Goal: Information Seeking & Learning: Check status

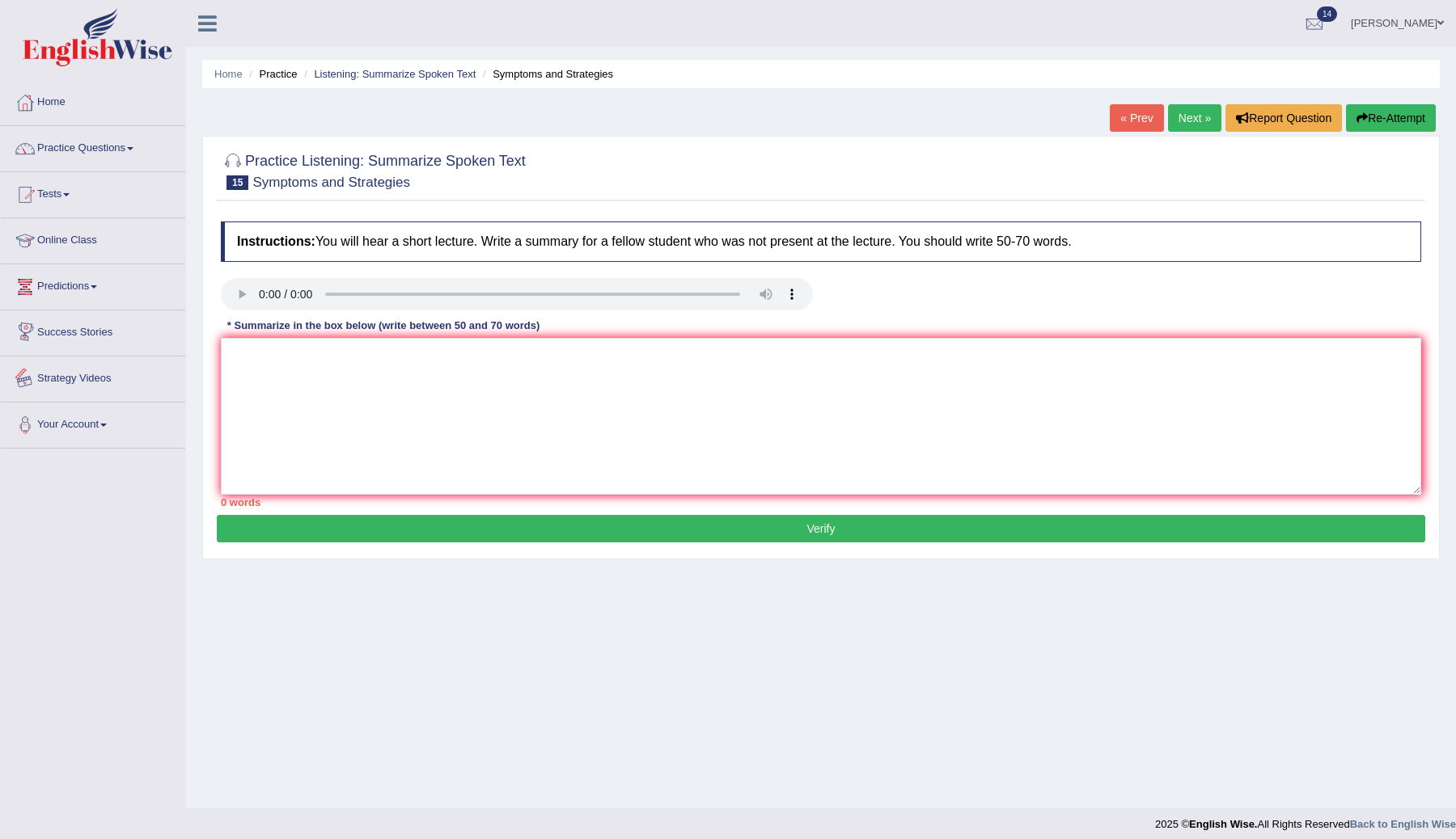
click at [282, 353] on textarea at bounding box center [821, 416] width 1201 height 157
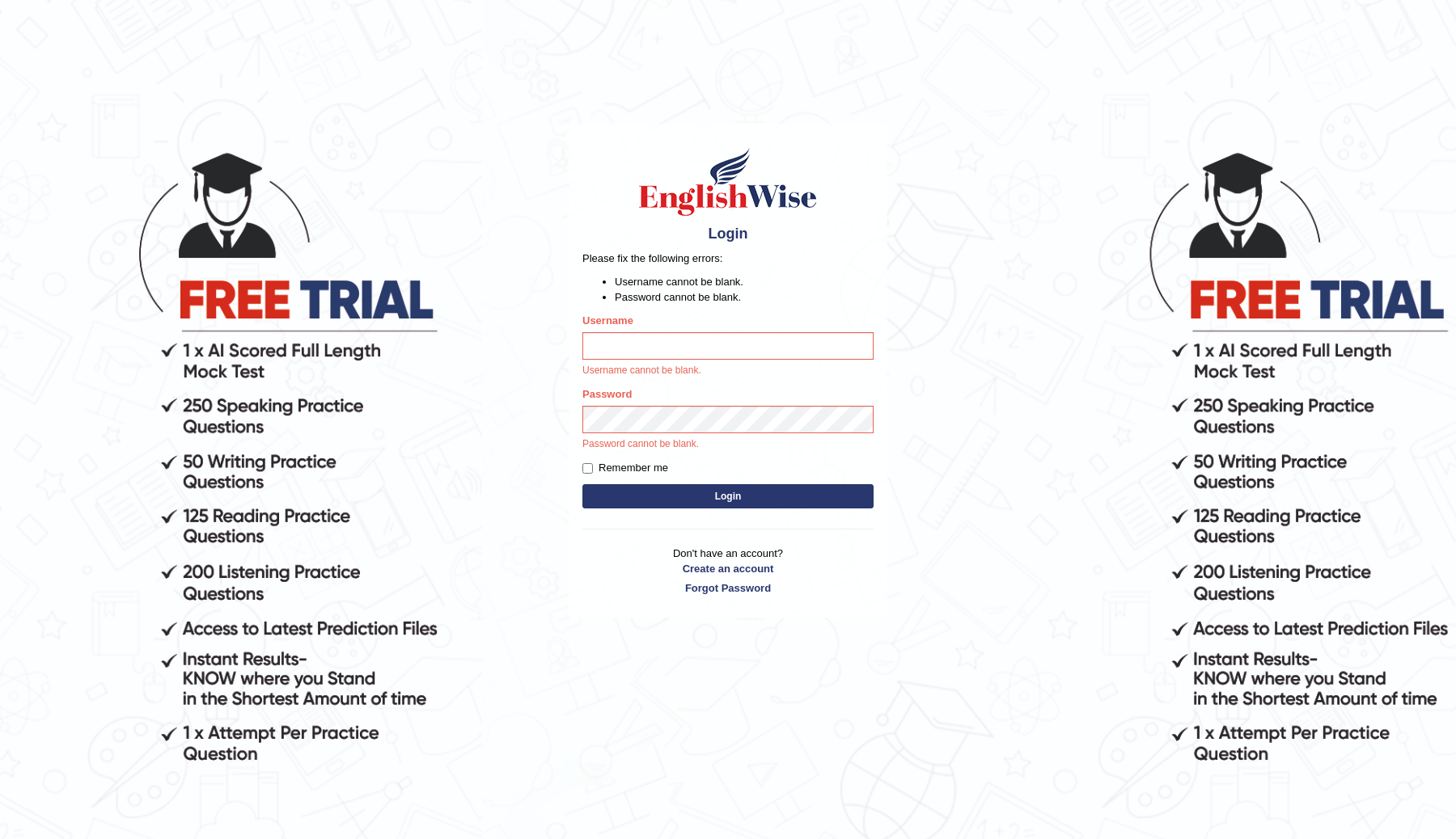
click at [702, 330] on div "Username Username cannot be blank." at bounding box center [727, 345] width 291 height 65
type input "ChimiZam"
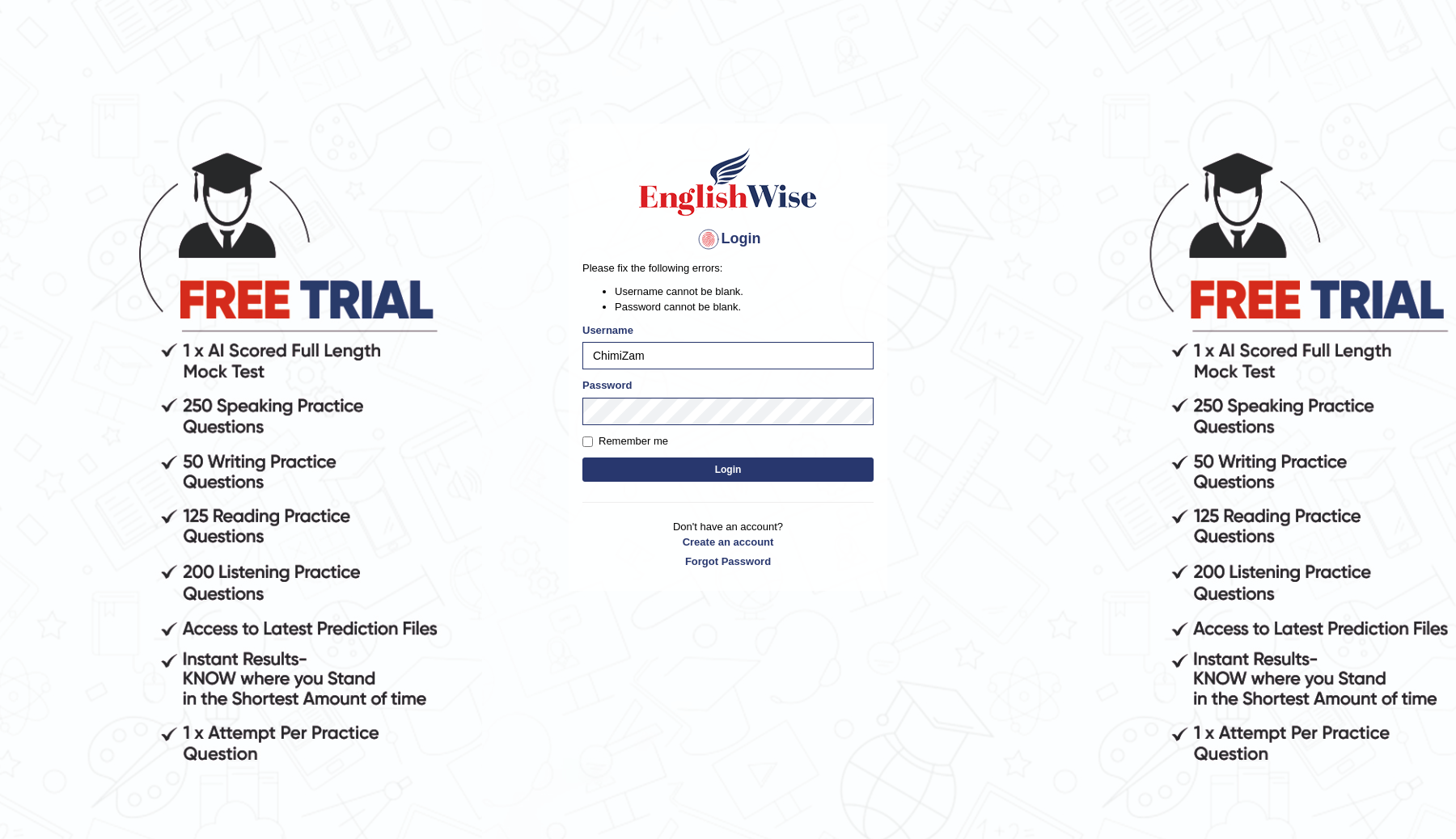
click at [725, 473] on button "Login" at bounding box center [727, 469] width 291 height 25
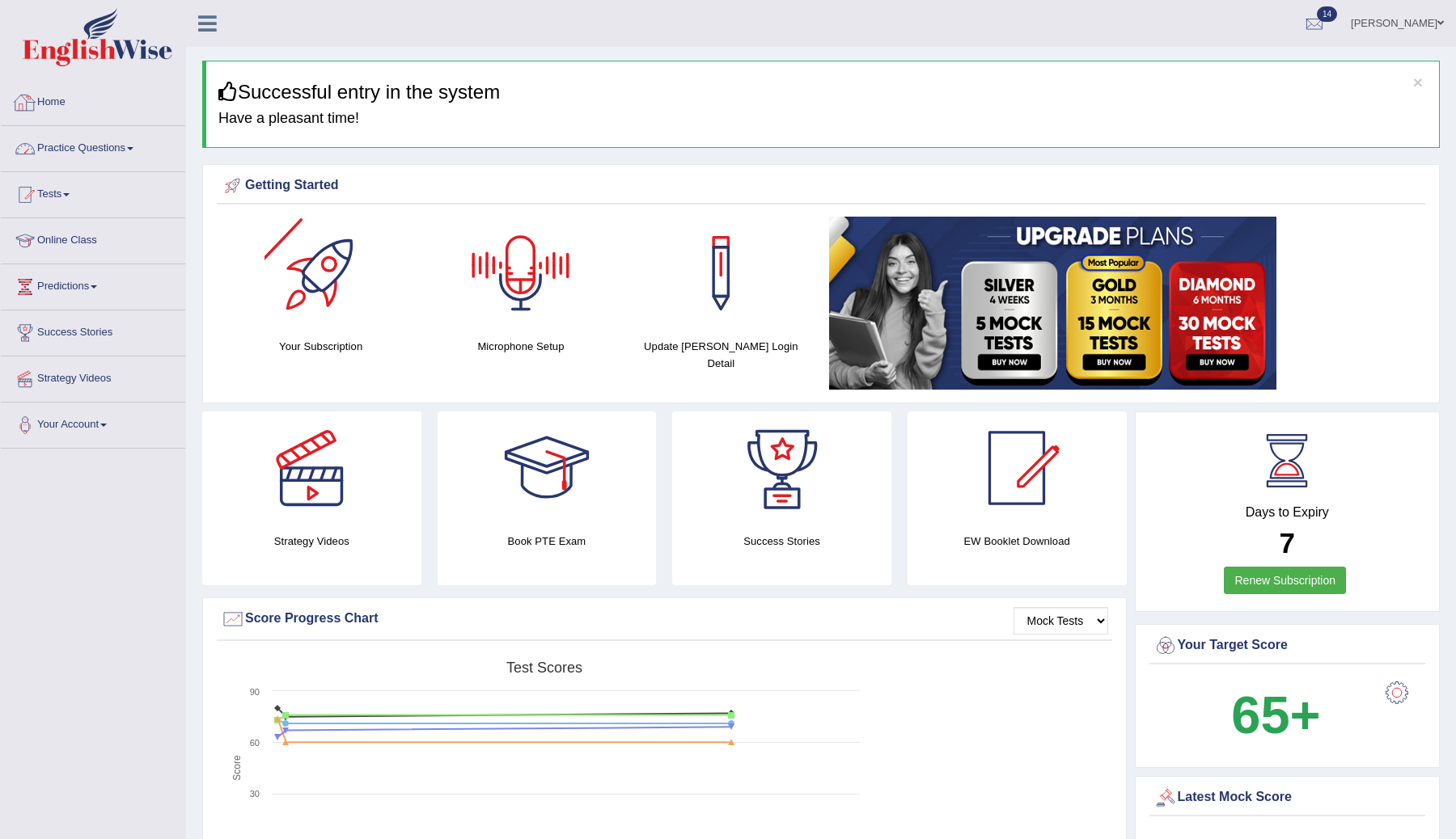
click at [93, 143] on link "Practice Questions" at bounding box center [93, 146] width 184 height 40
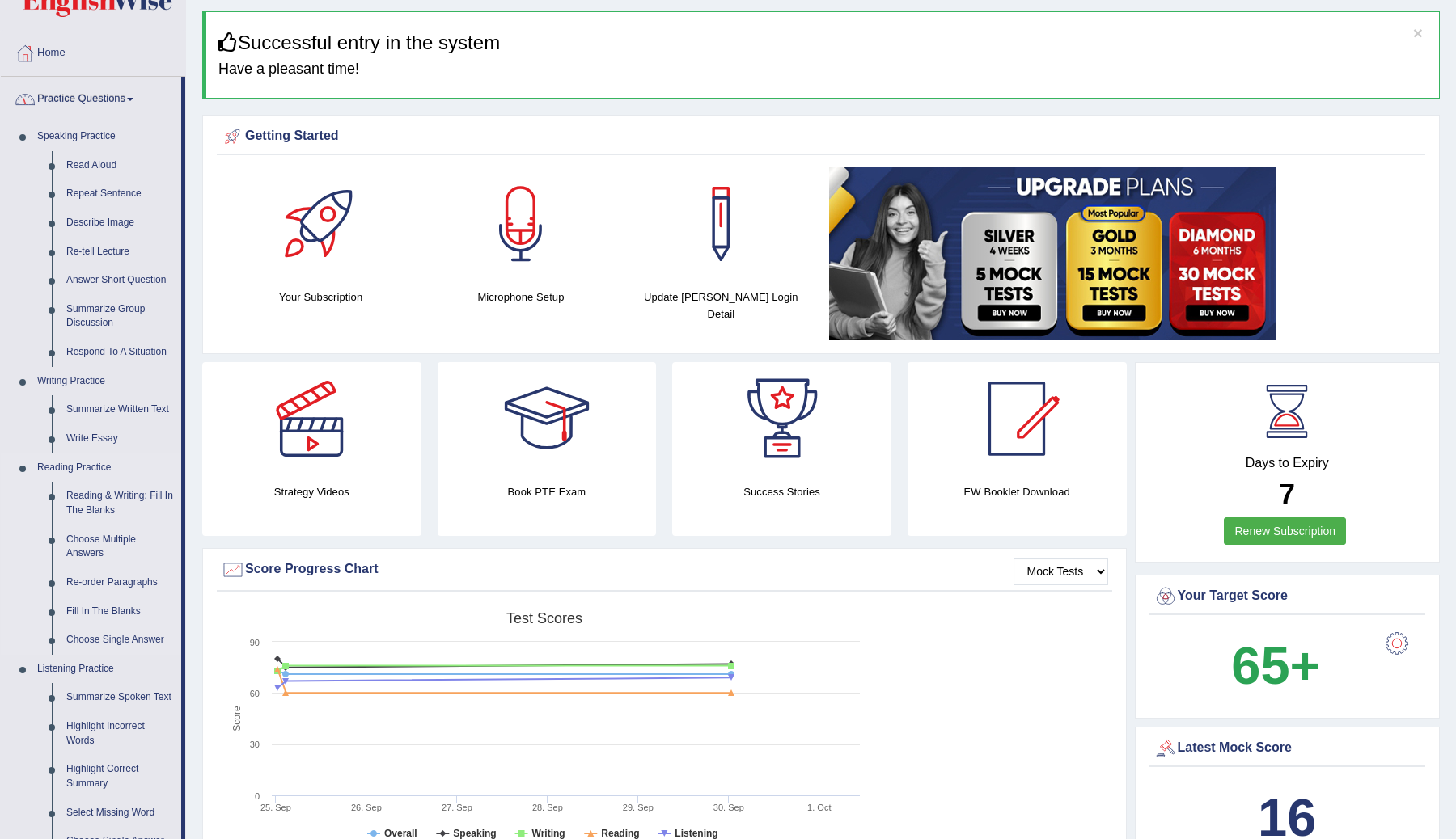
scroll to position [61, 0]
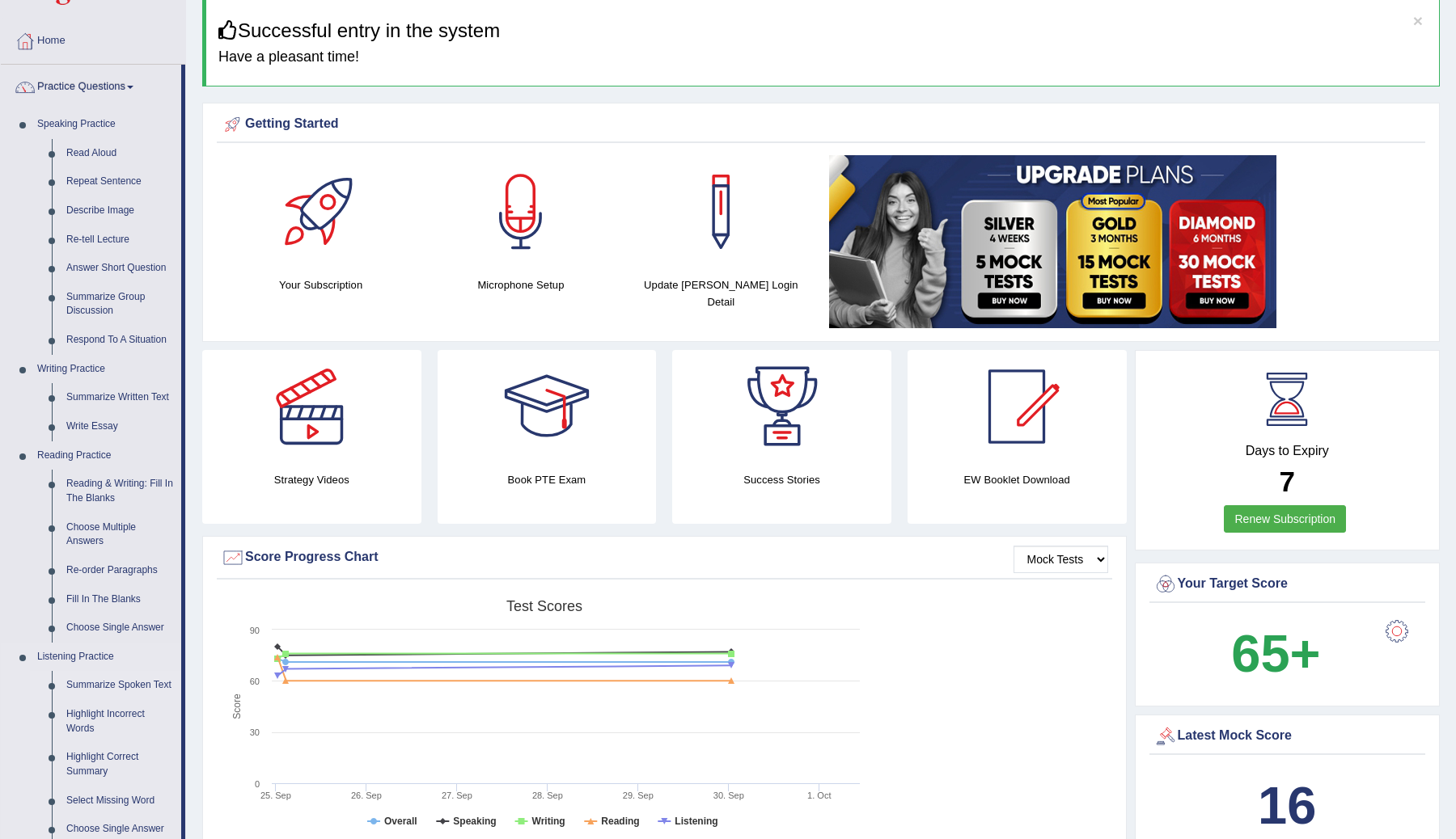
click at [100, 680] on link "Summarize Spoken Text" at bounding box center [120, 685] width 122 height 30
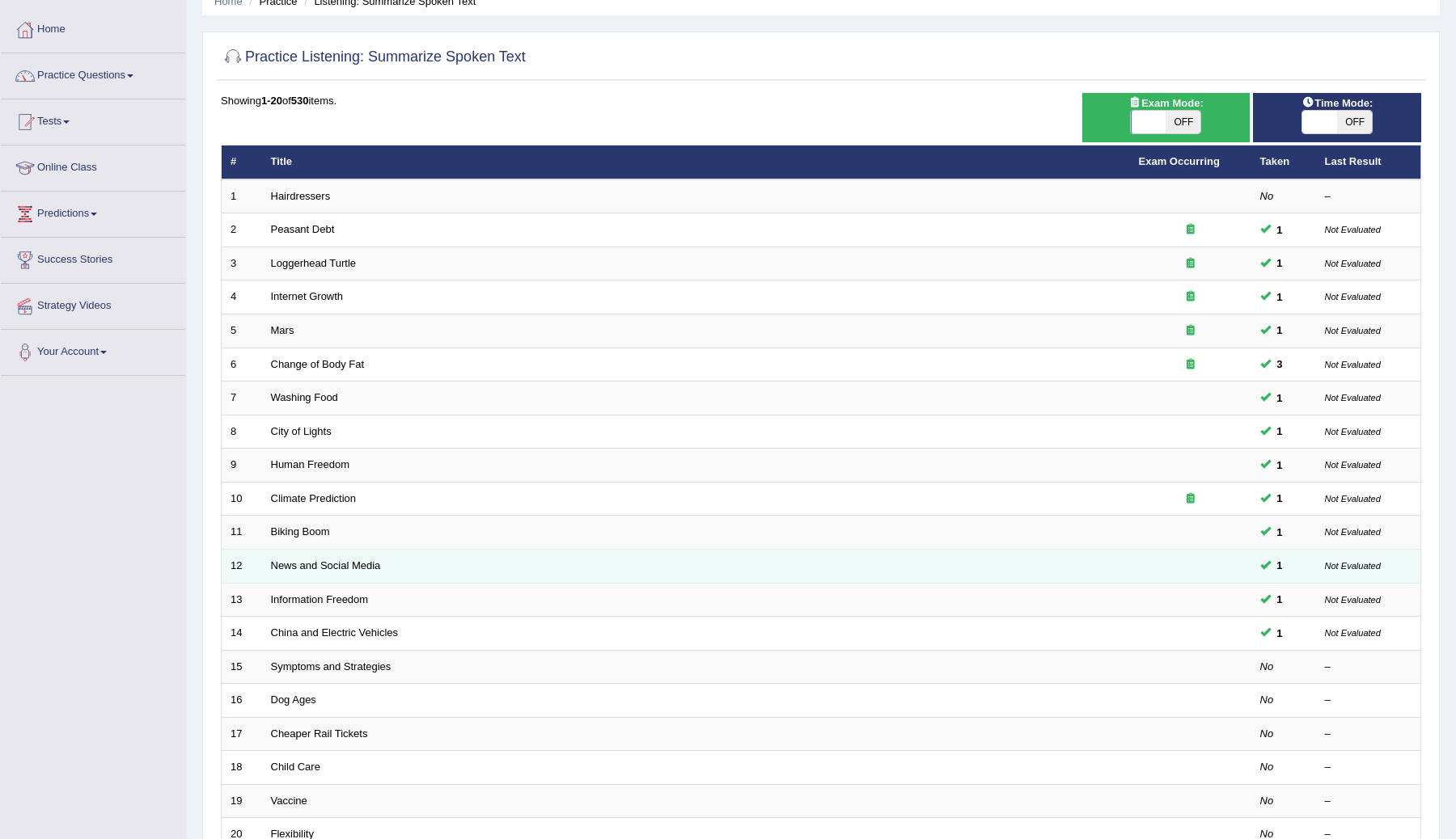
scroll to position [114, 0]
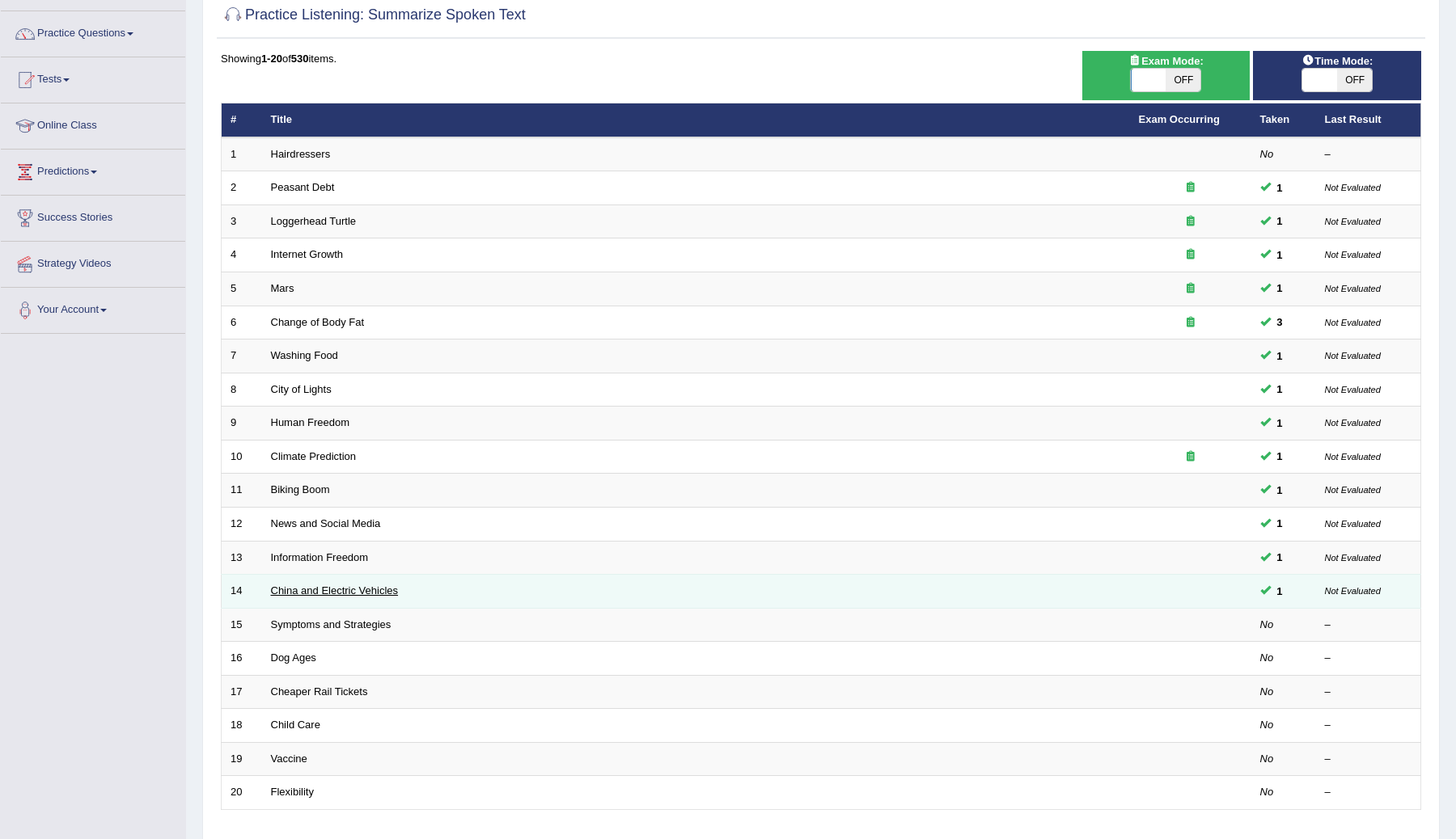
click at [304, 588] on link "China and Electric Vehicles" at bounding box center [335, 591] width 128 height 12
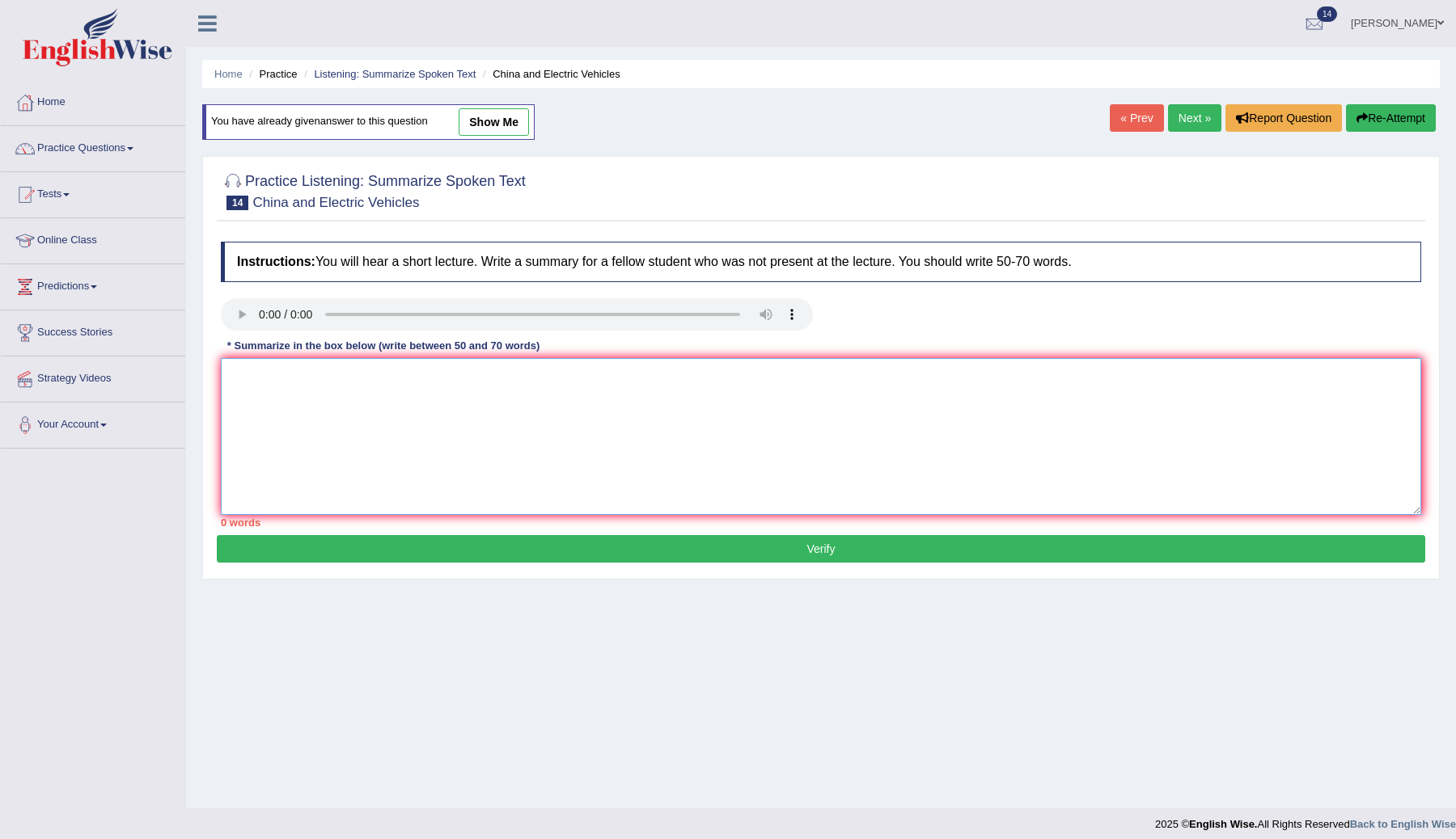
click at [275, 390] on textarea at bounding box center [821, 436] width 1201 height 157
click at [751, 404] on textarea "The speaker provided a comprehensive overview of Global Electric Vechicles, hig…" at bounding box center [821, 436] width 1201 height 157
click at [590, 377] on textarea "The speaker provided a comprehensive overview of Global Electric Vechicles, hig…" at bounding box center [821, 436] width 1201 height 157
click at [675, 404] on textarea "The speaker provided a comprehensive overview of Global Electric Vehicles, high…" at bounding box center [821, 436] width 1201 height 157
click at [1138, 380] on textarea "The speaker provided a comprehensive overview of Global Electric Vehicles, high…" at bounding box center [821, 436] width 1201 height 157
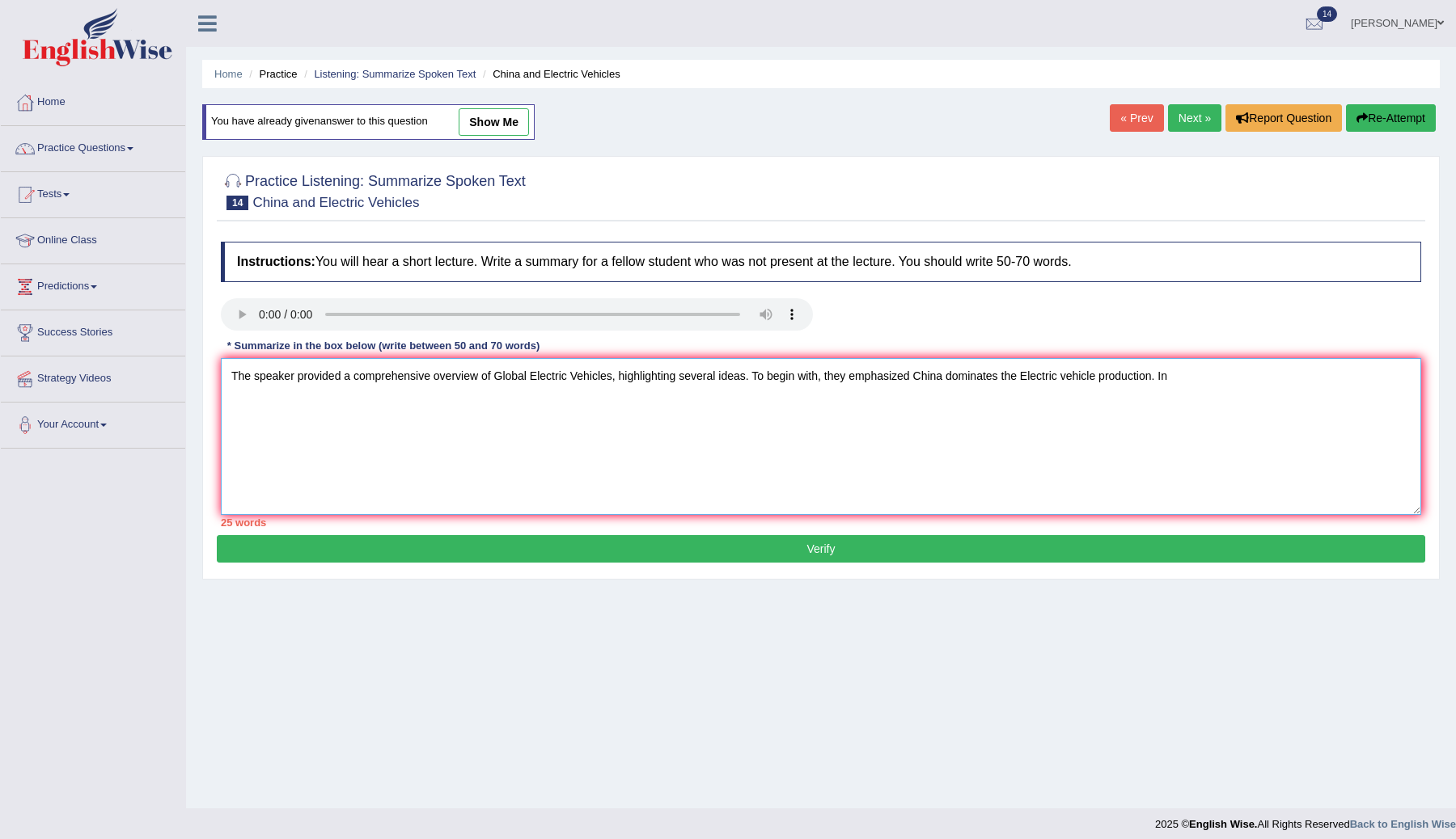
click at [1209, 378] on textarea "The speaker provided a comprehensive overview of Global Electric Vehicles, high…" at bounding box center [821, 436] width 1201 height 157
click at [657, 416] on textarea "The speaker provided a comprehensive overview of Global Electric Vehicles, high…" at bounding box center [821, 436] width 1201 height 157
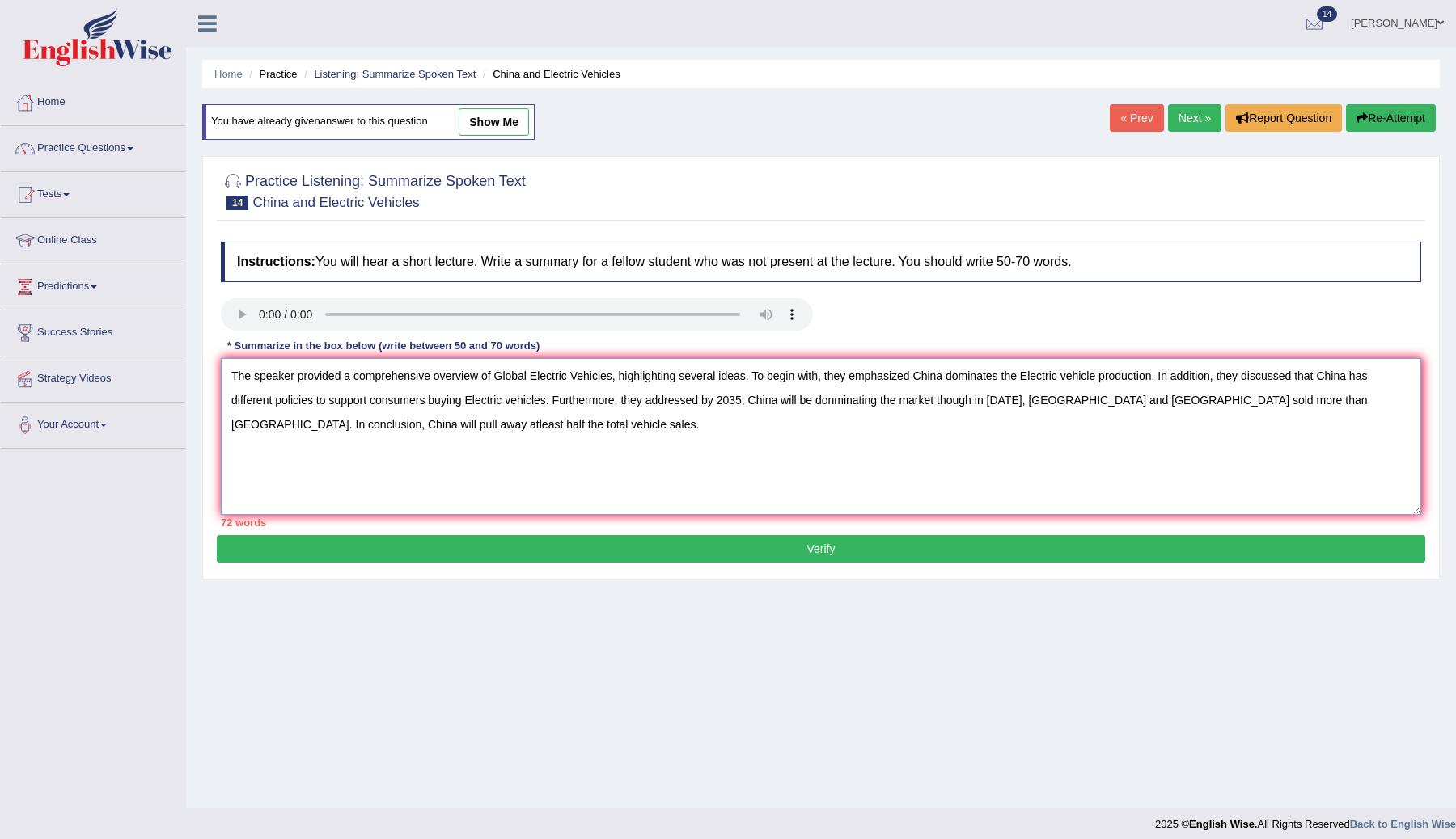
click at [663, 399] on textarea "The speaker provided a comprehensive overview of Global Electric Vehicles, high…" at bounding box center [821, 436] width 1201 height 157
click at [913, 416] on textarea "The speaker provided a comprehensive overview of Global Electric Vehicles, high…" at bounding box center [821, 436] width 1201 height 157
click at [977, 471] on textarea "The speaker provided a comprehensive overview of Global Electric Vehicles, high…" at bounding box center [821, 436] width 1201 height 157
click at [840, 405] on textarea "The speaker provided a comprehensive overview of Global Electric Vehicles, high…" at bounding box center [821, 436] width 1201 height 157
click at [876, 414] on textarea "The speaker provided a comprehensive overview of Global Electric Vehicles, high…" at bounding box center [821, 436] width 1201 height 157
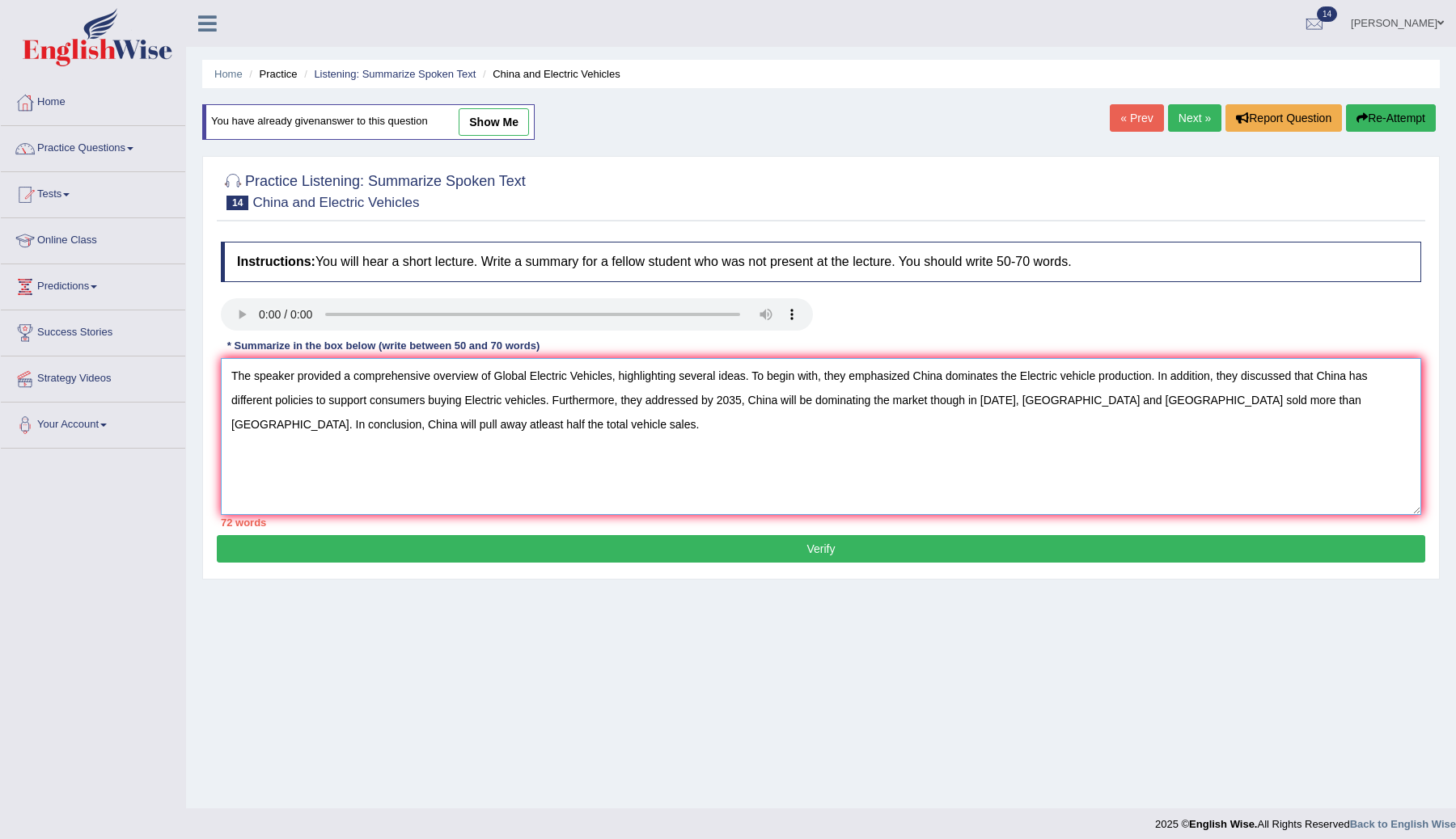
click at [965, 404] on textarea "The speaker provided a comprehensive overview of Global Electric Vehicles, high…" at bounding box center [821, 436] width 1201 height 157
click at [1051, 399] on textarea "The speaker provided a comprehensive overview of Global Electric Vehicles, high…" at bounding box center [821, 436] width 1201 height 157
click at [935, 405] on textarea "The speaker provided a comprehensive overview of Global Electric Vehicles, high…" at bounding box center [821, 436] width 1201 height 157
click at [1181, 507] on textarea "The speaker provided a comprehensive overview of Global Electric Vehicles, high…" at bounding box center [821, 436] width 1201 height 157
click at [913, 379] on textarea "The speaker provided a comprehensive overview of Global Electric Vehicles, high…" at bounding box center [821, 436] width 1201 height 157
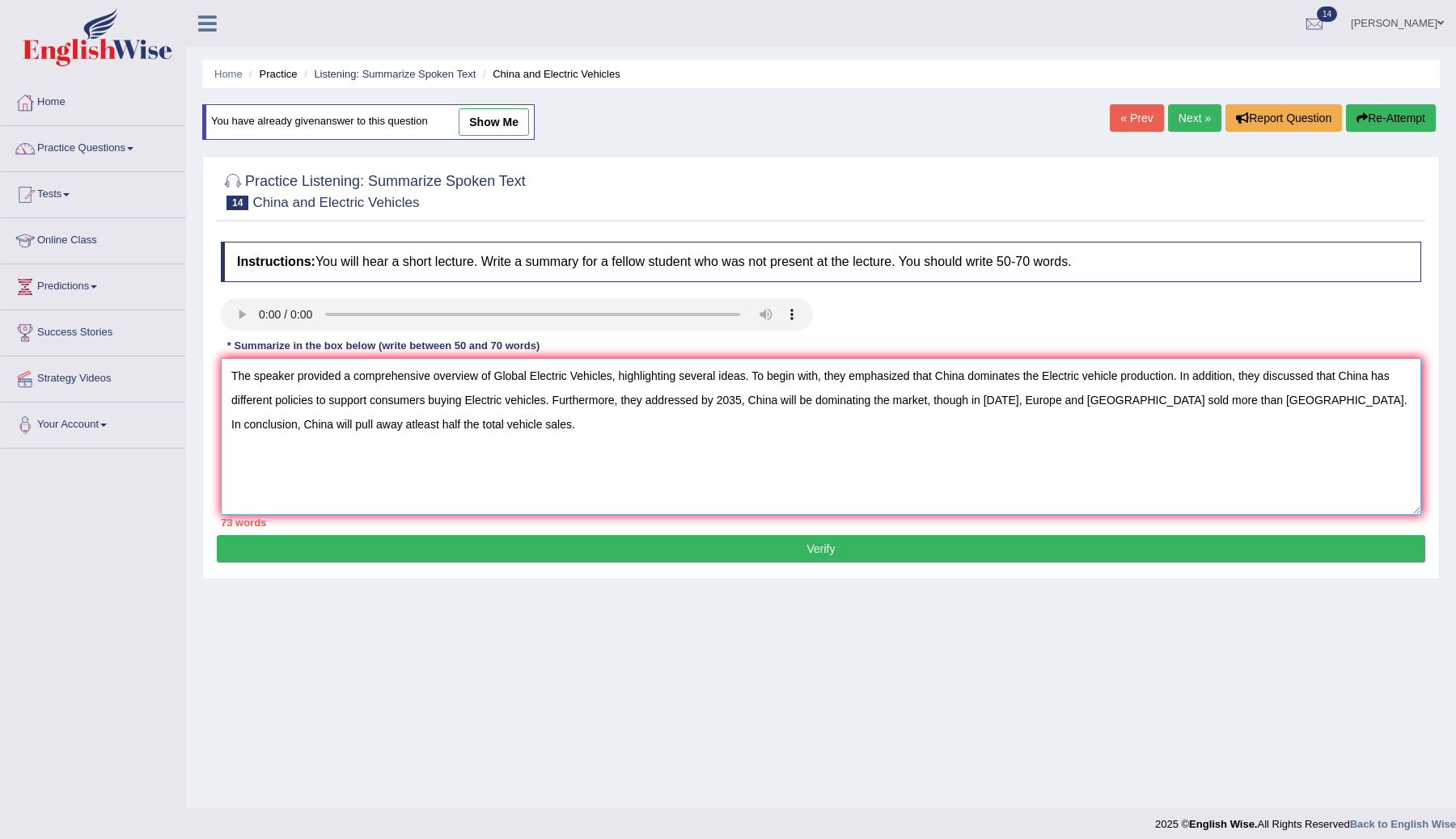
click at [1182, 468] on textarea "The speaker provided a comprehensive overview of Global Electric Vehicles, high…" at bounding box center [821, 436] width 1201 height 157
click at [1292, 403] on textarea "The speaker provided a comprehensive overview of Global Electric Vehicles, high…" at bounding box center [821, 436] width 1201 height 157
click at [259, 425] on textarea "The speaker provided a comprehensive overview of Global Electric Vehicles, high…" at bounding box center [821, 436] width 1201 height 157
click at [240, 425] on textarea "The speaker provided a comprehensive overview of Global Electric Vehicles, high…" at bounding box center [821, 436] width 1201 height 157
click at [431, 449] on textarea "The speaker provided a comprehensive overview of Global Electric Vehicles, high…" at bounding box center [821, 436] width 1201 height 157
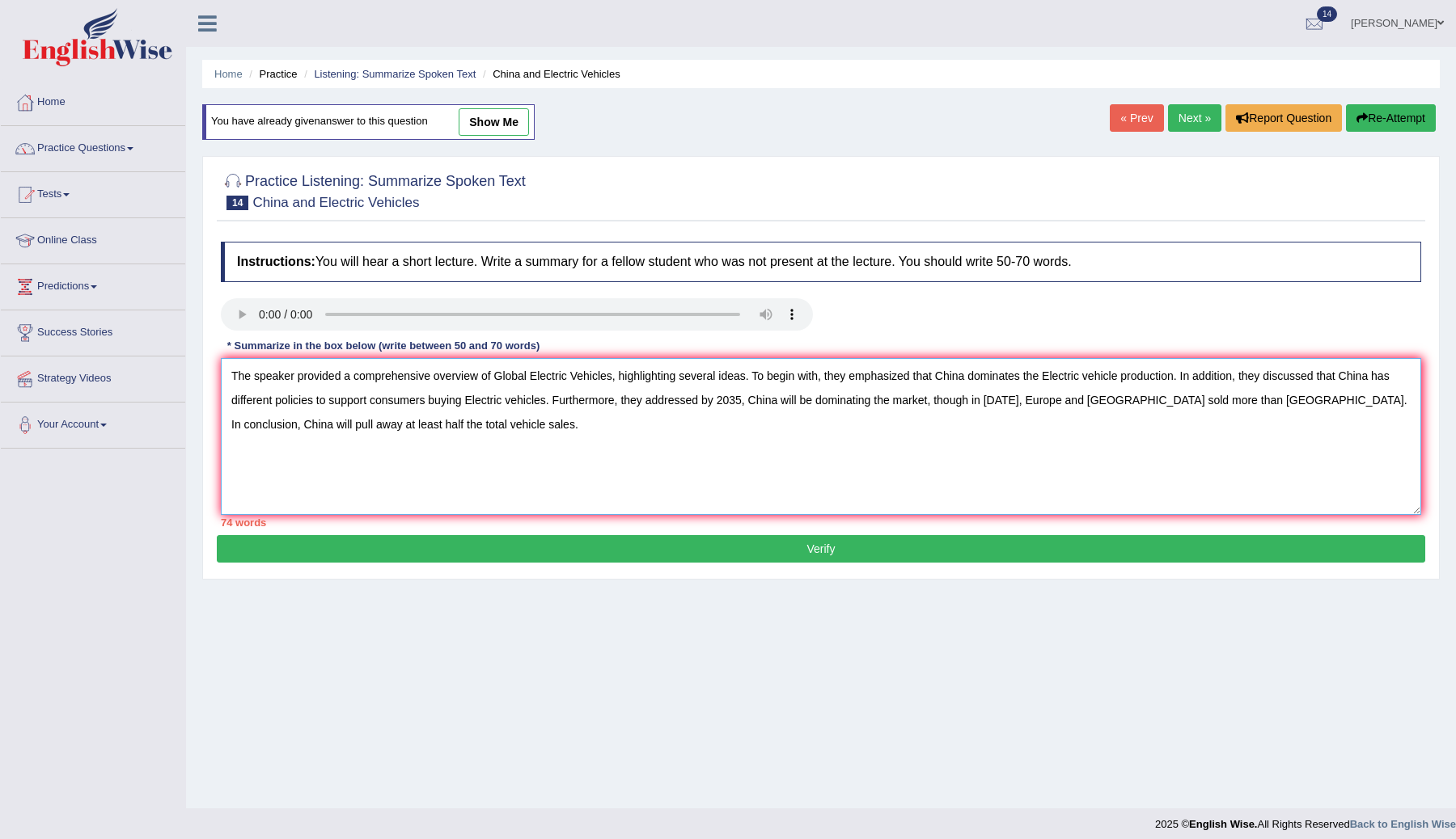
click at [276, 403] on textarea "The speaker provided a comprehensive overview of Global Electric Vehicles, high…" at bounding box center [821, 436] width 1201 height 157
click at [505, 401] on textarea "The speaker provided a comprehensive overview of Global Electric Vehicles, high…" at bounding box center [821, 436] width 1201 height 157
drag, startPoint x: 506, startPoint y: 401, endPoint x: 389, endPoint y: 403, distance: 117.0
click at [390, 403] on textarea "The speaker provided a comprehensive overview of Global Electric Vehicles, high…" at bounding box center [821, 436] width 1201 height 157
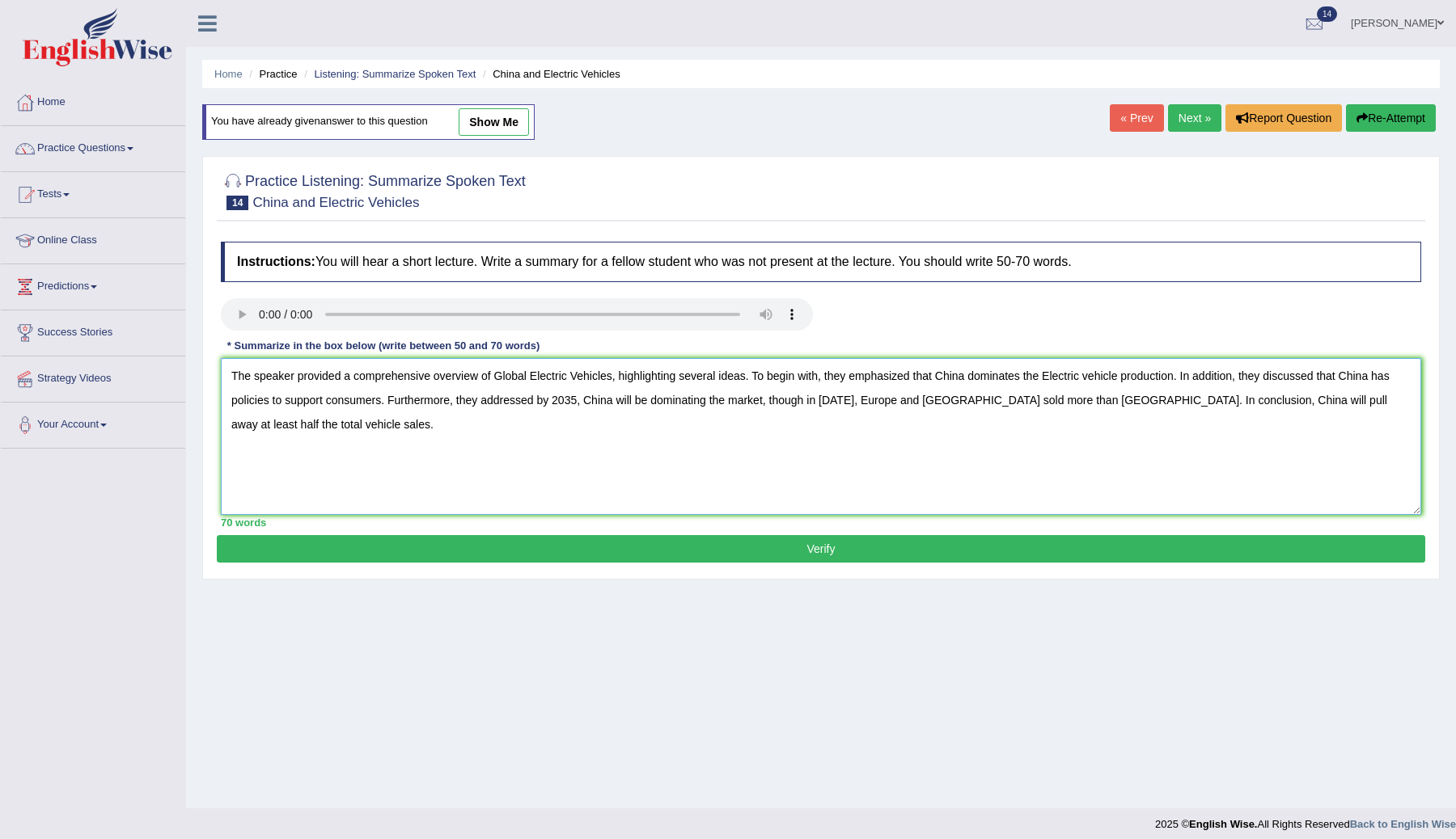
click at [415, 463] on textarea "The speaker provided a comprehensive overview of Global Electric Vehicles, high…" at bounding box center [821, 436] width 1201 height 157
click at [538, 404] on textarea "The speaker provided a comprehensive overview of Global Electric Vehicles, high…" at bounding box center [821, 436] width 1201 height 157
click at [575, 429] on textarea "The speaker provided a comprehensive overview of Global Electric Vehicles, high…" at bounding box center [821, 436] width 1201 height 157
click at [827, 454] on textarea "The speaker provided a comprehensive overview of Global Electric Vehicles, high…" at bounding box center [821, 436] width 1201 height 157
type textarea "The speaker provided a comprehensive overview of Global Electric Vehicles, high…"
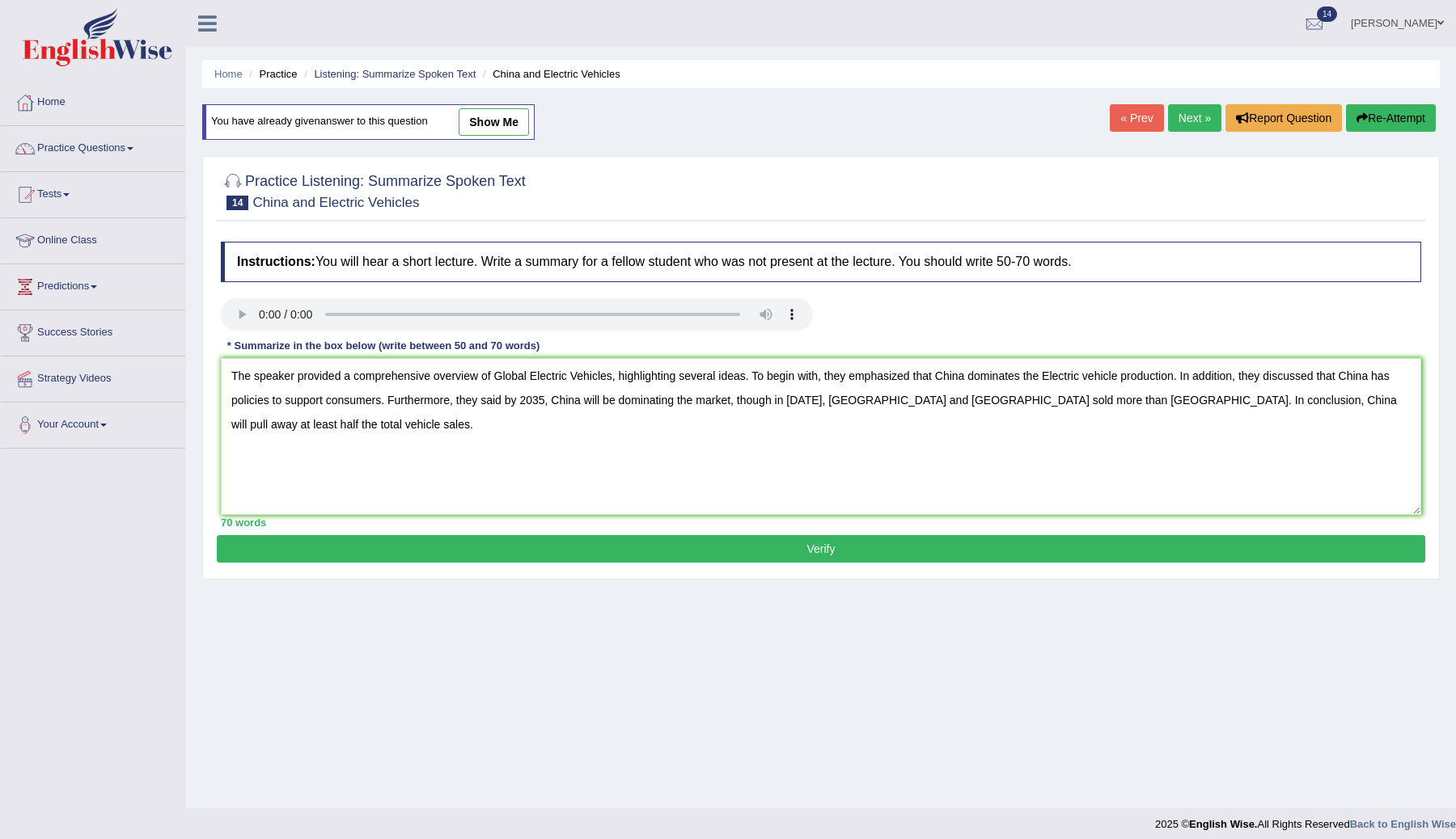
click at [949, 549] on button "Verify" at bounding box center [821, 549] width 1208 height 28
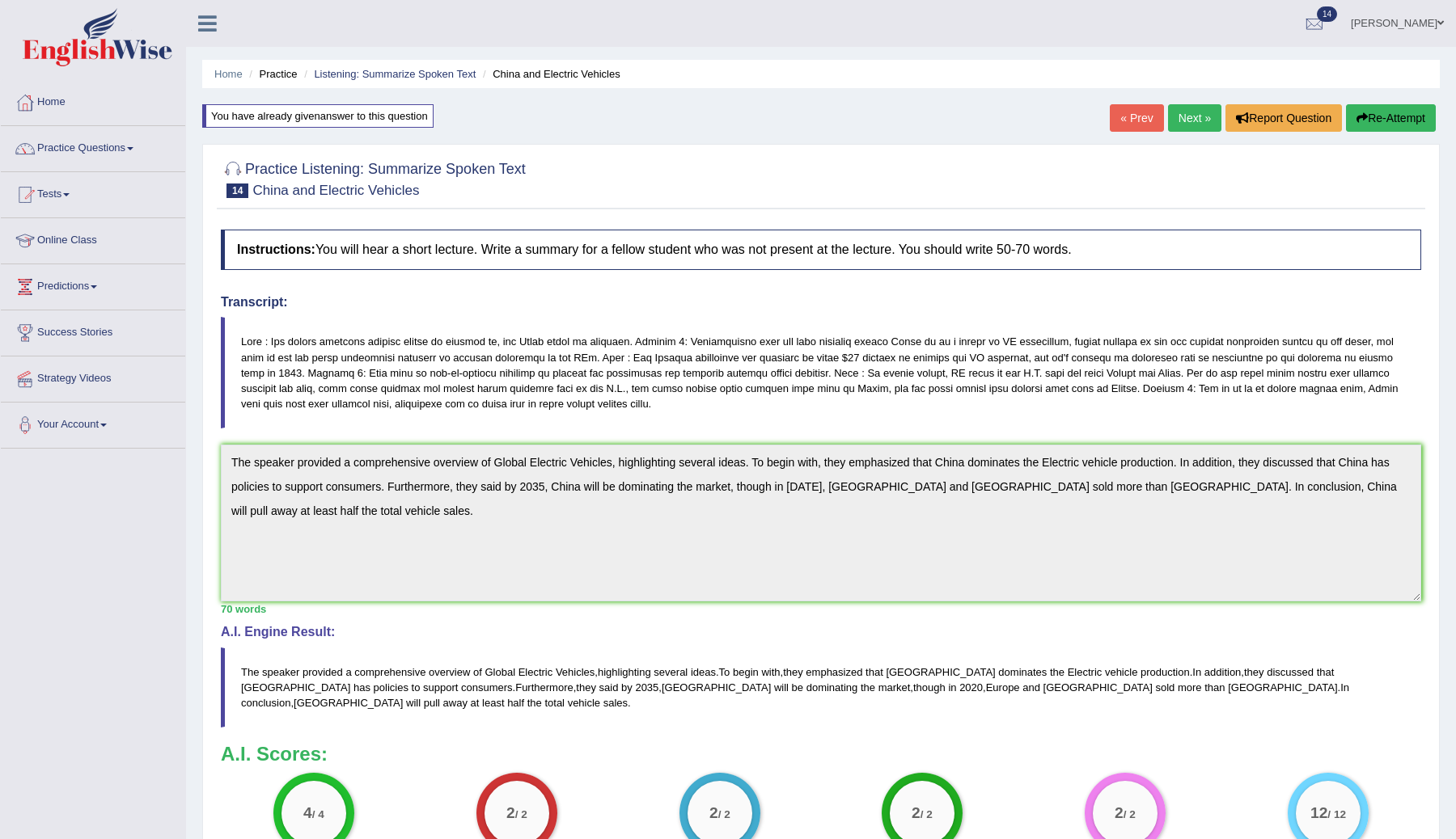
click at [1188, 119] on link "Next »" at bounding box center [1195, 118] width 53 height 28
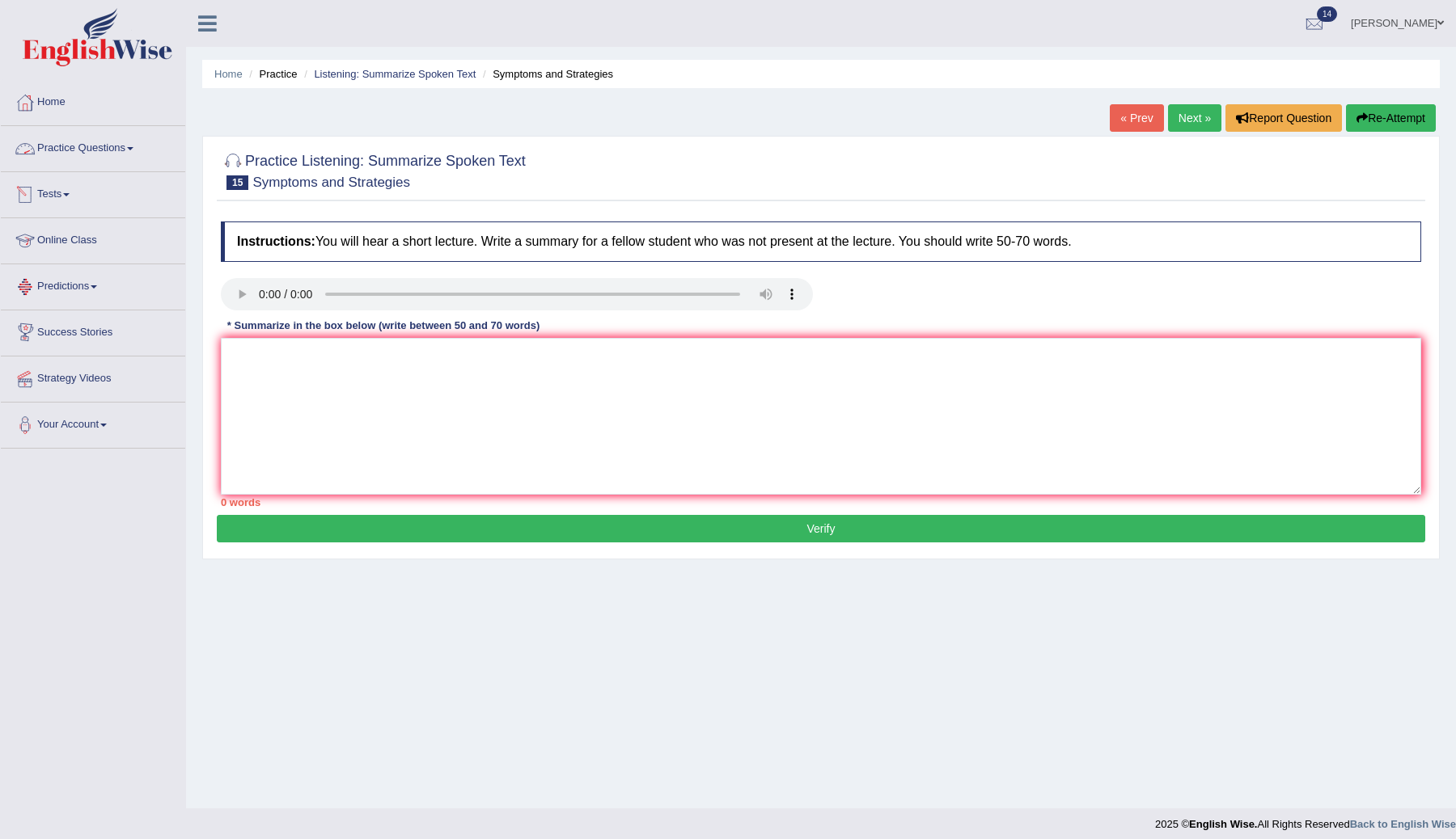
click at [62, 186] on link "Tests" at bounding box center [93, 192] width 184 height 40
click at [92, 231] on link "Take Practice Sectional Test" at bounding box center [105, 233] width 151 height 30
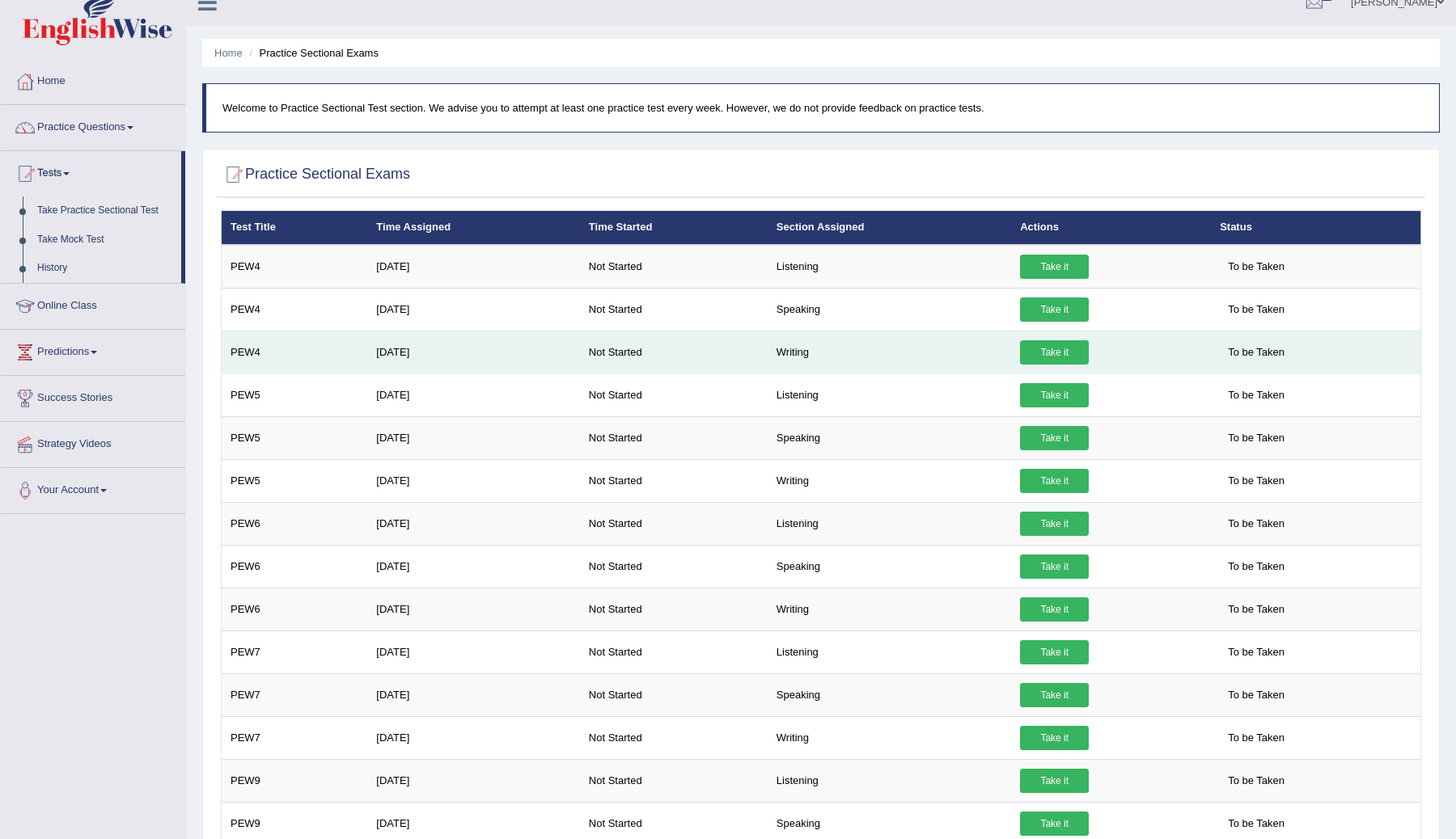
scroll to position [25, 0]
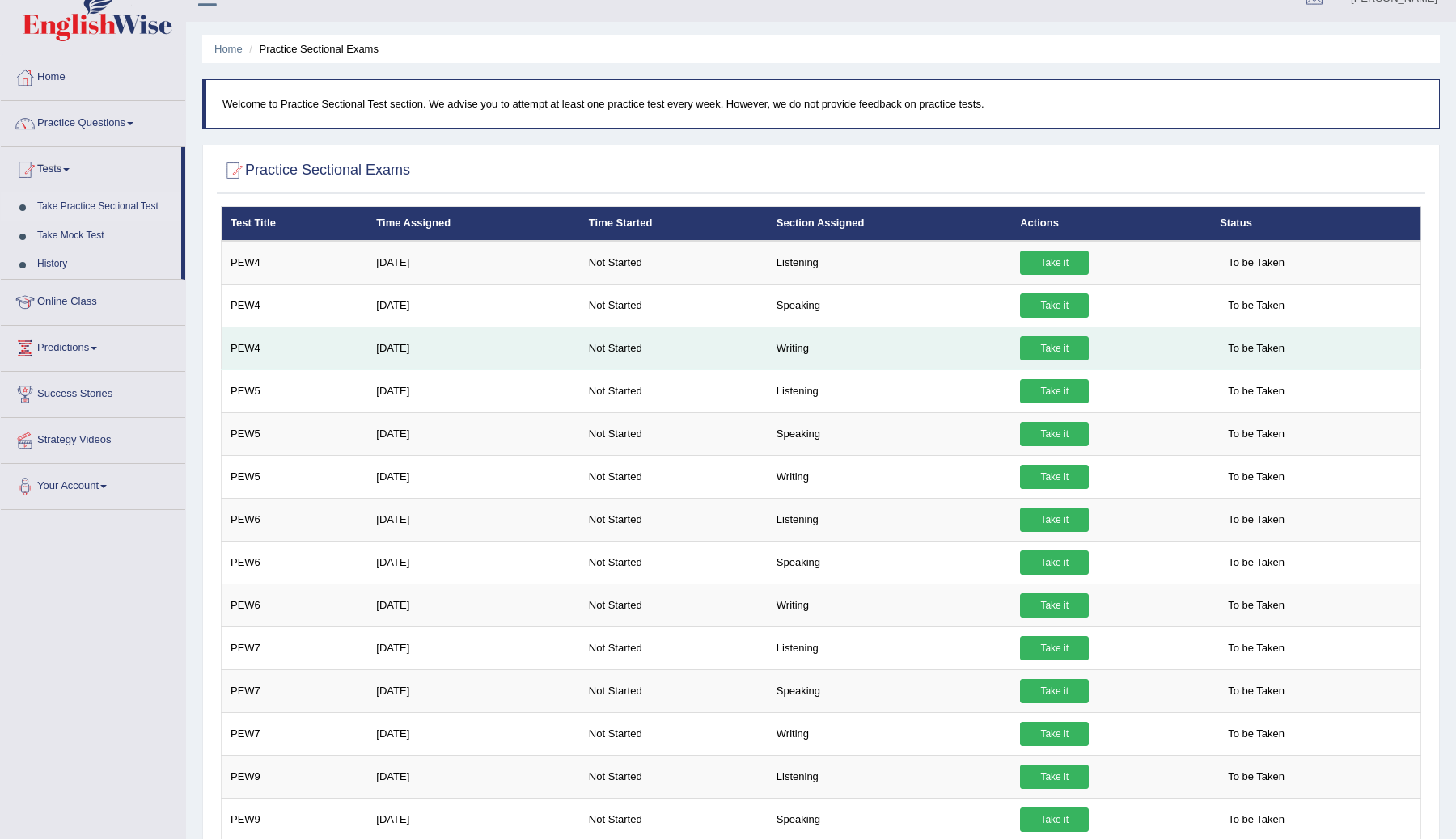
click at [1046, 351] on link "Take it" at bounding box center [1055, 348] width 69 height 25
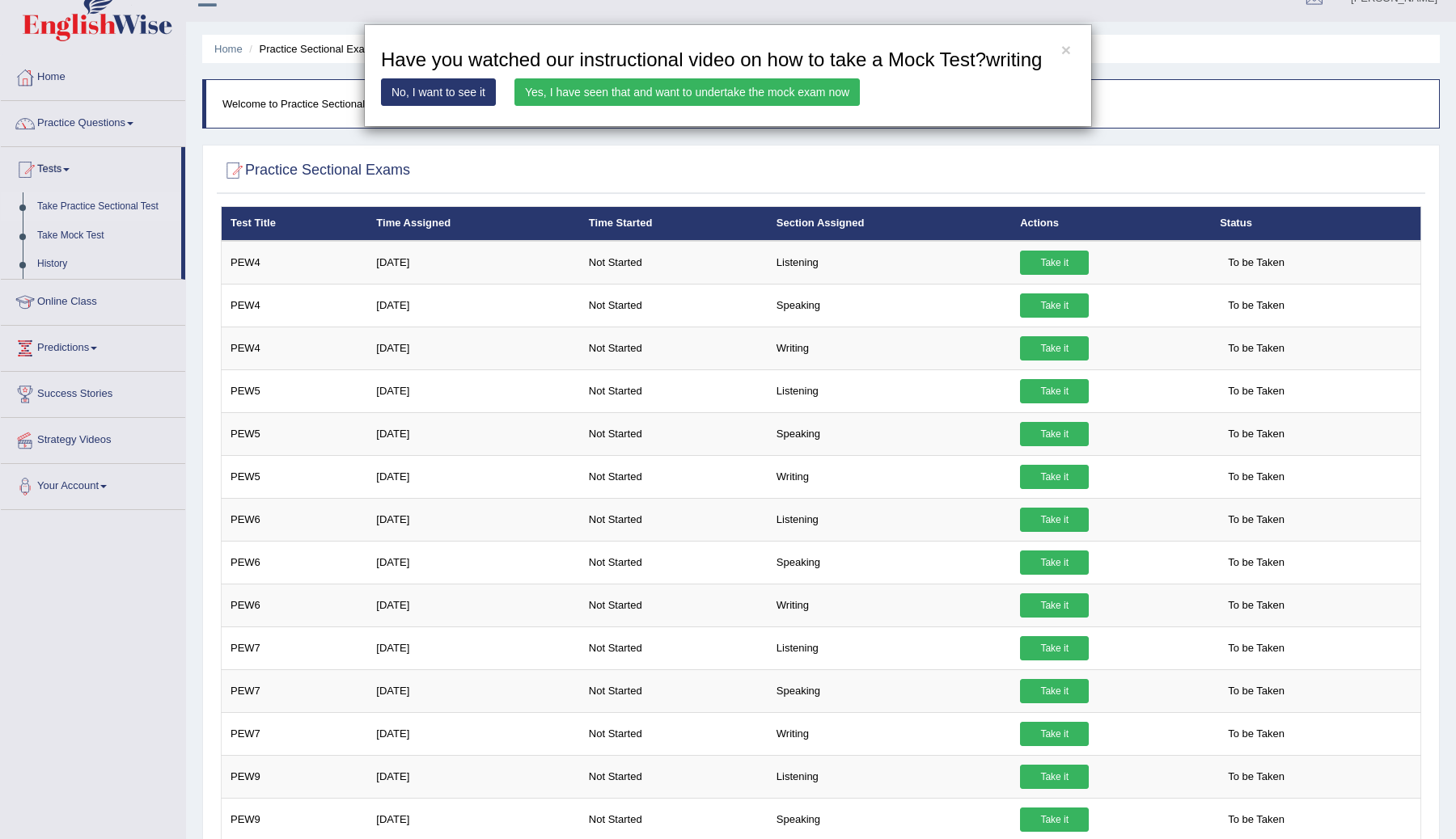
click at [731, 105] on link "Yes, I have seen that and want to undertake the mock exam now" at bounding box center [687, 93] width 345 height 28
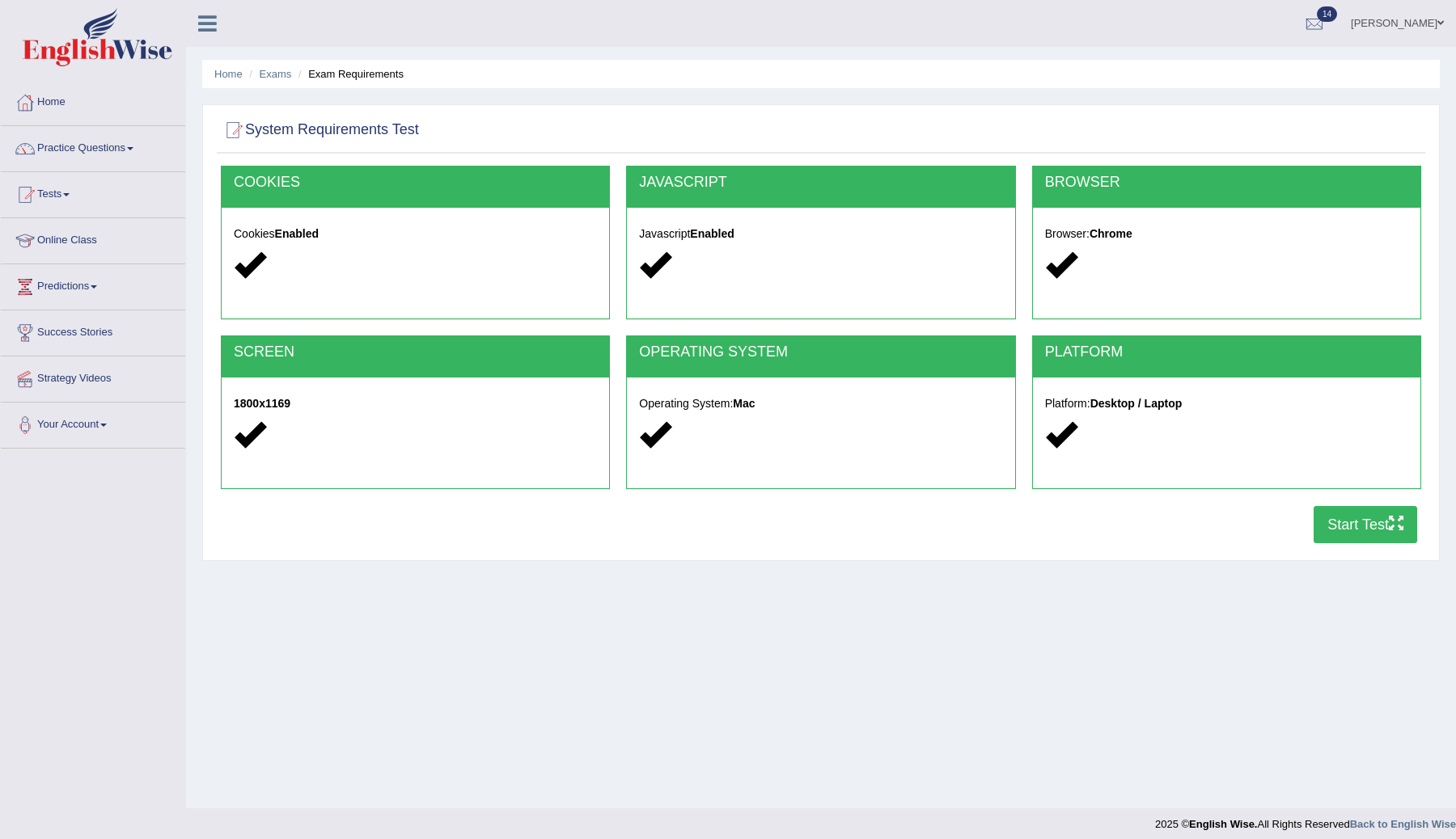
click at [1337, 530] on button "Start Test" at bounding box center [1364, 524] width 104 height 37
click at [103, 150] on link "Practice Questions" at bounding box center [93, 146] width 184 height 40
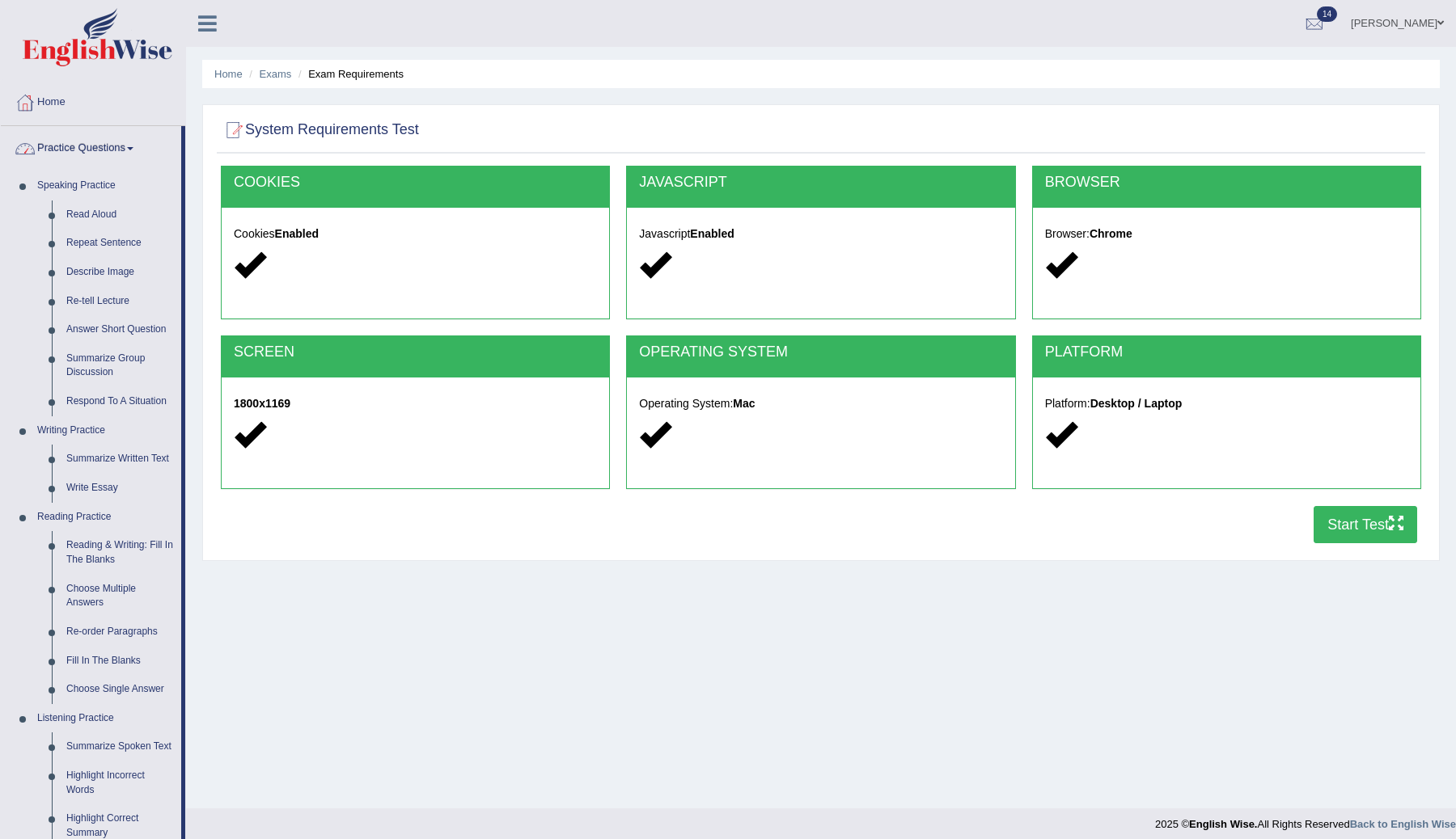
click at [107, 149] on link "Practice Questions" at bounding box center [91, 146] width 181 height 40
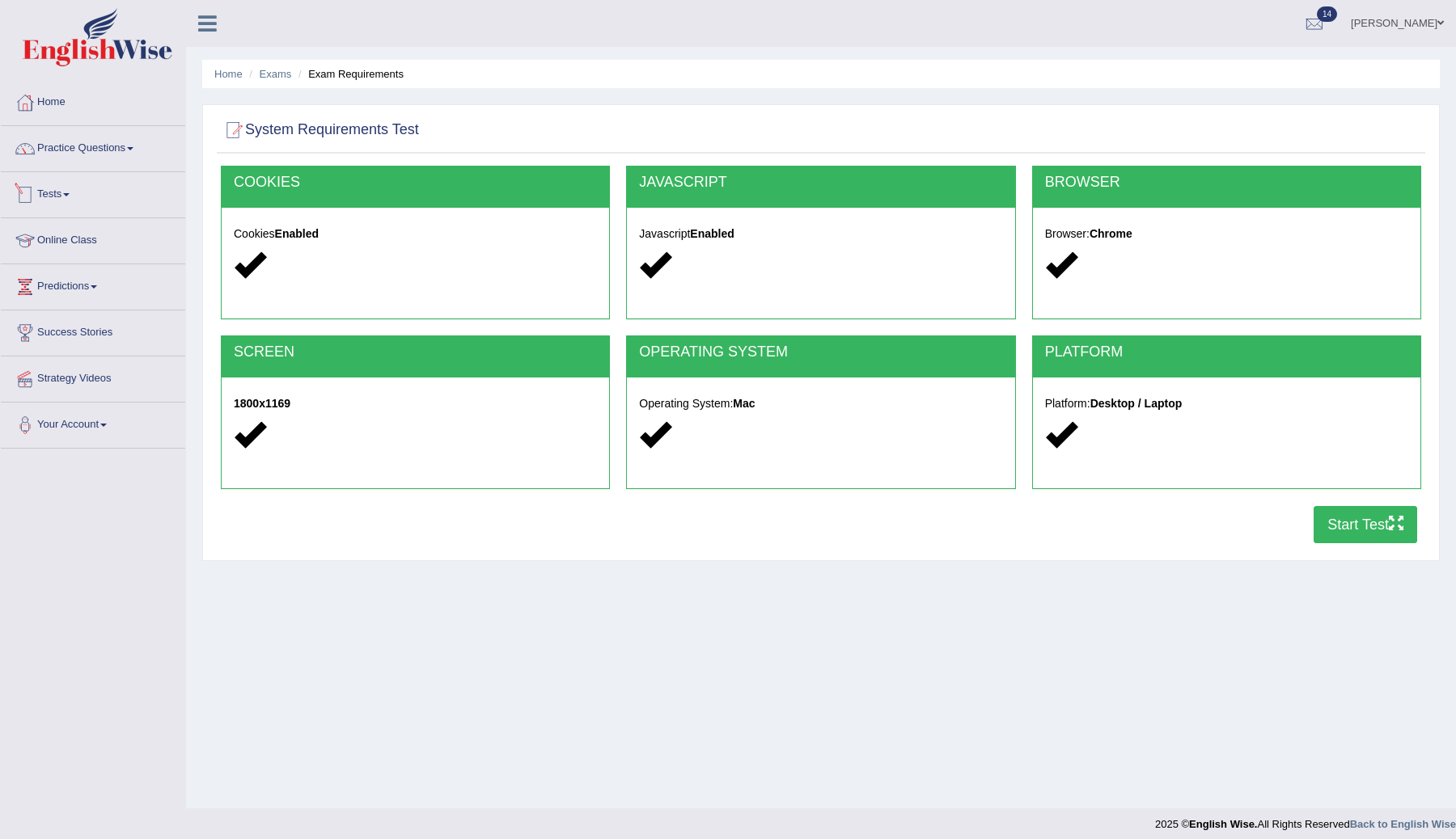
click at [69, 197] on link "Tests" at bounding box center [93, 192] width 184 height 40
click at [69, 228] on link "Take Practice Sectional Test" at bounding box center [105, 233] width 151 height 30
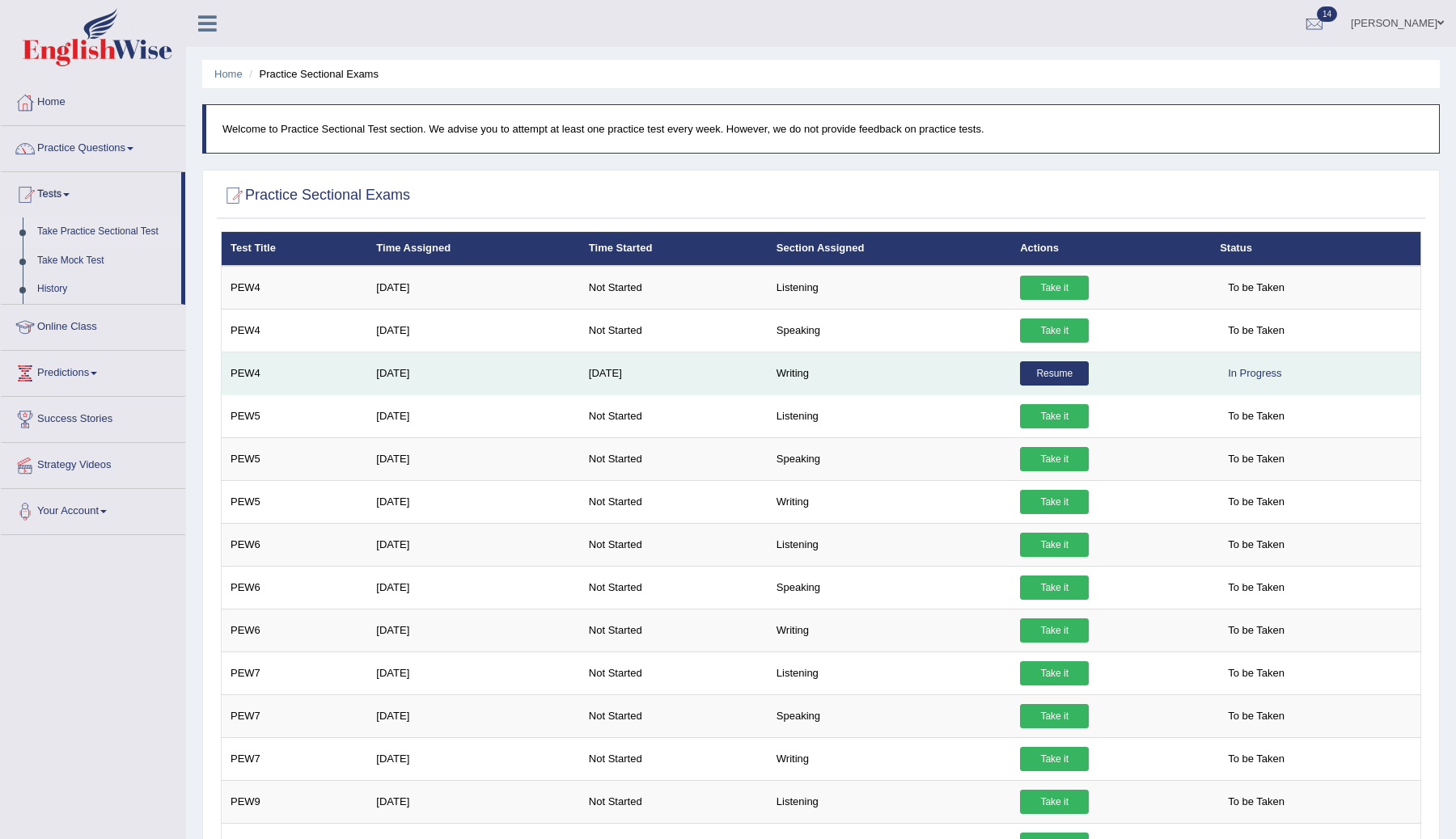
click at [1057, 377] on link "Resume" at bounding box center [1055, 373] width 69 height 25
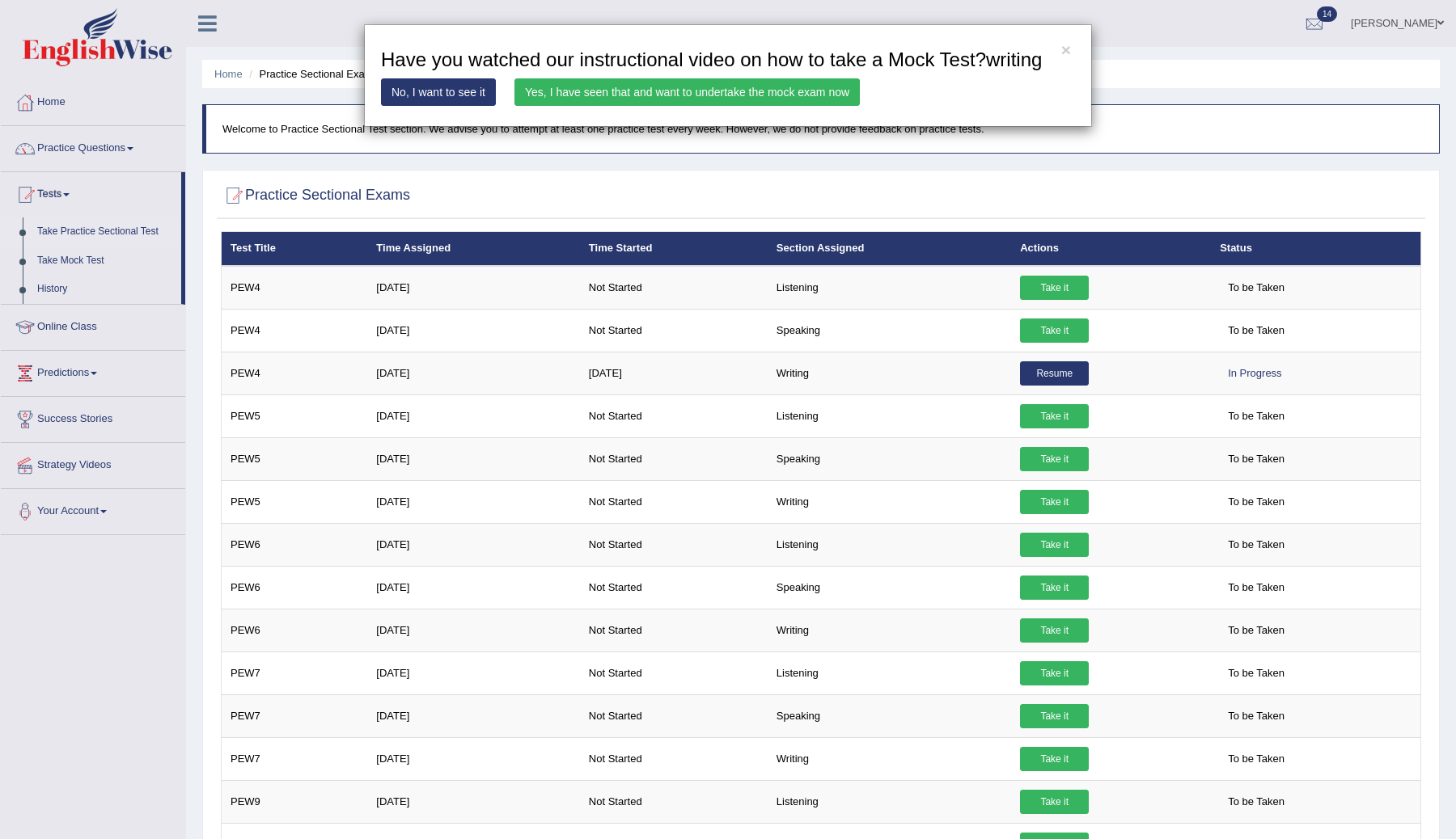
click at [759, 105] on link "Yes, I have seen that and want to undertake the mock exam now" at bounding box center [687, 93] width 345 height 28
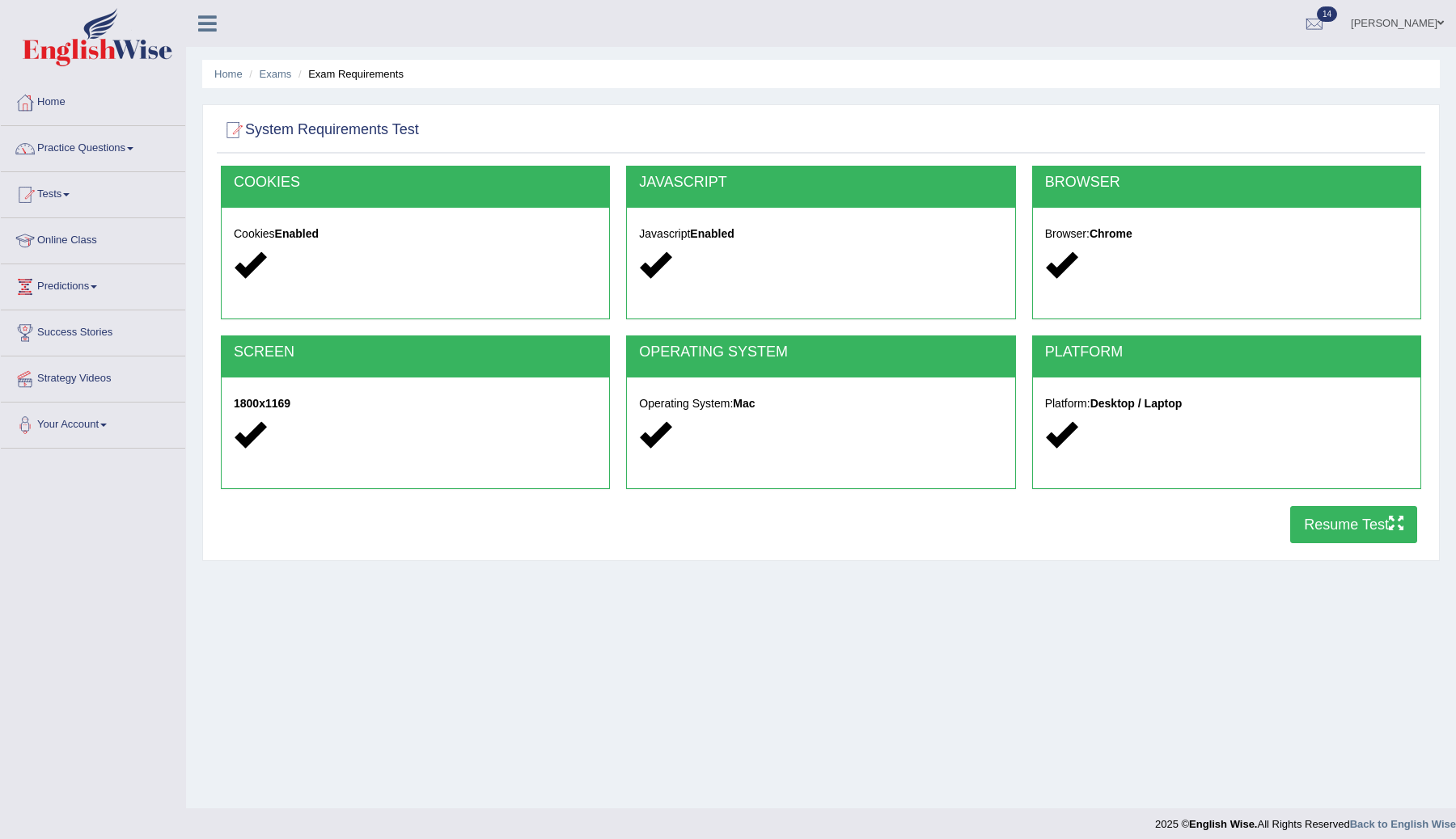
click at [1312, 527] on button "Resume Test" at bounding box center [1353, 524] width 127 height 37
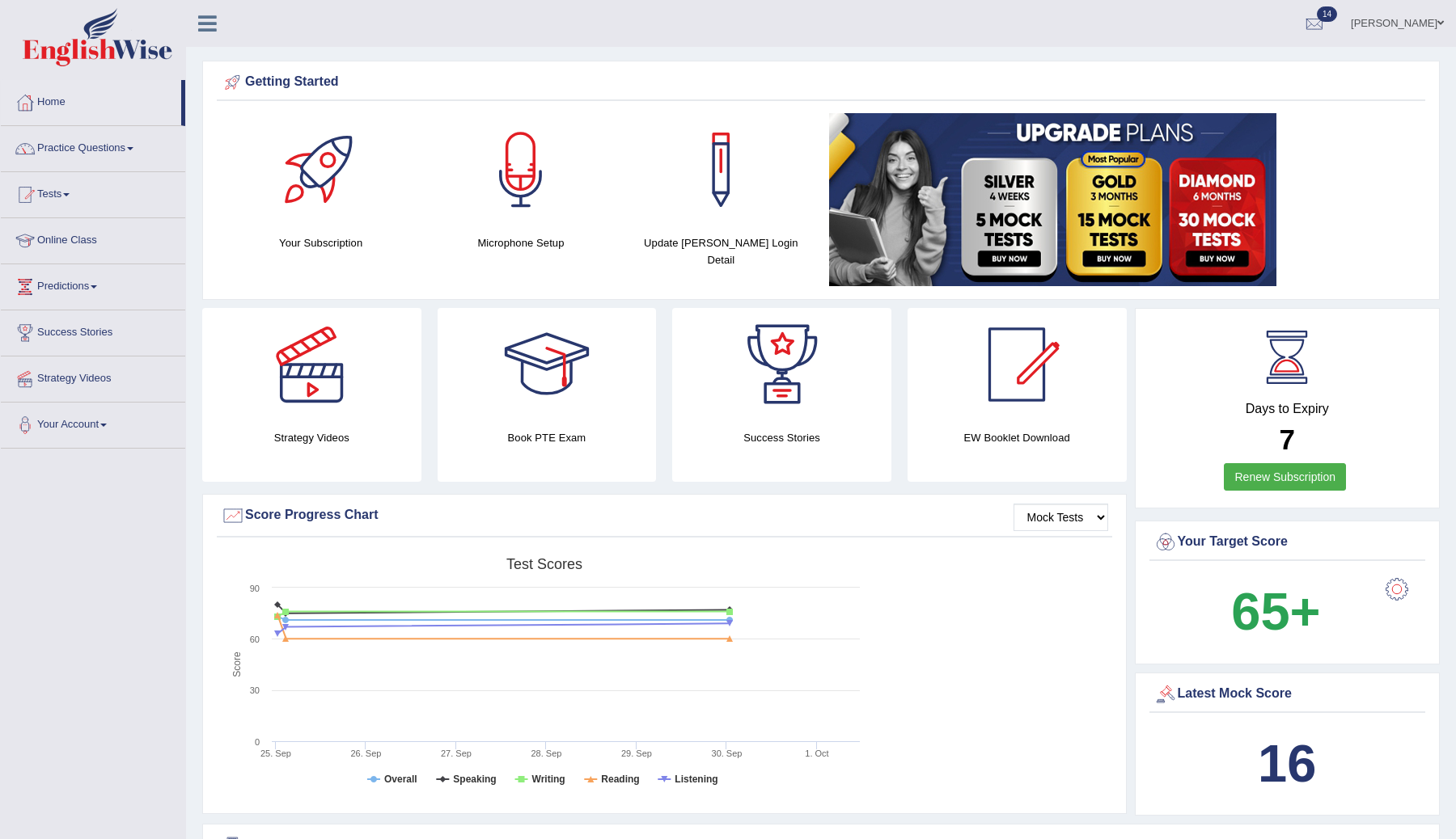
click at [106, 141] on link "Practice Questions" at bounding box center [93, 146] width 184 height 40
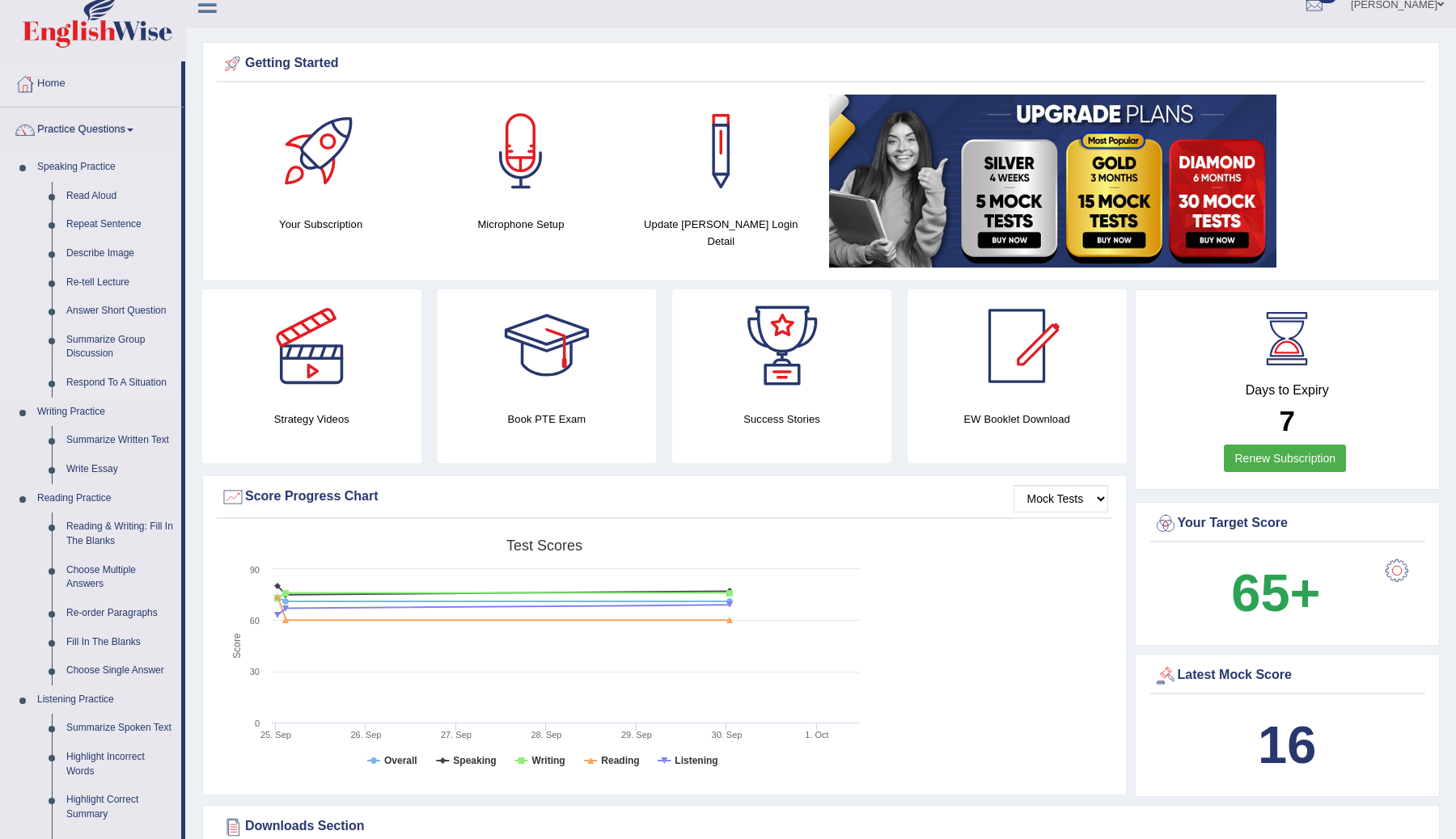
scroll to position [30, 0]
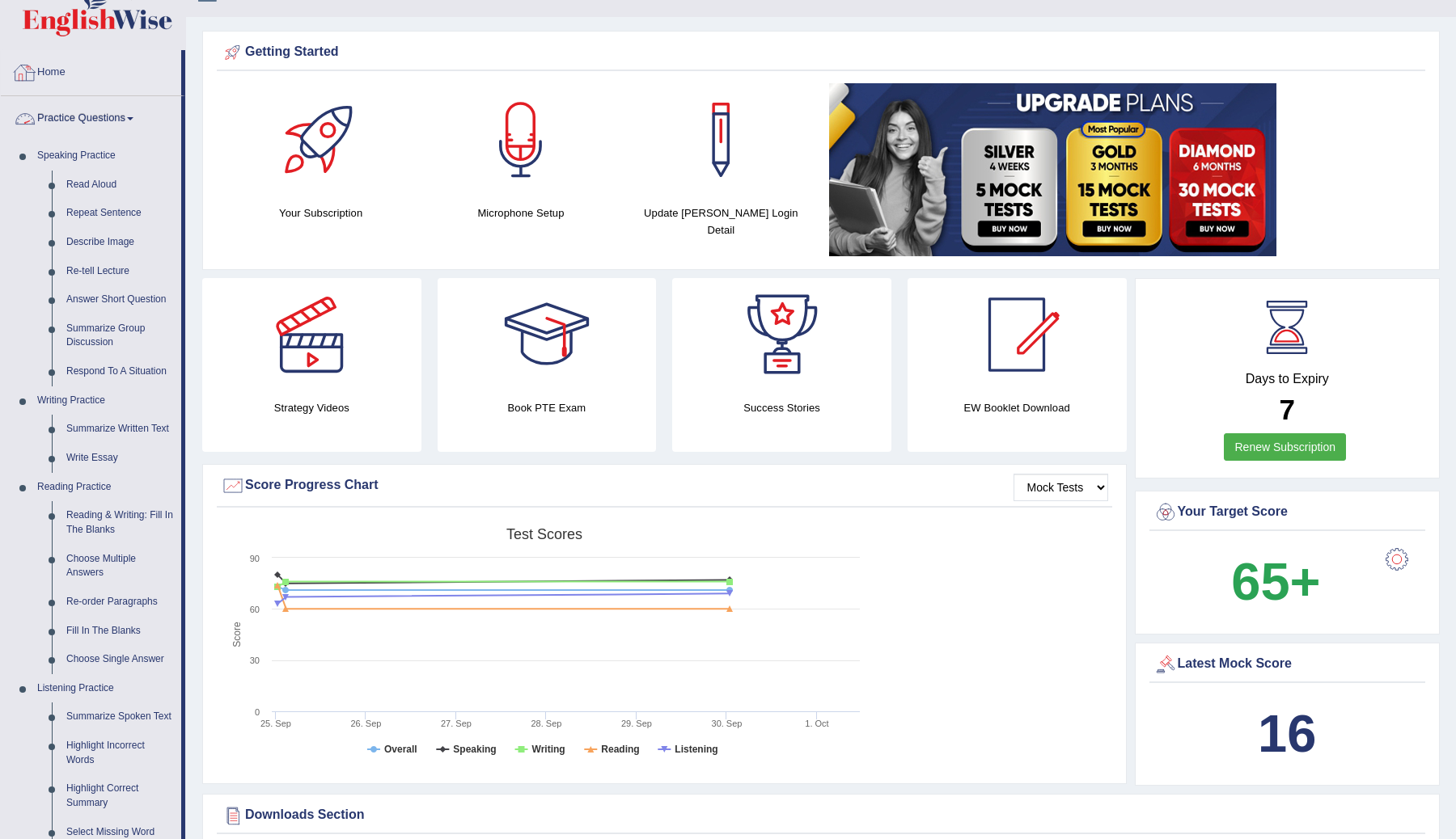
click at [95, 121] on link "Practice Questions" at bounding box center [91, 116] width 181 height 40
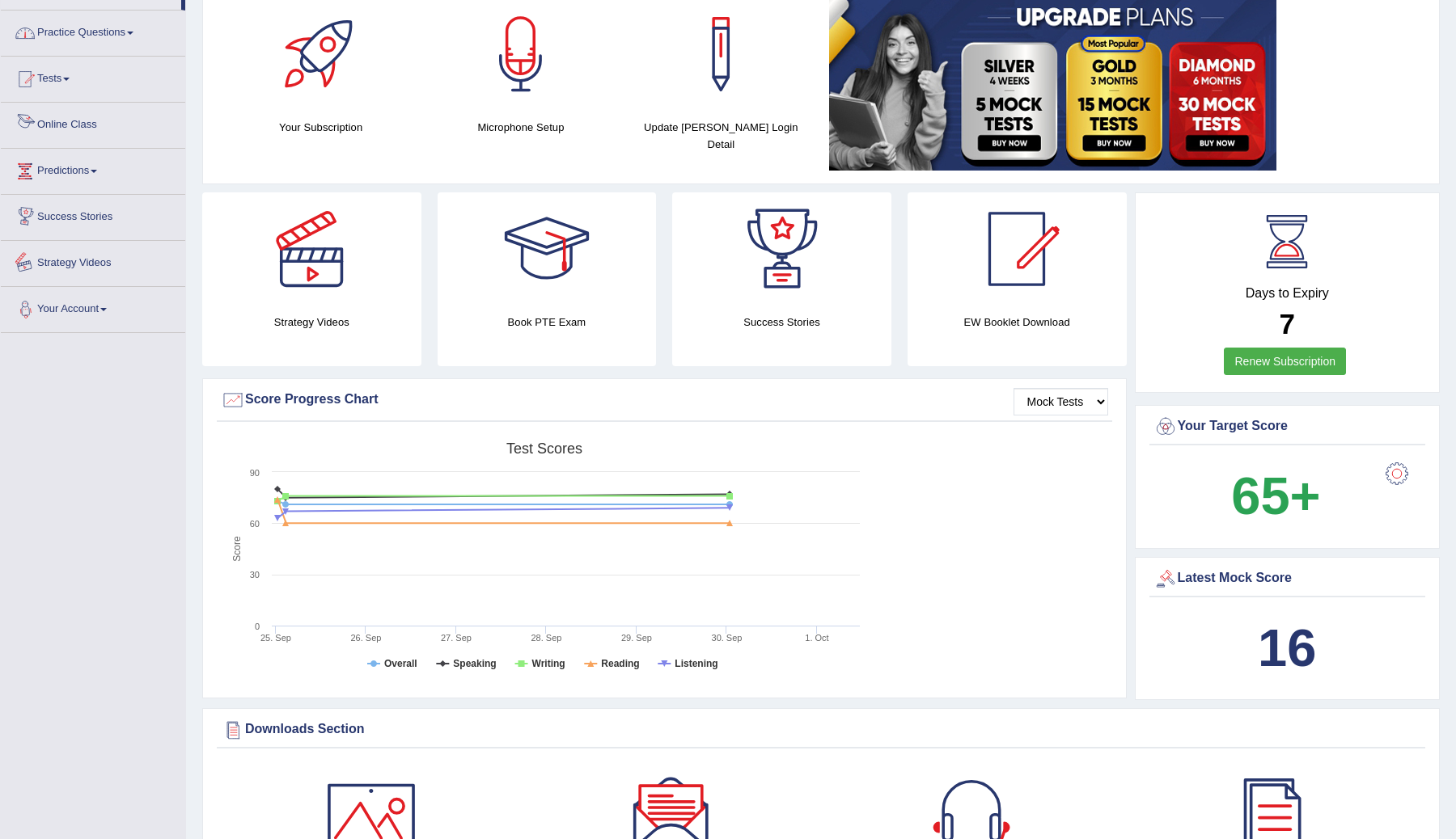
scroll to position [134, 0]
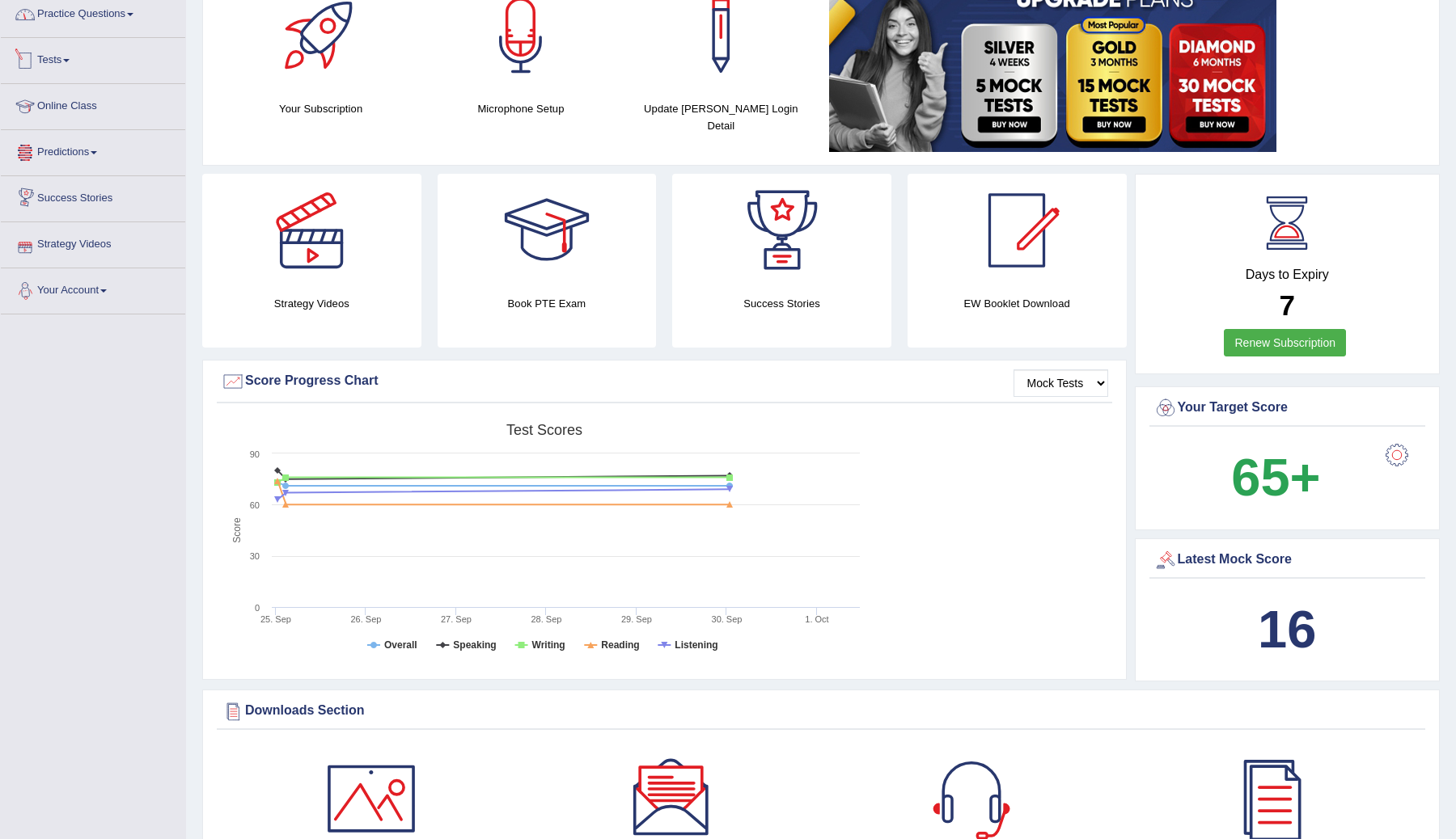
click at [114, 14] on link "Practice Questions" at bounding box center [93, 12] width 184 height 40
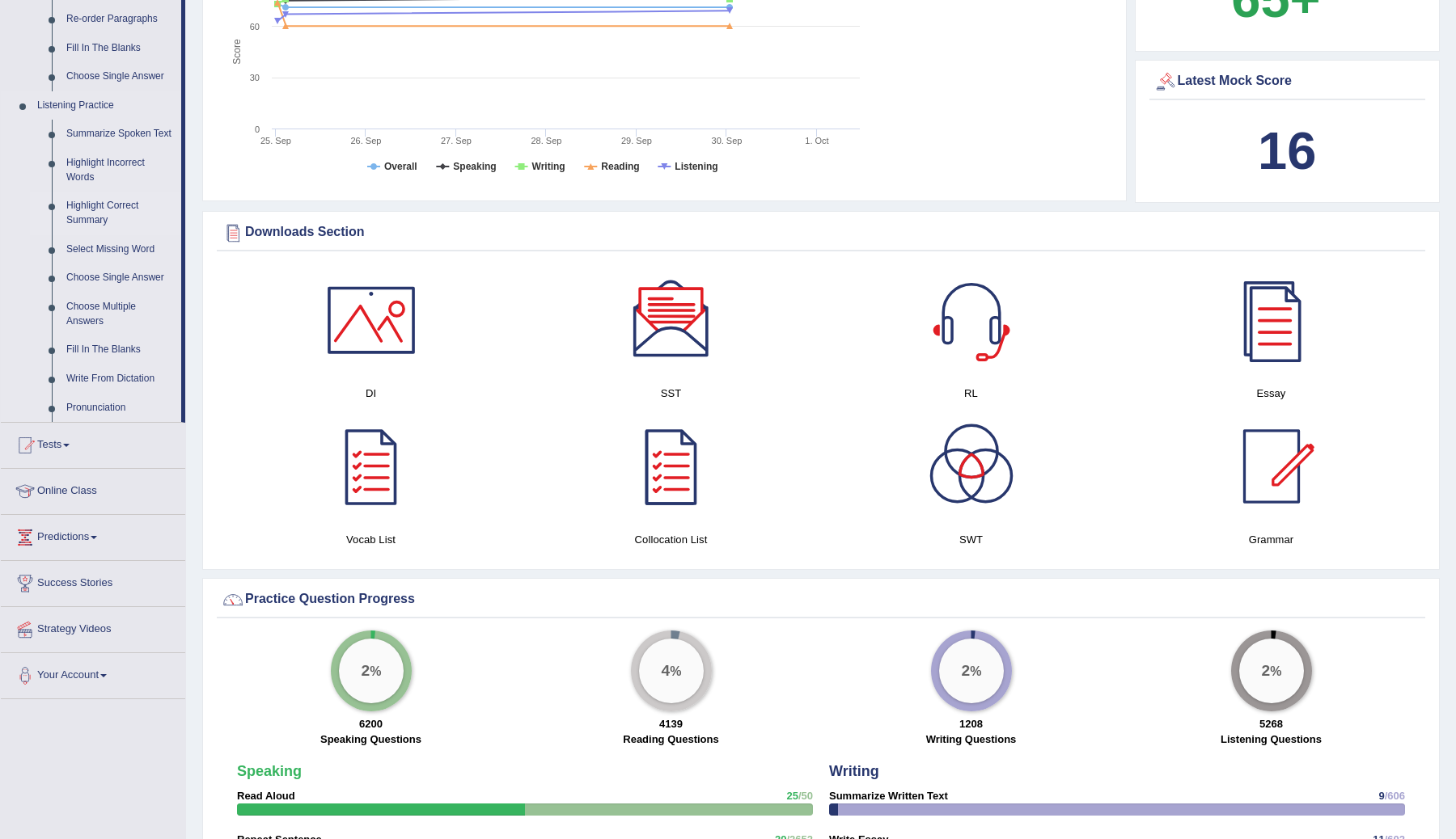
scroll to position [617, 0]
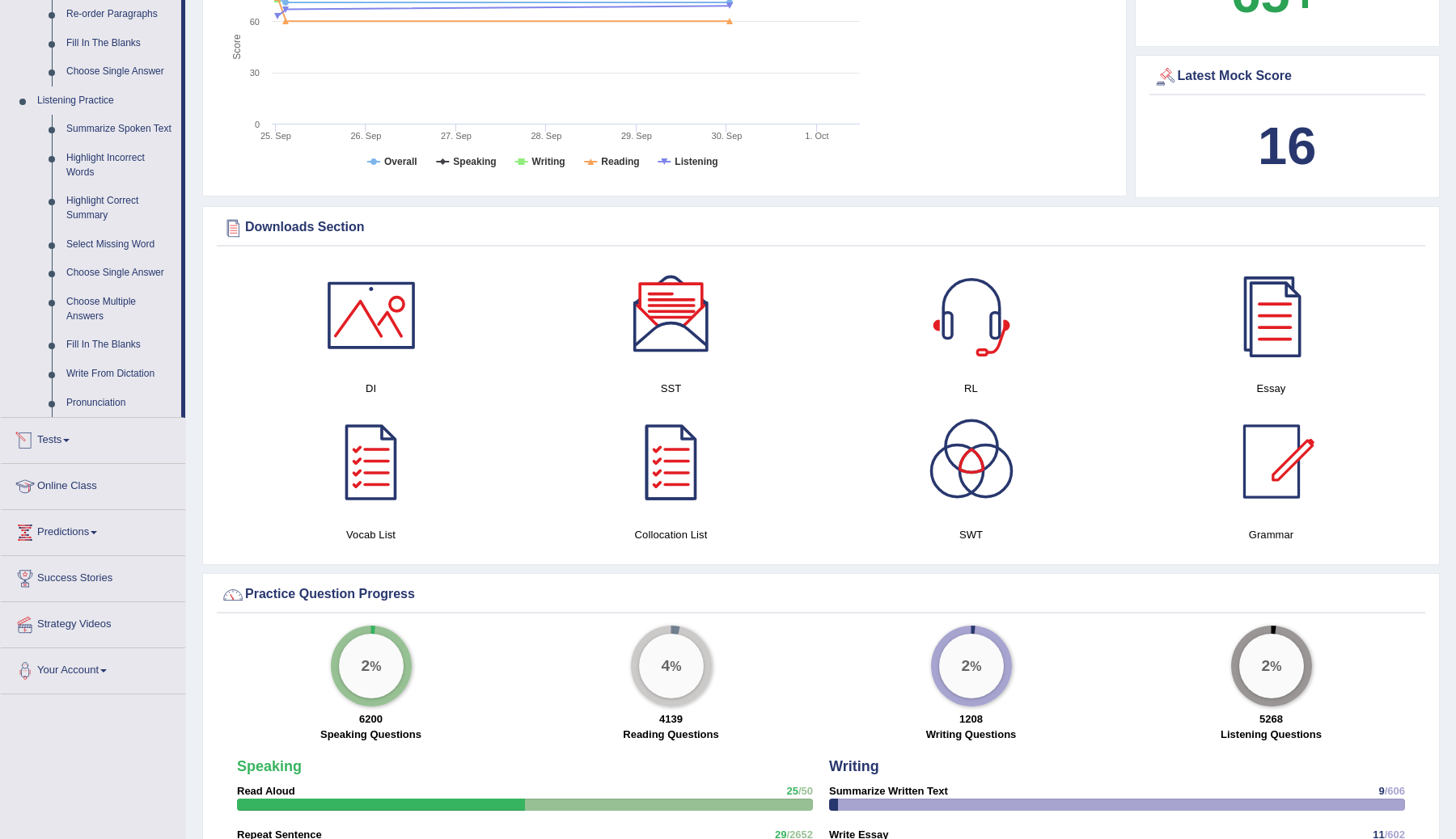
click at [63, 456] on link "Tests" at bounding box center [93, 438] width 184 height 40
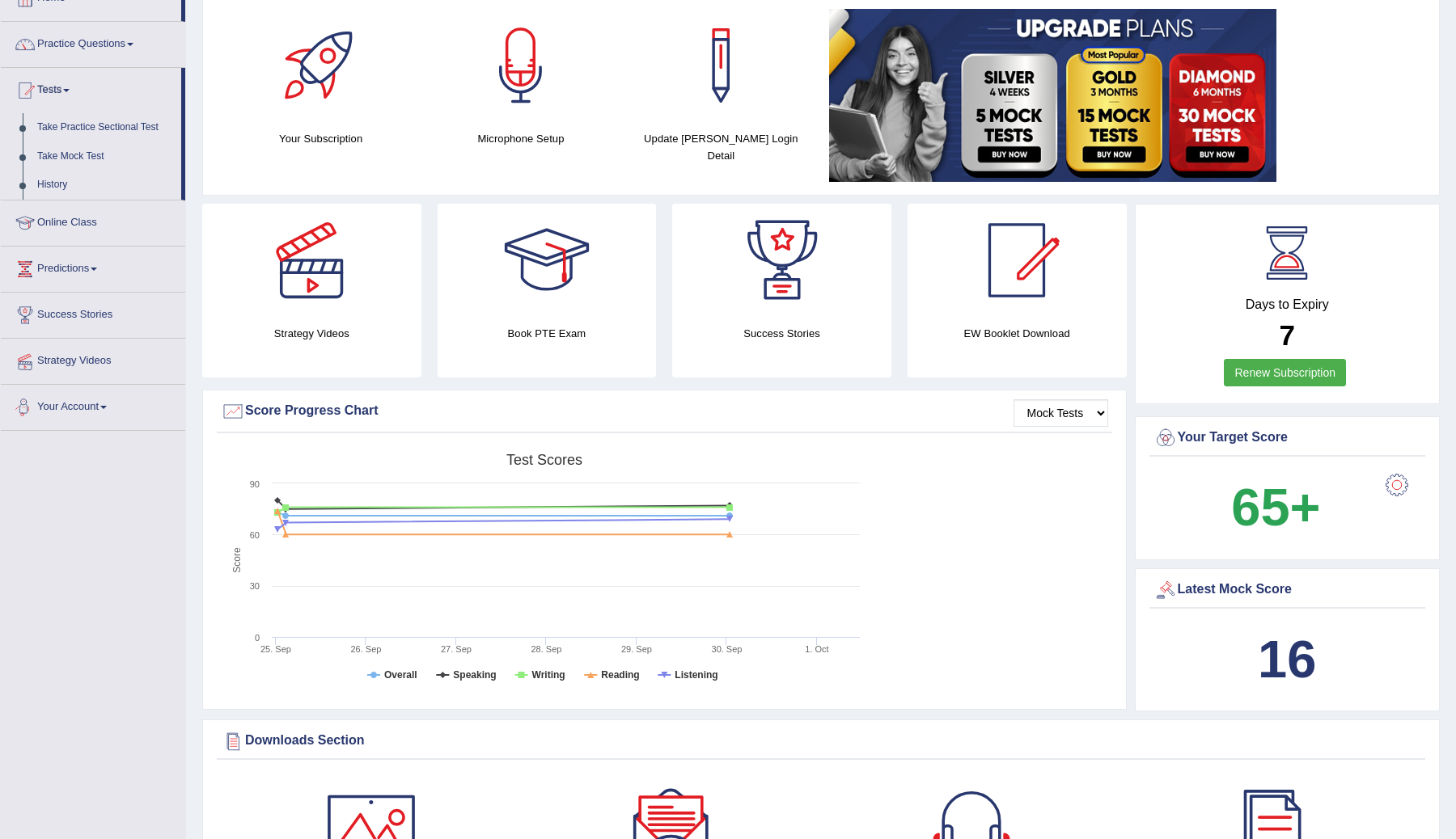
scroll to position [0, 0]
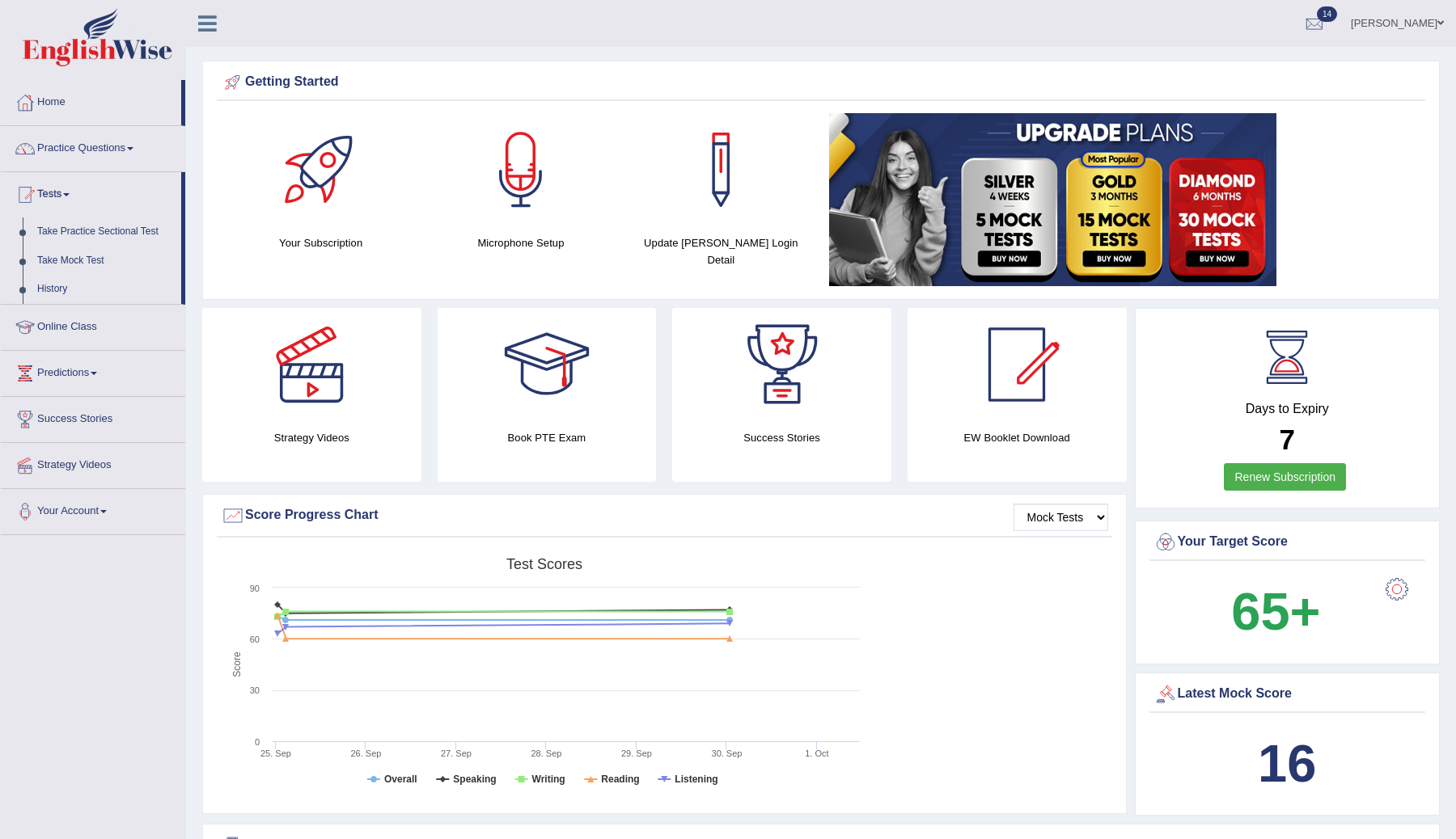
click at [96, 155] on link "Practice Questions" at bounding box center [93, 146] width 184 height 40
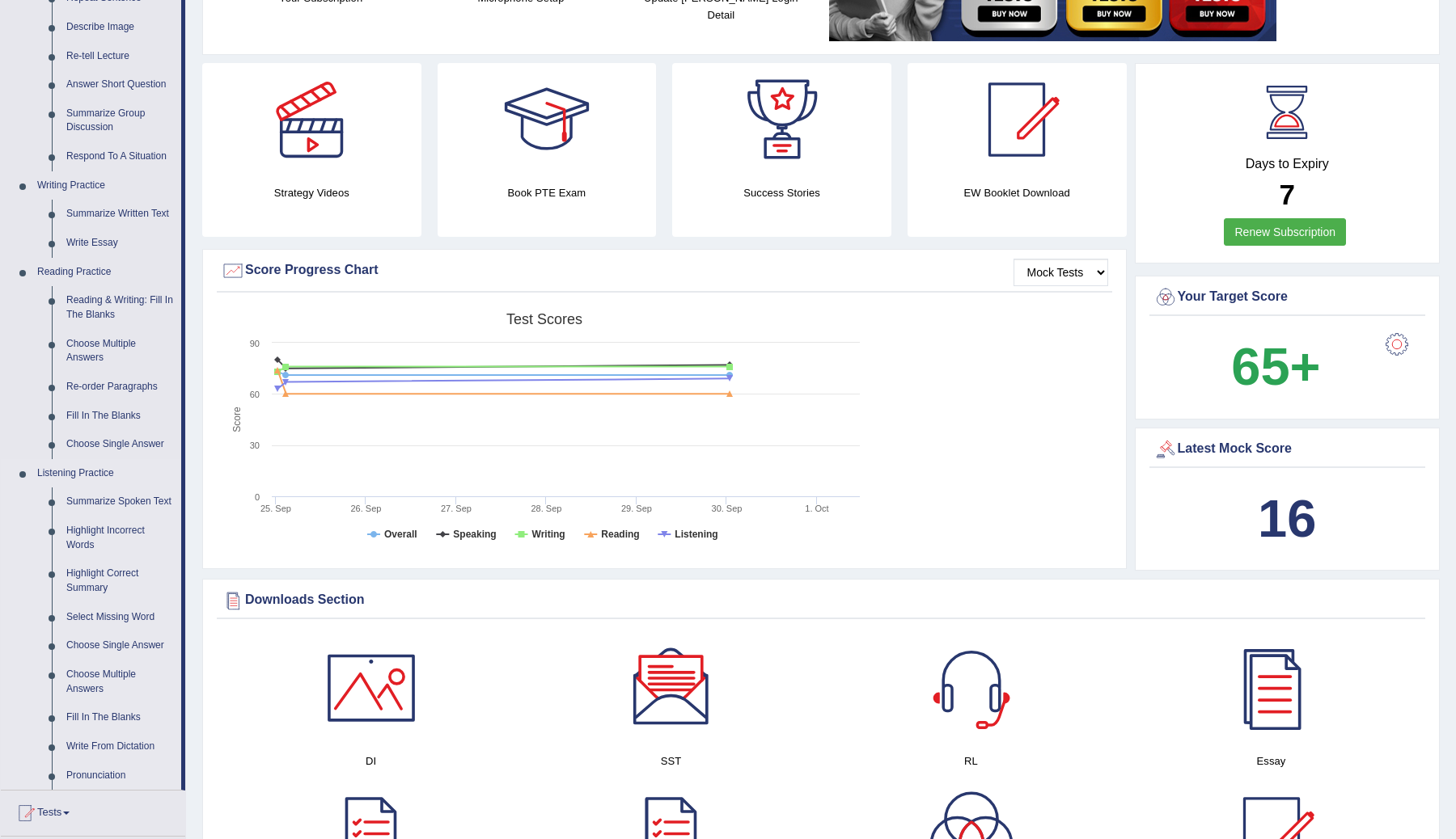
scroll to position [147, 0]
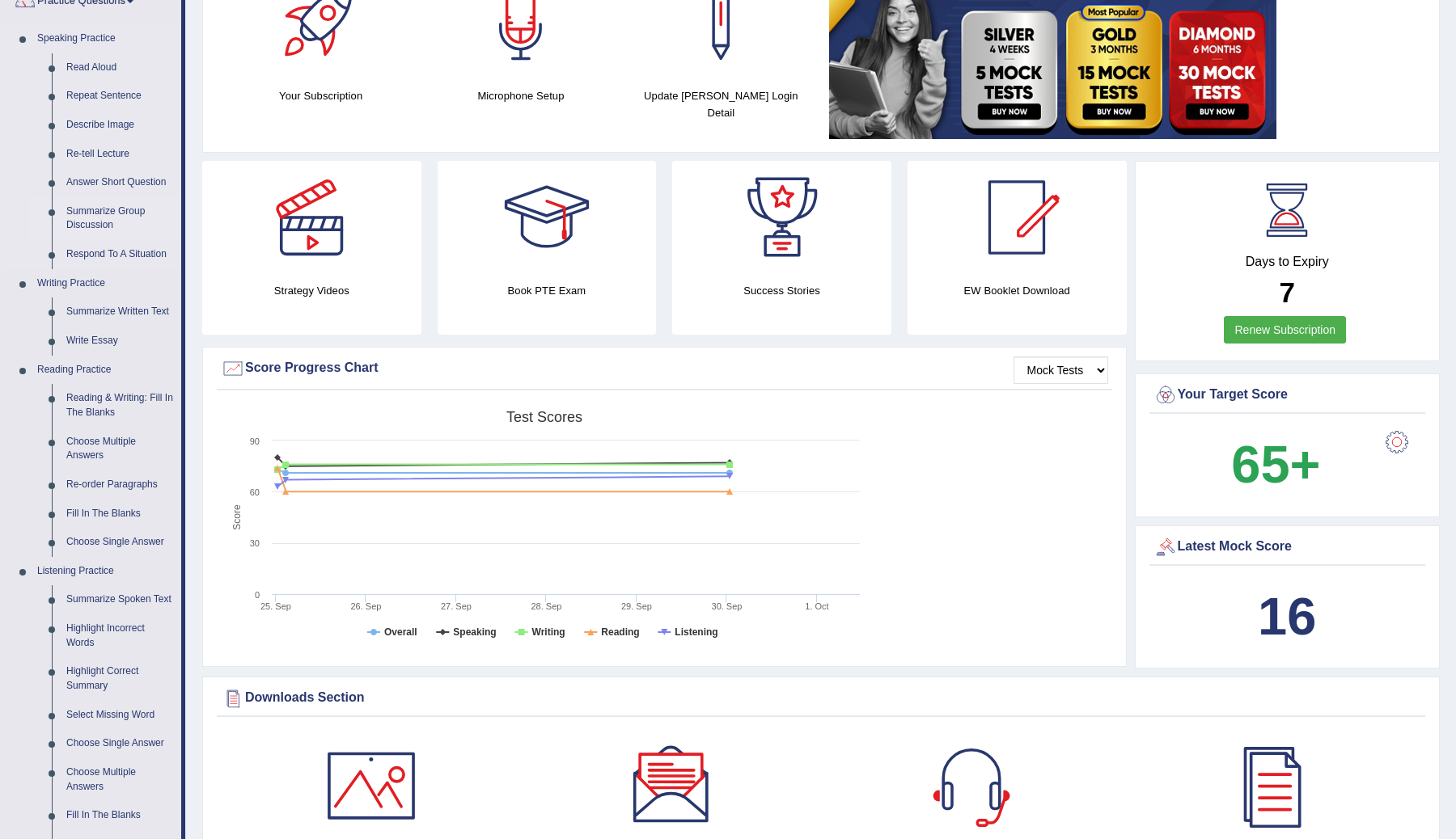
click at [129, 217] on link "Summarize Group Discussion" at bounding box center [120, 218] width 122 height 42
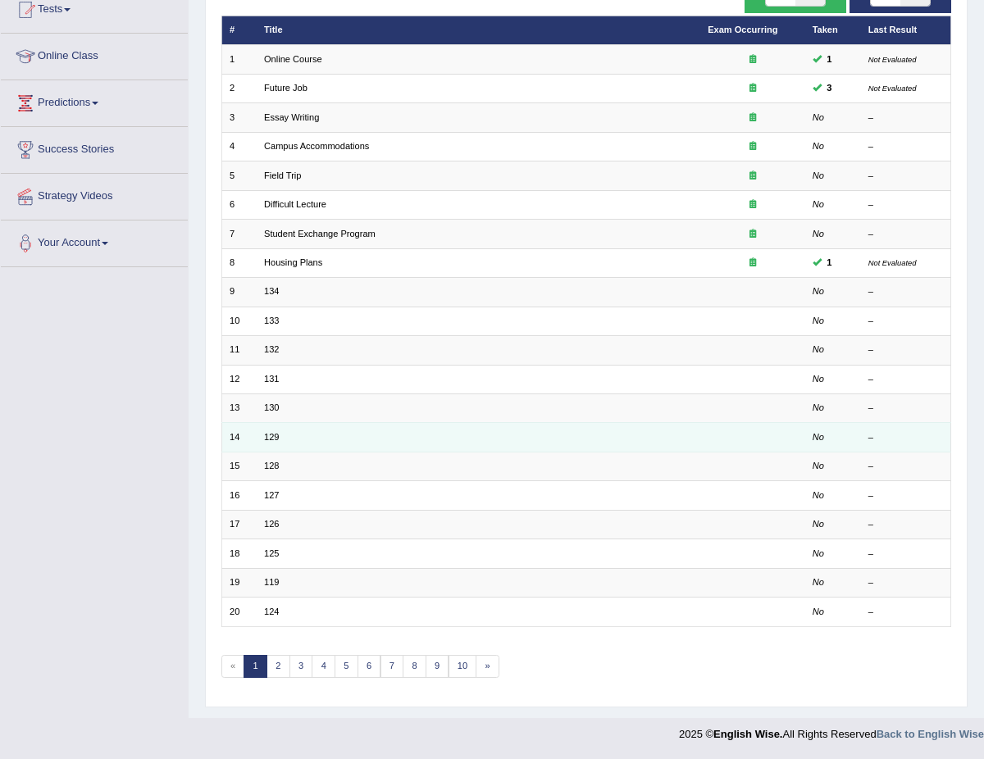
scroll to position [197, 0]
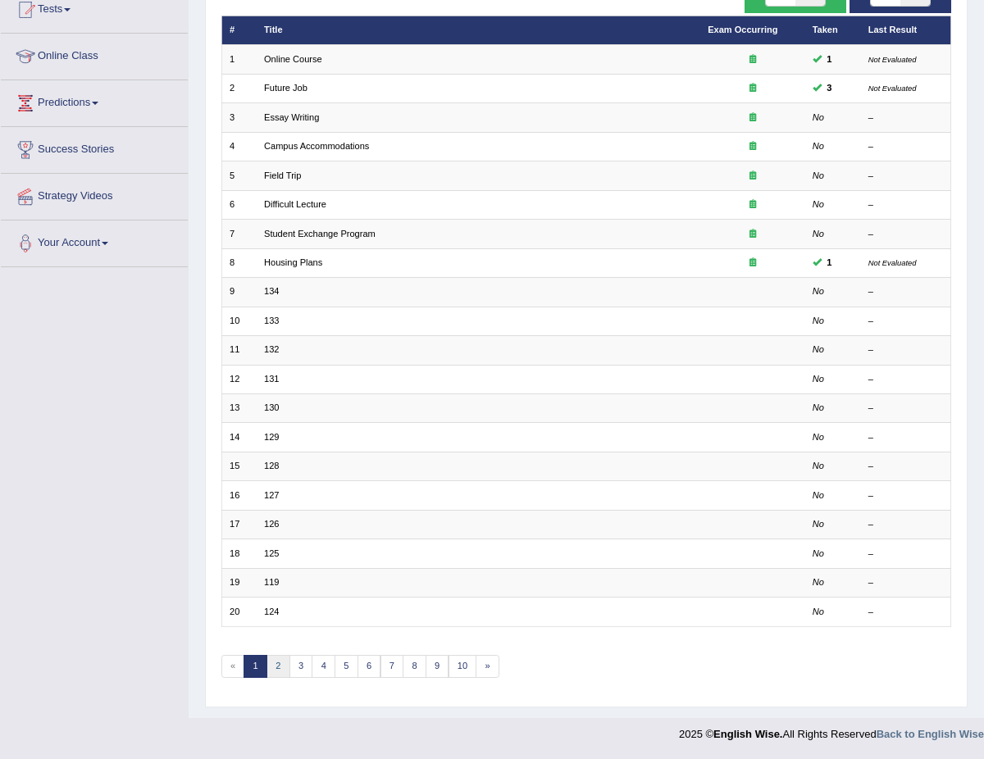
click at [273, 663] on link "2" at bounding box center [278, 666] width 24 height 23
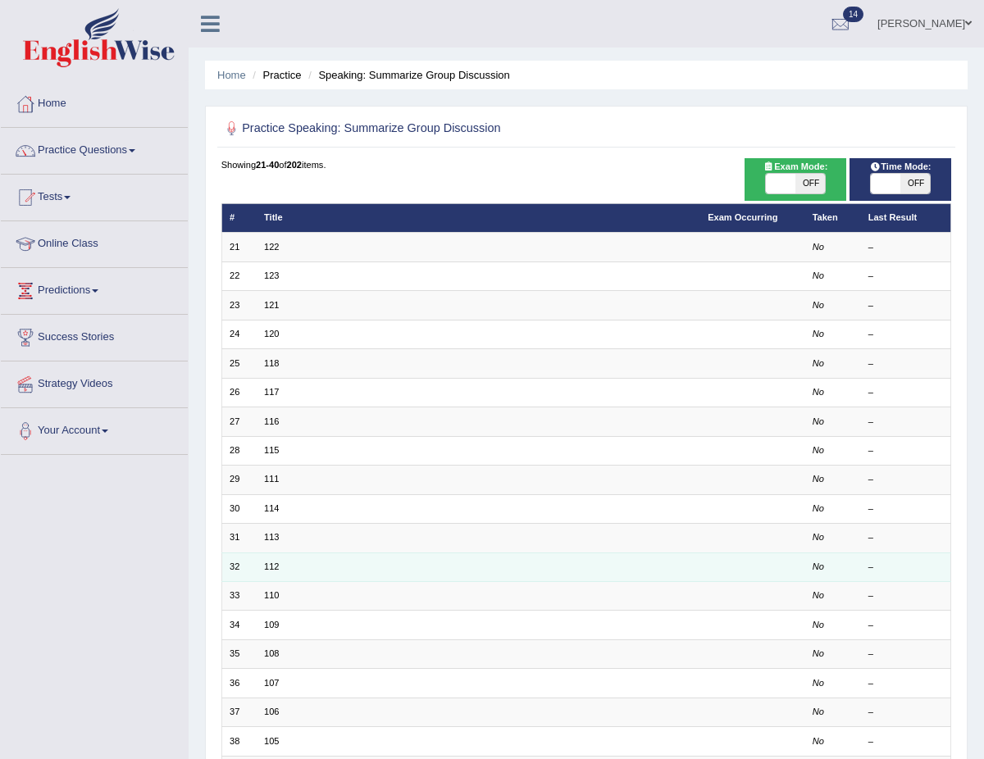
scroll to position [177, 0]
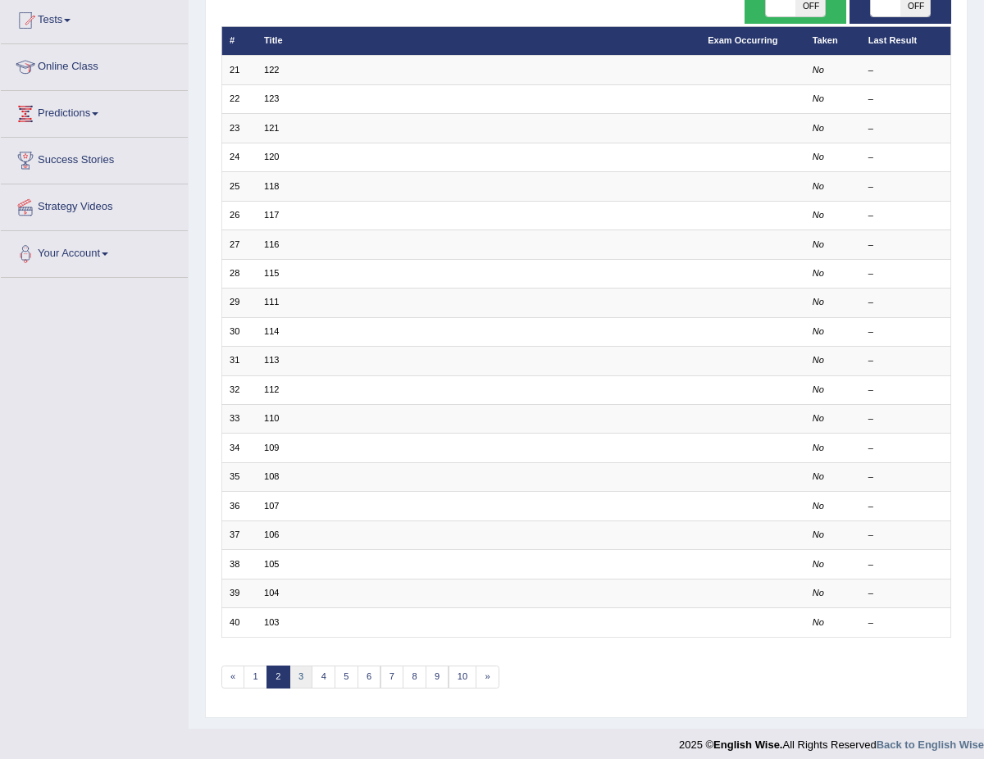
click at [300, 666] on link "3" at bounding box center [301, 677] width 24 height 23
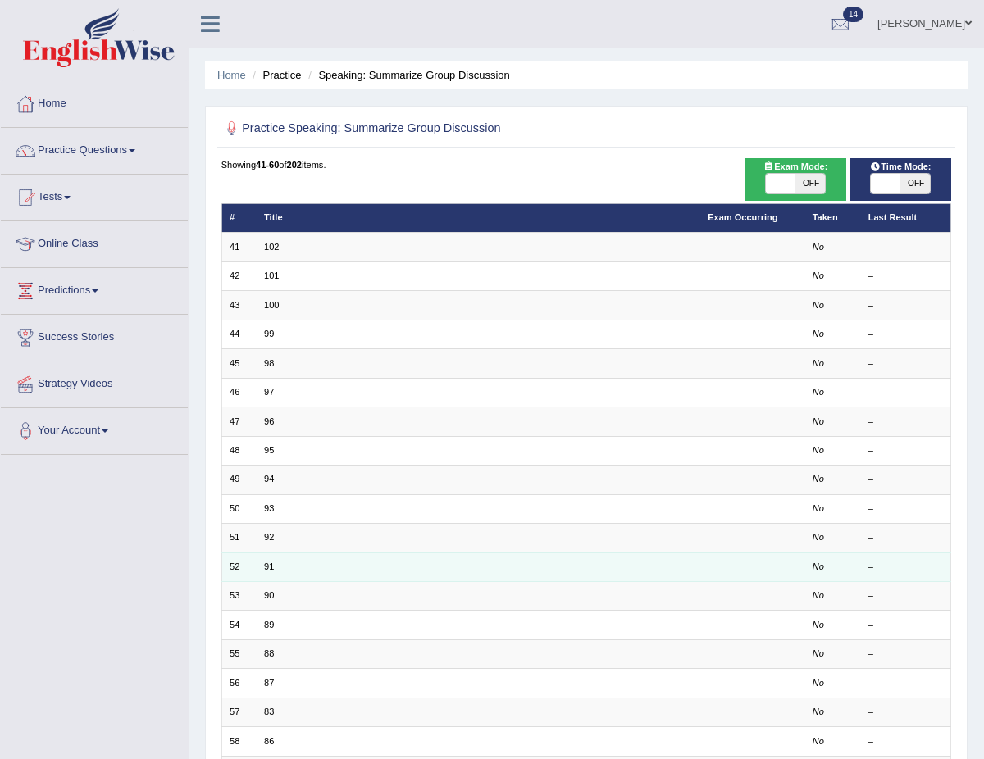
scroll to position [177, 0]
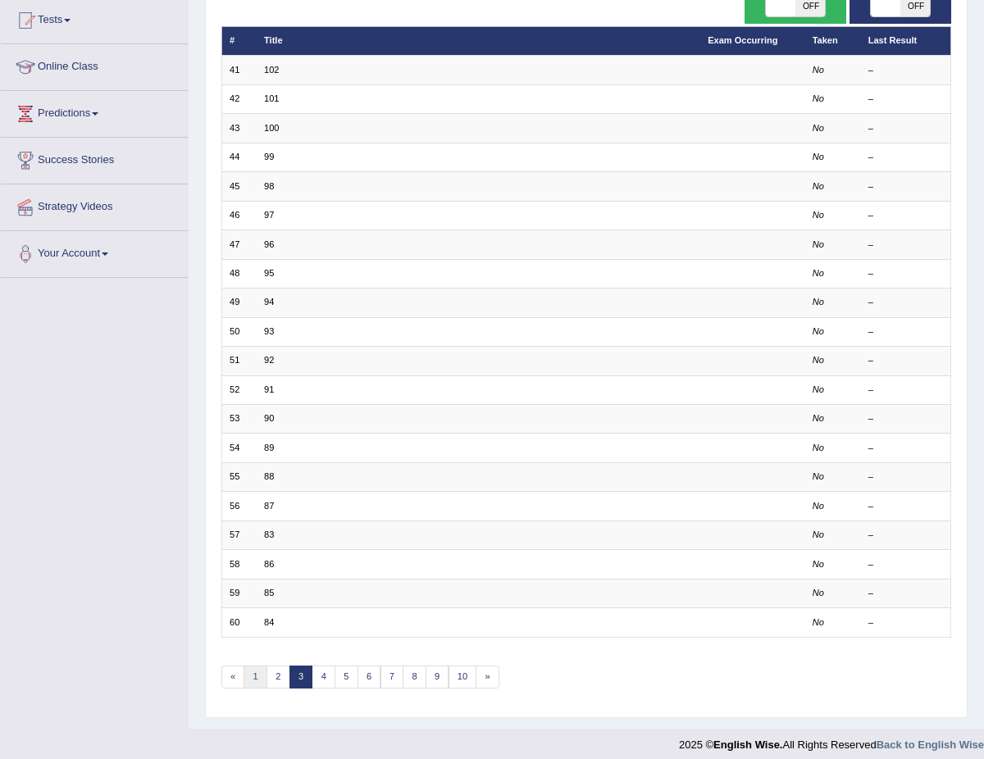
click at [248, 666] on link "1" at bounding box center [255, 677] width 24 height 23
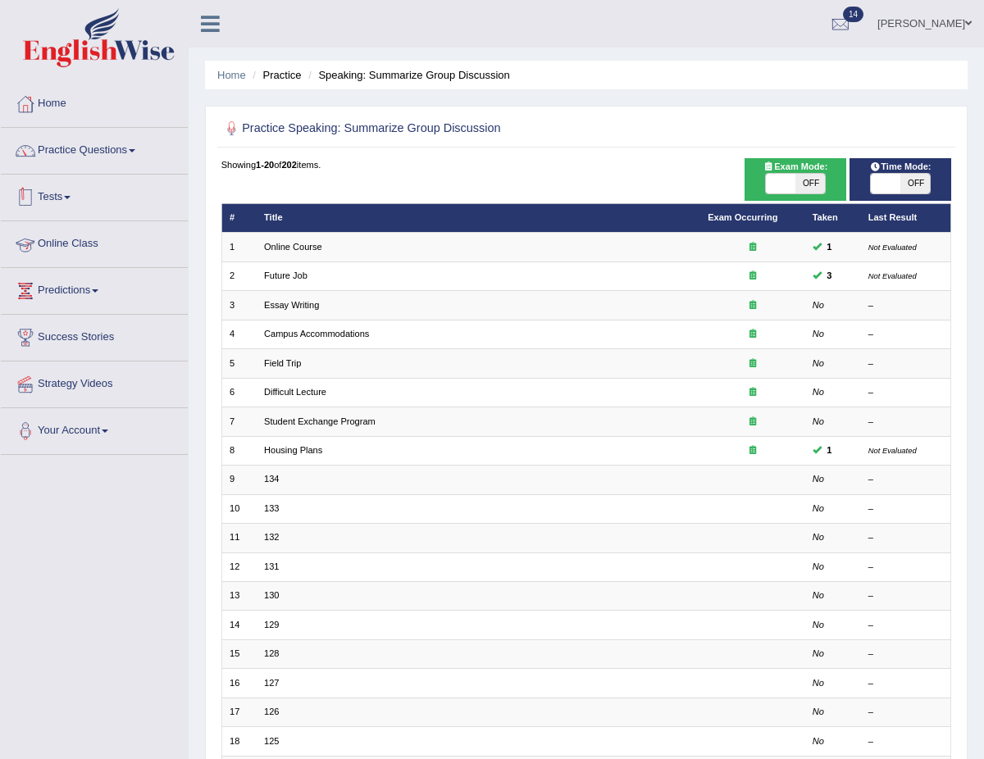
click at [68, 198] on link "Tests" at bounding box center [94, 195] width 187 height 41
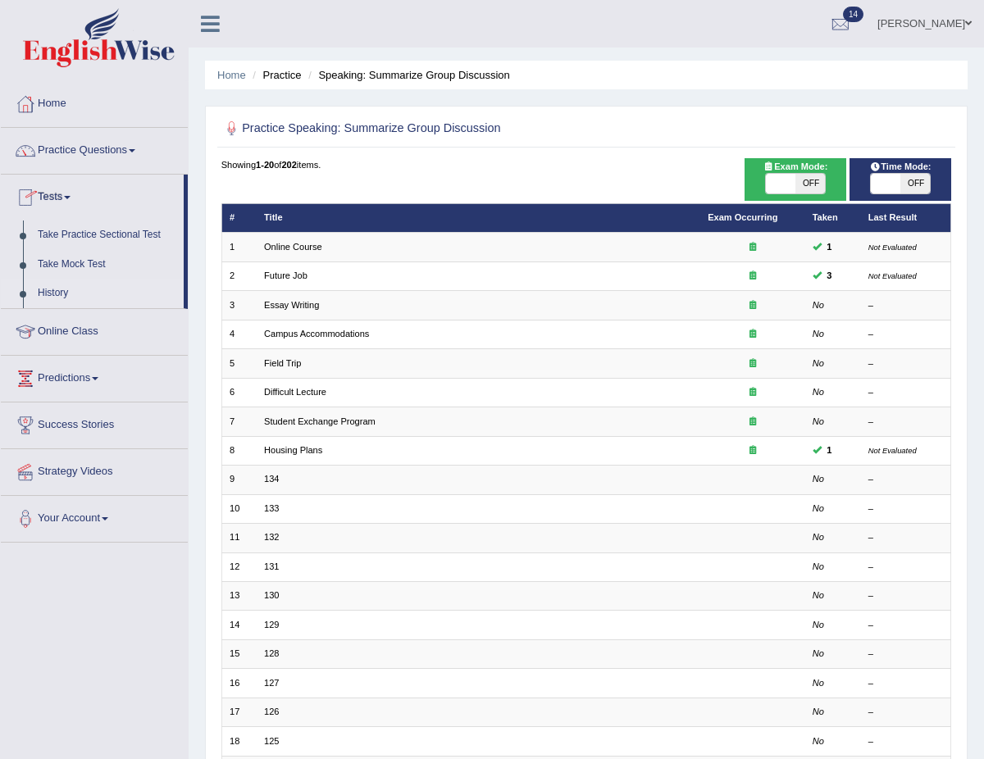
click at [75, 289] on link "History" at bounding box center [106, 294] width 153 height 30
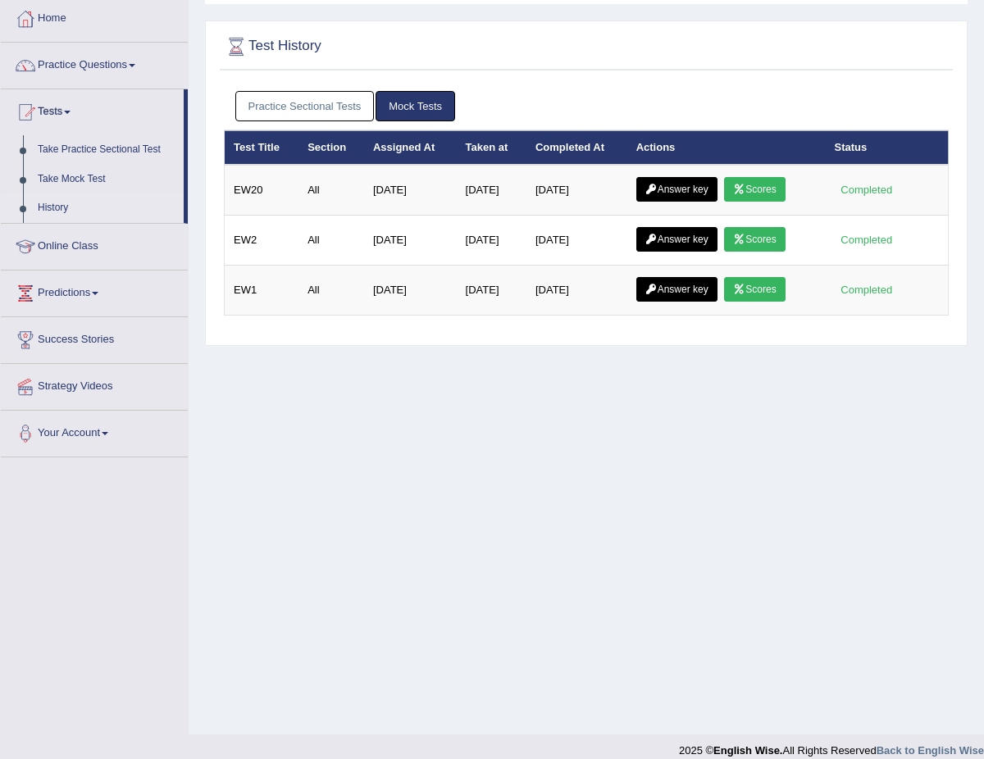
scroll to position [102, 0]
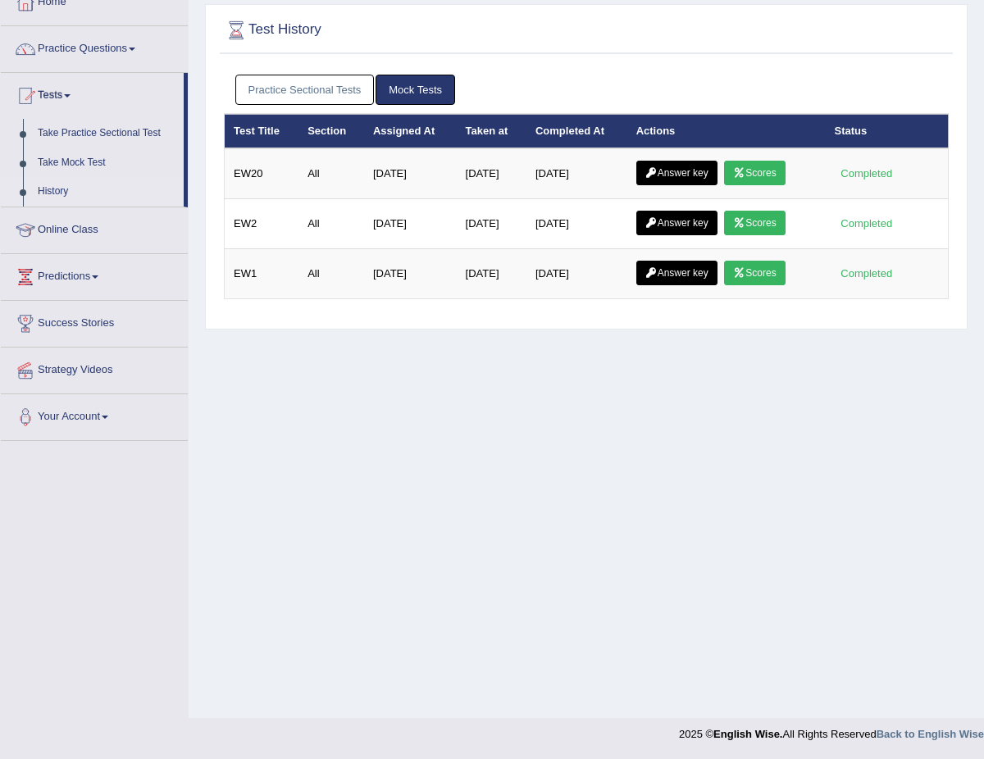
click at [301, 84] on link "Practice Sectional Tests" at bounding box center [304, 90] width 139 height 30
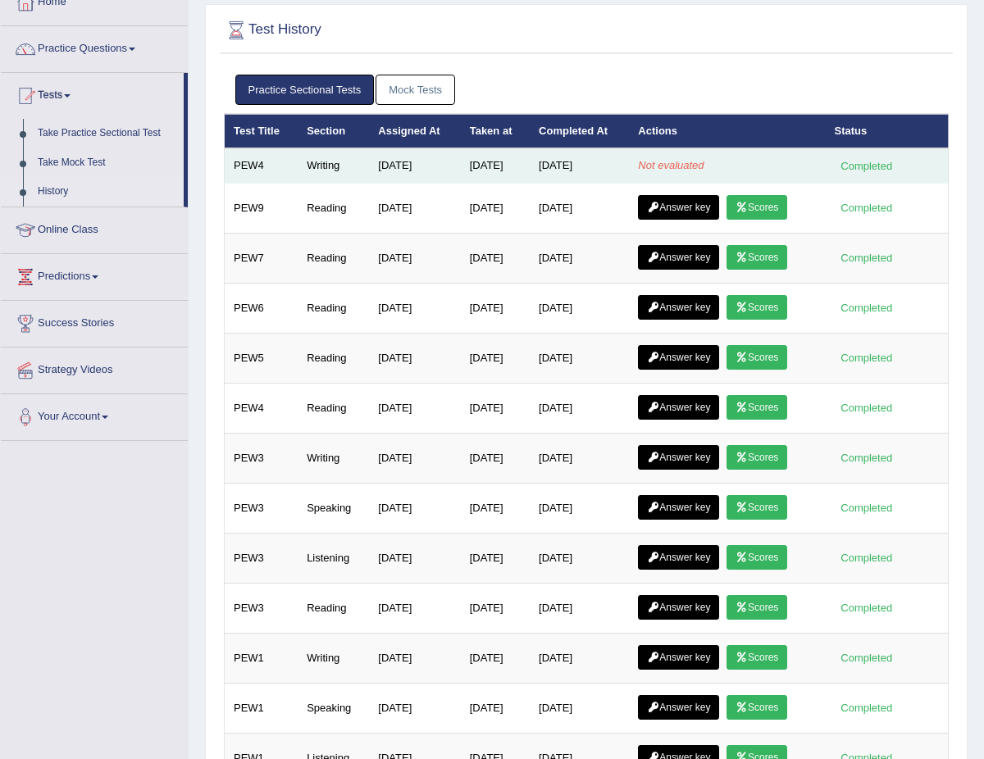
click at [683, 166] on em "Not evaluated" at bounding box center [671, 165] width 66 height 12
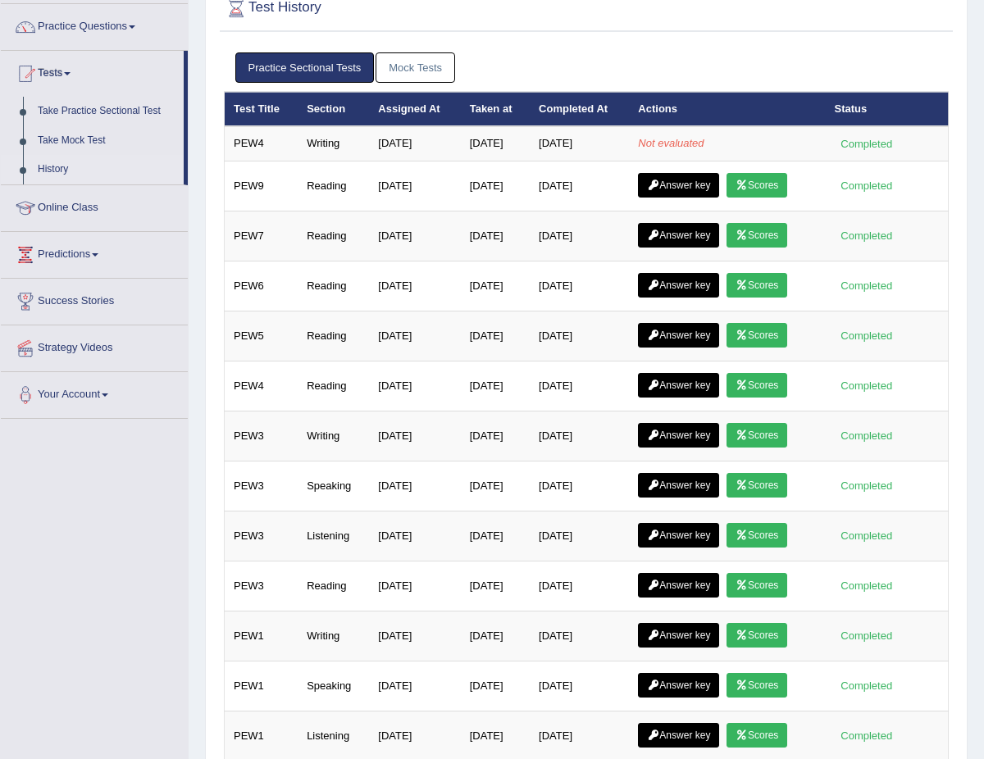
scroll to position [0, 0]
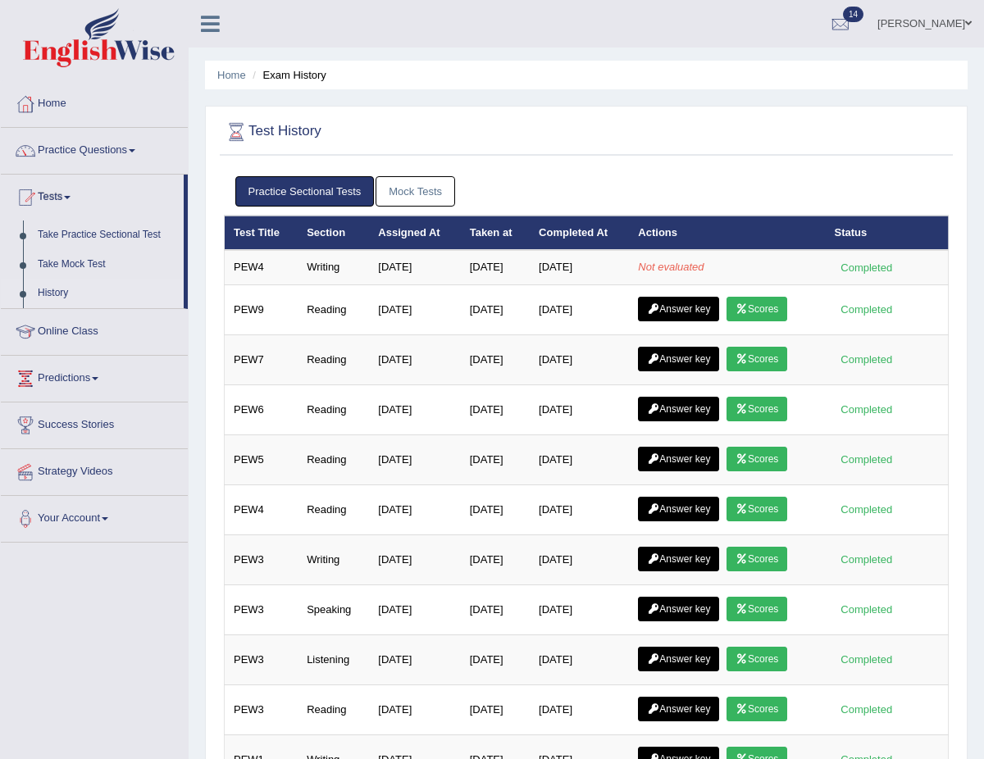
click at [58, 289] on link "History" at bounding box center [106, 294] width 153 height 30
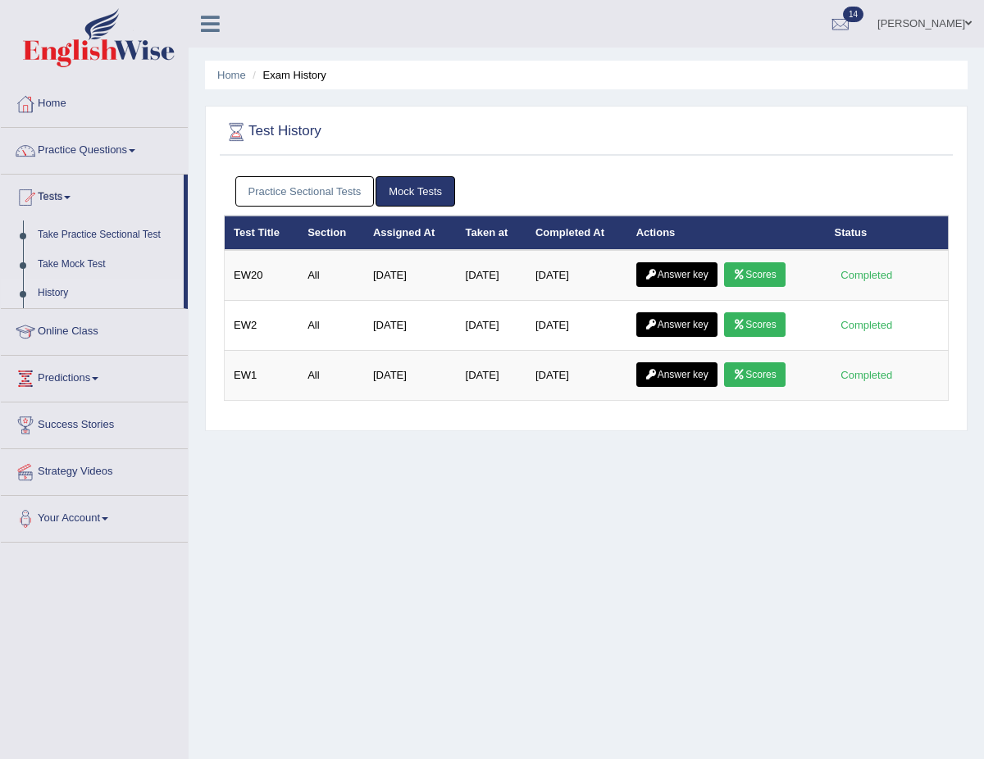
click at [309, 194] on link "Practice Sectional Tests" at bounding box center [304, 191] width 139 height 30
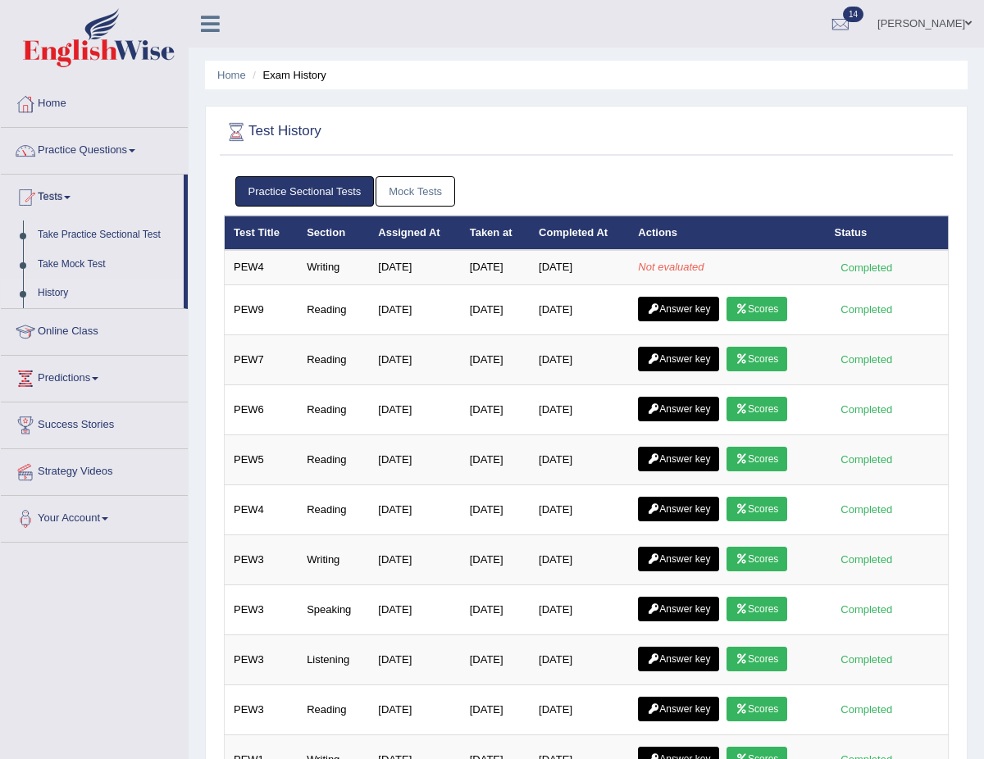
click at [105, 369] on link "Predictions" at bounding box center [94, 376] width 187 height 41
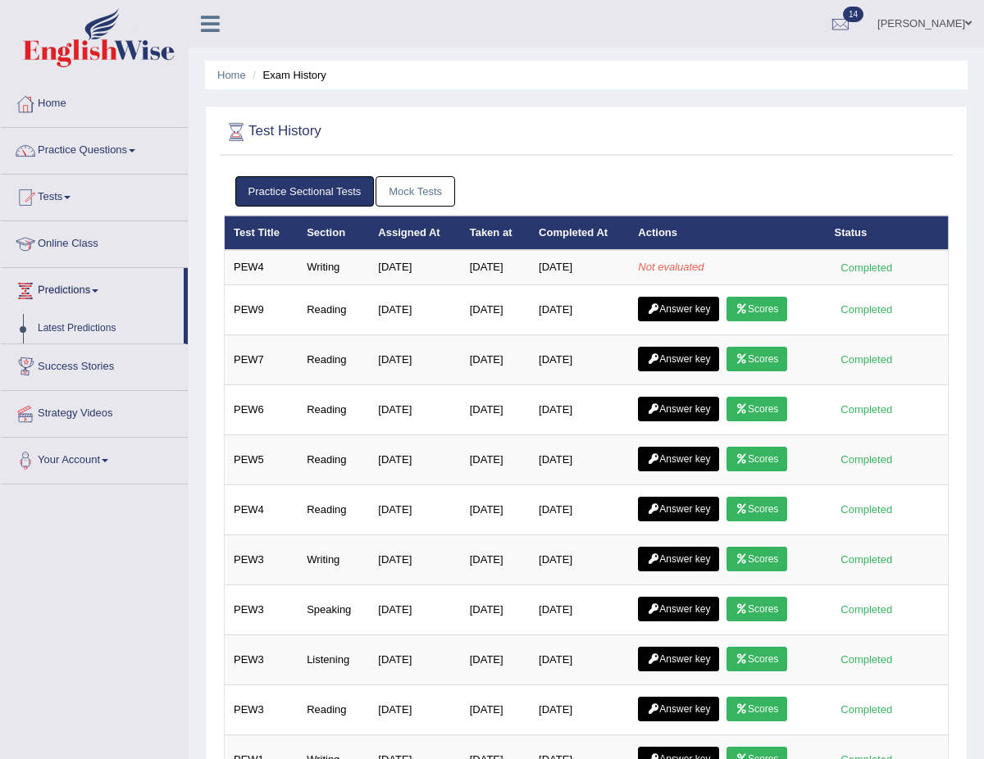
click at [114, 322] on link "Latest Predictions" at bounding box center [106, 329] width 153 height 30
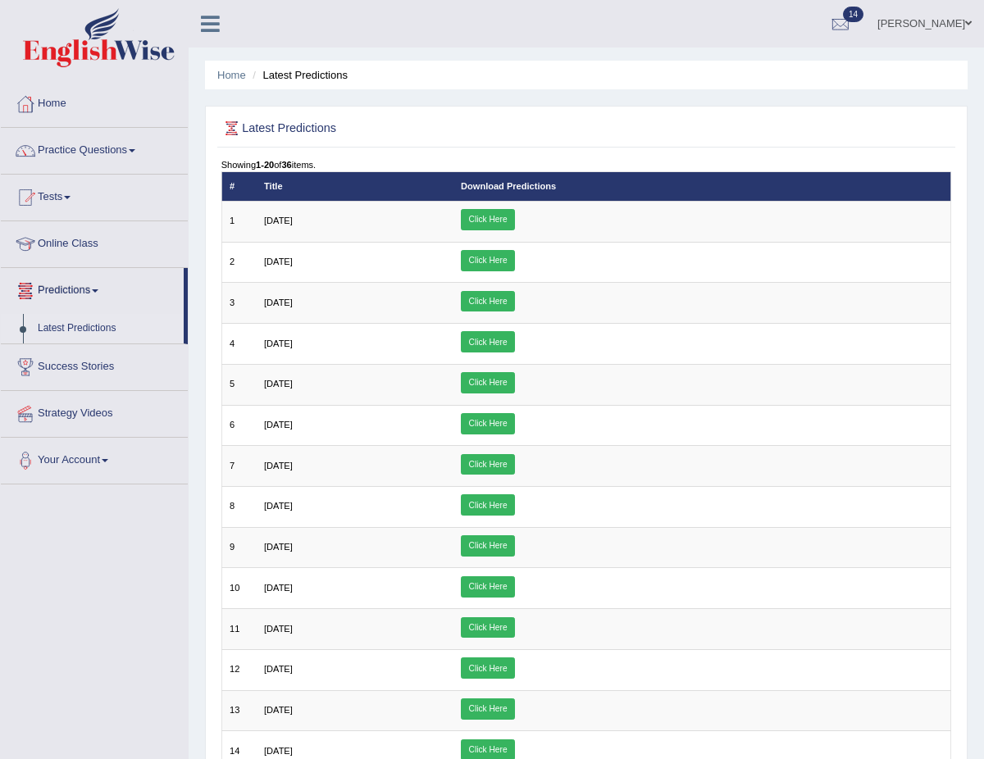
click at [107, 294] on link "Predictions" at bounding box center [92, 288] width 183 height 41
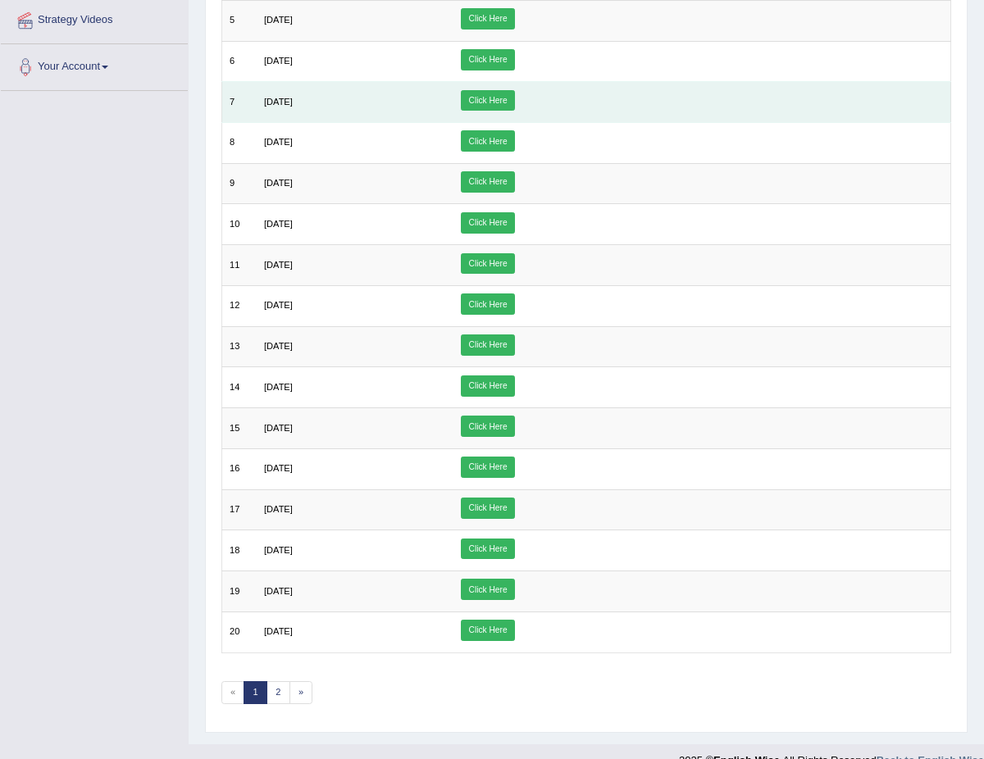
scroll to position [183, 0]
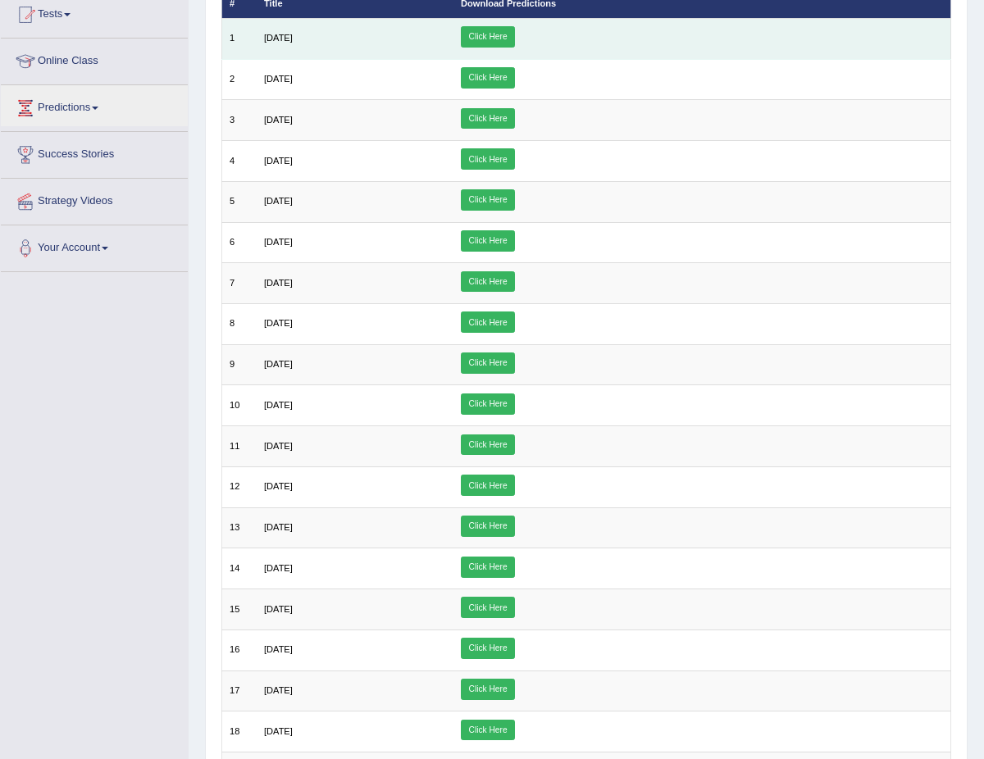
click at [515, 39] on link "Click Here" at bounding box center [488, 36] width 54 height 21
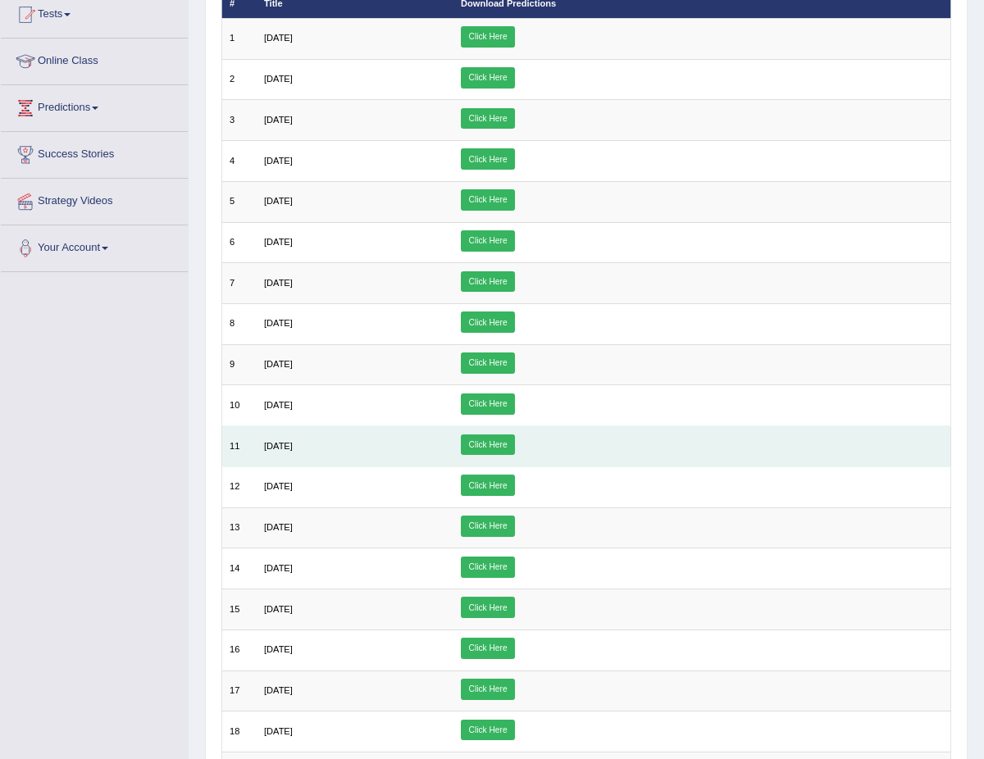
scroll to position [0, 0]
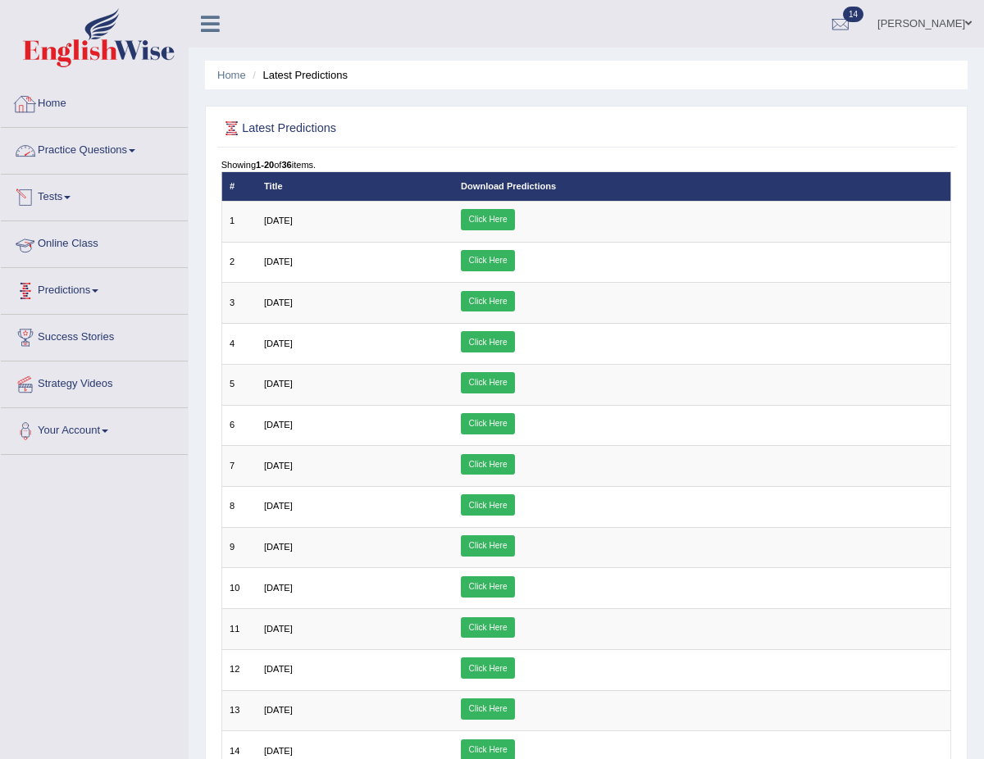
click at [91, 136] on link "Practice Questions" at bounding box center [94, 148] width 187 height 41
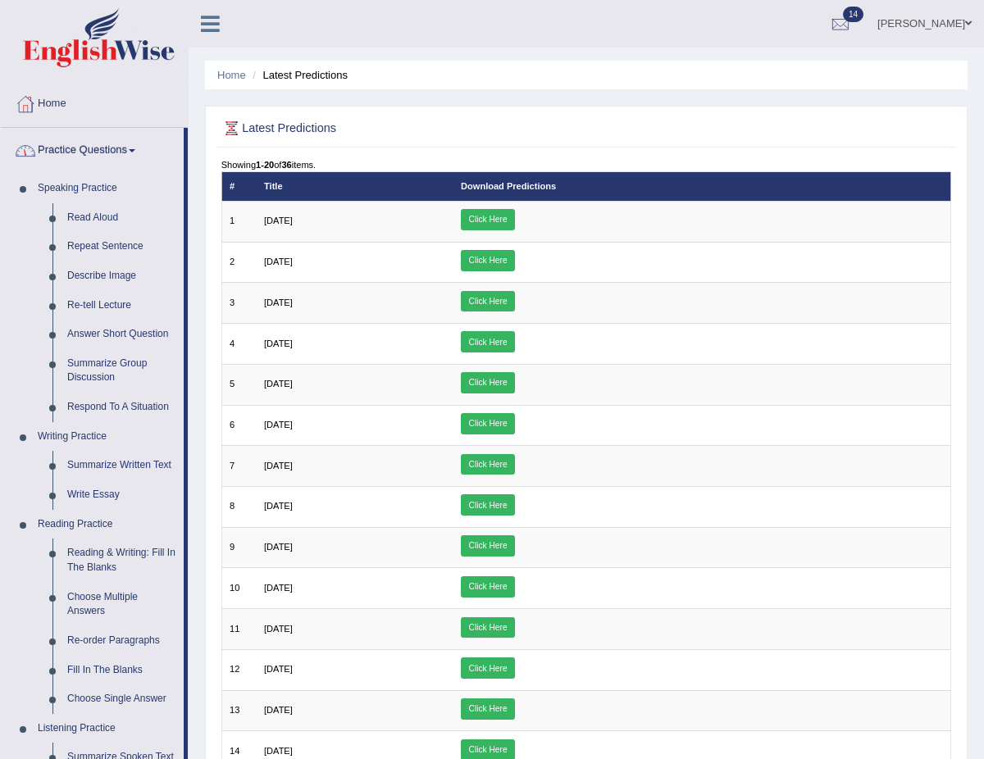
click at [97, 150] on link "Practice Questions" at bounding box center [92, 148] width 183 height 41
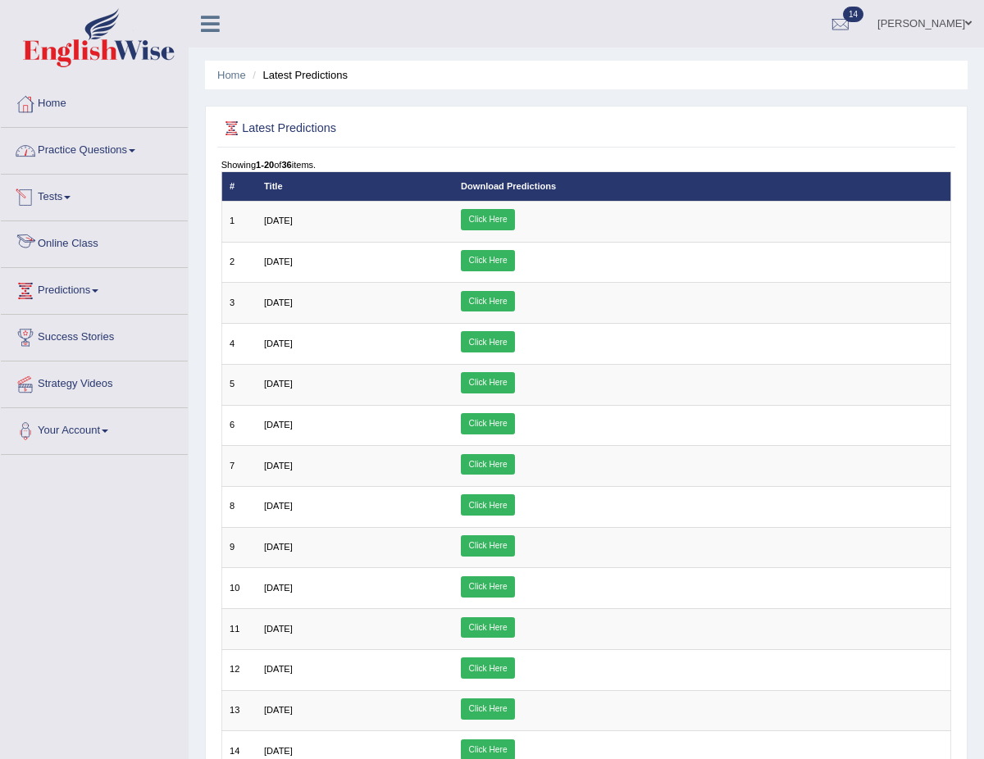
click at [72, 190] on link "Tests" at bounding box center [94, 195] width 187 height 41
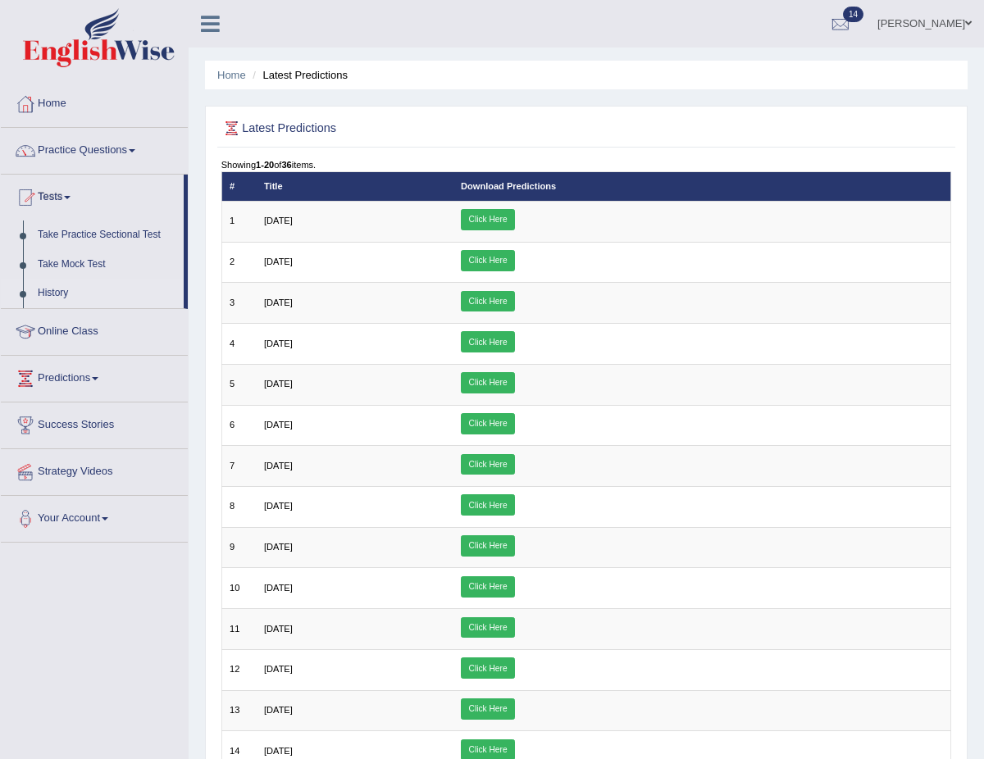
click at [69, 286] on link "History" at bounding box center [106, 294] width 153 height 30
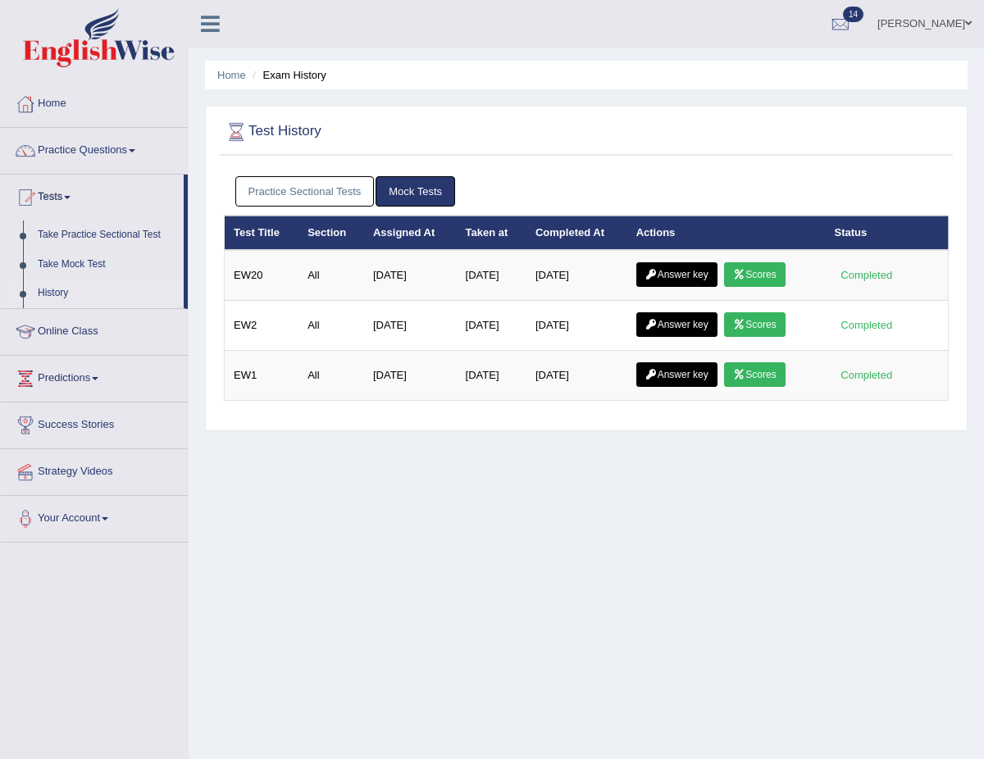
click at [330, 201] on link "Practice Sectional Tests" at bounding box center [304, 191] width 139 height 30
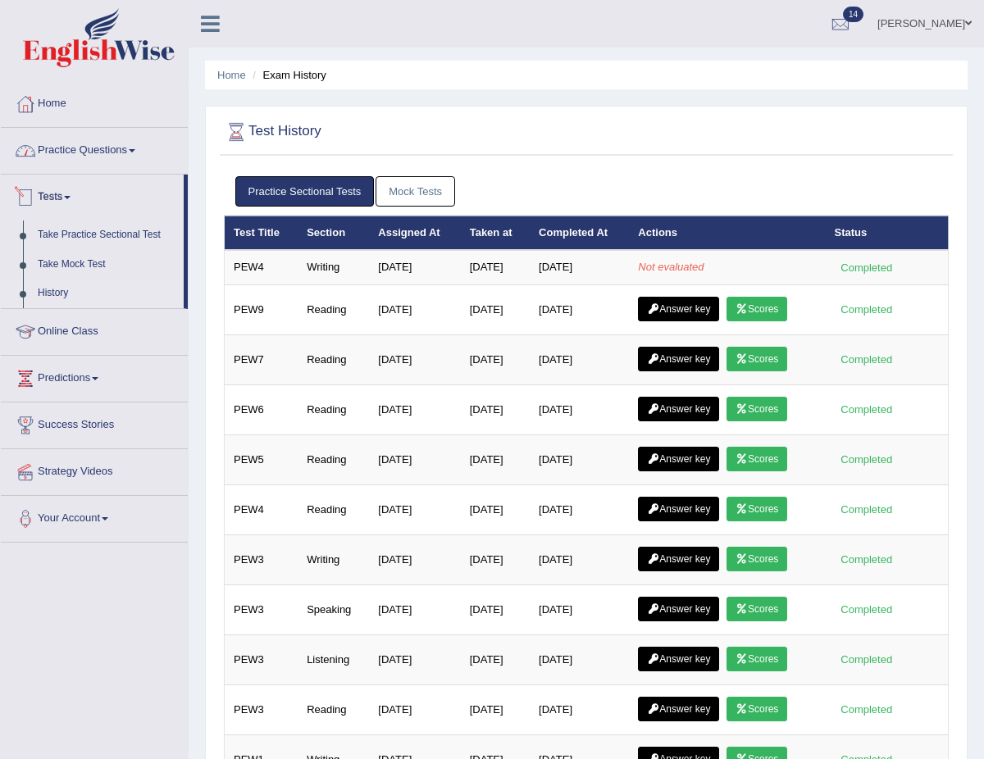
click at [117, 148] on link "Practice Questions" at bounding box center [94, 148] width 187 height 41
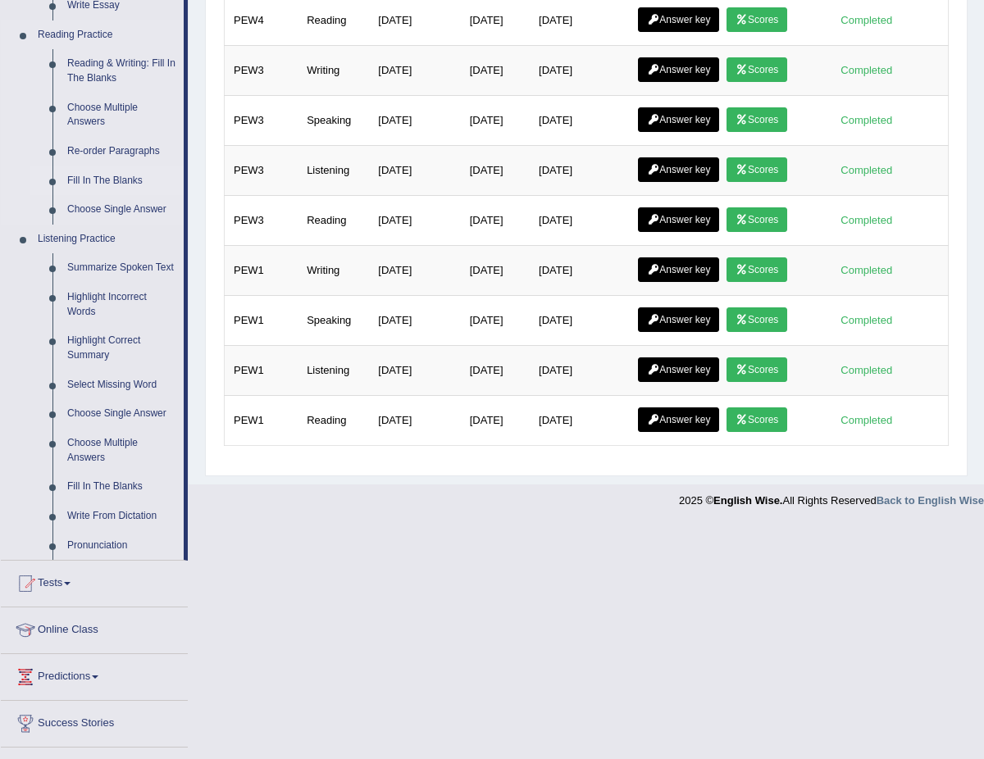
scroll to position [501, 0]
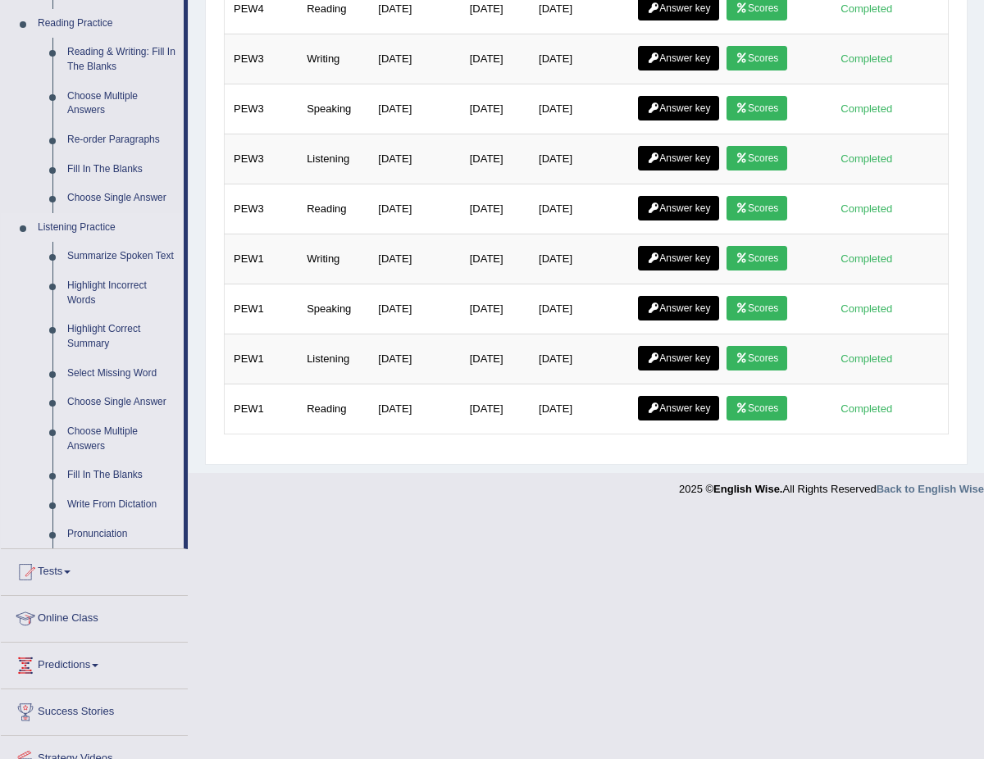
click at [114, 513] on link "Write From Dictation" at bounding box center [122, 505] width 124 height 30
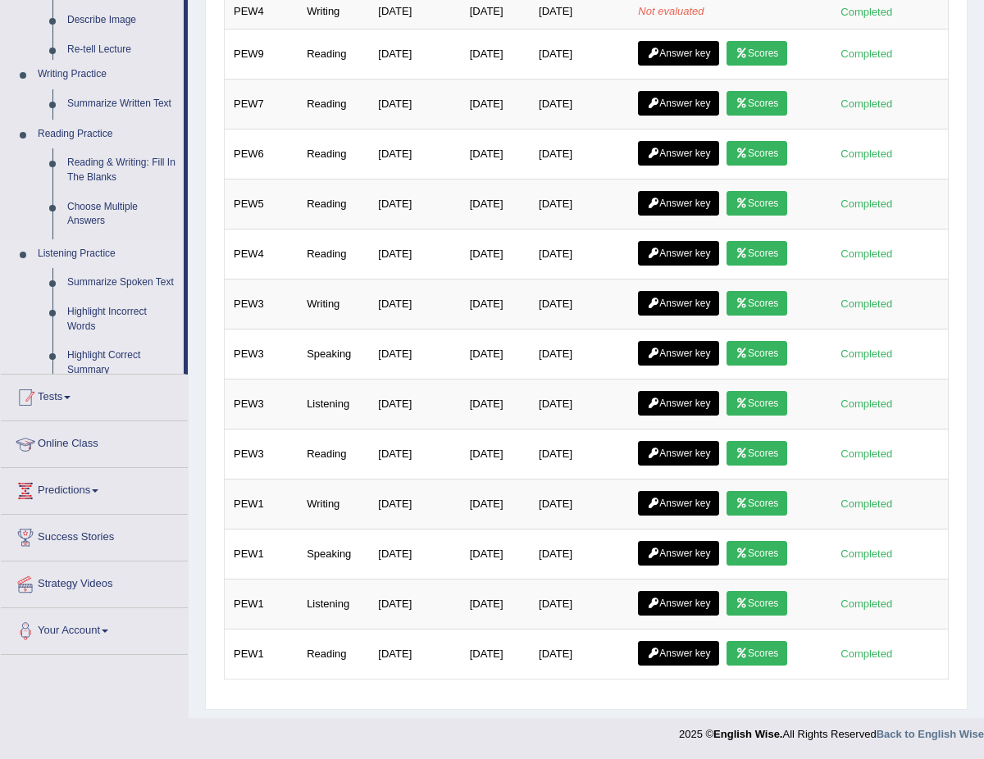
scroll to position [256, 0]
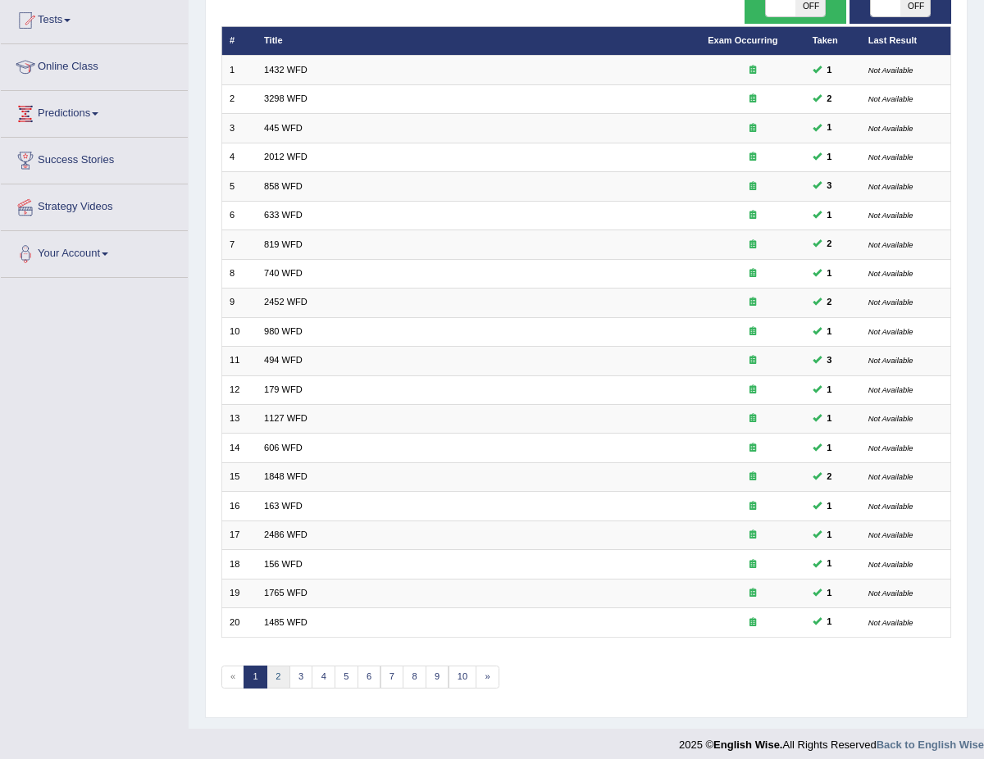
click at [277, 666] on link "2" at bounding box center [278, 677] width 24 height 23
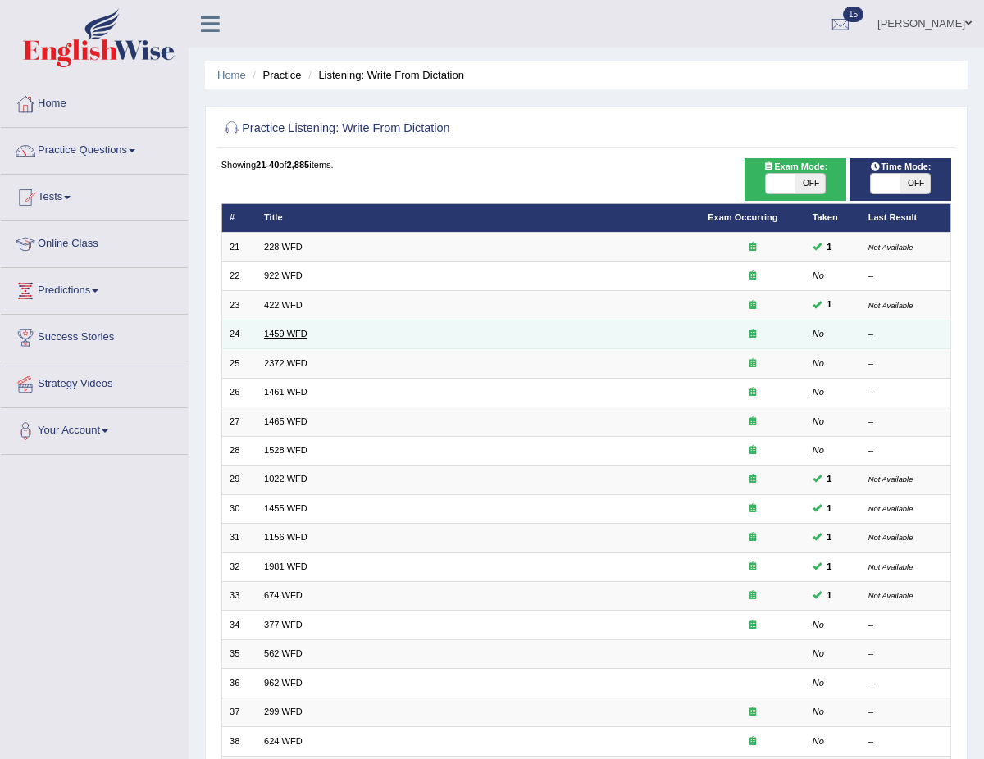
click at [284, 335] on link "1459 WFD" at bounding box center [285, 334] width 43 height 10
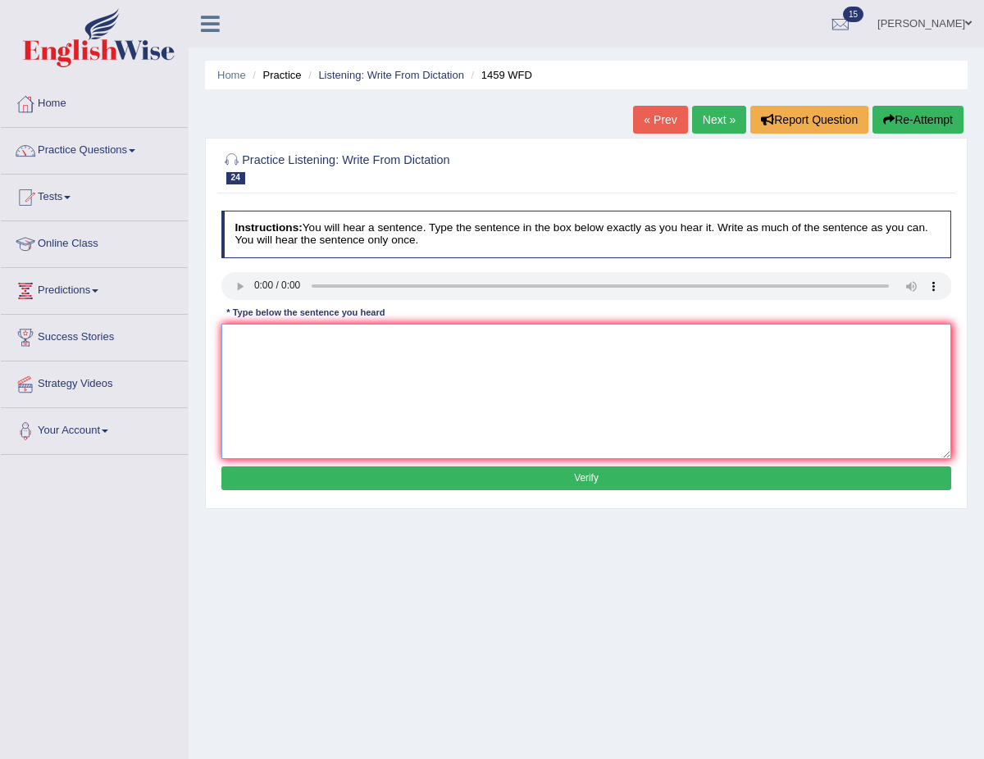
click at [256, 356] on textarea at bounding box center [586, 391] width 730 height 135
click at [431, 384] on textarea "All experiements and procedures are outlined in laboratory mannual." at bounding box center [586, 391] width 730 height 135
click at [274, 337] on textarea "All experiements and procedures are outlined in laboratory mannual." at bounding box center [586, 391] width 730 height 135
click at [302, 362] on textarea "All experiments and procedures are outlined in laboratory mannual." at bounding box center [586, 391] width 730 height 135
click at [499, 343] on textarea "All experiments and procedures are outlined in laboratory mannual." at bounding box center [586, 391] width 730 height 135
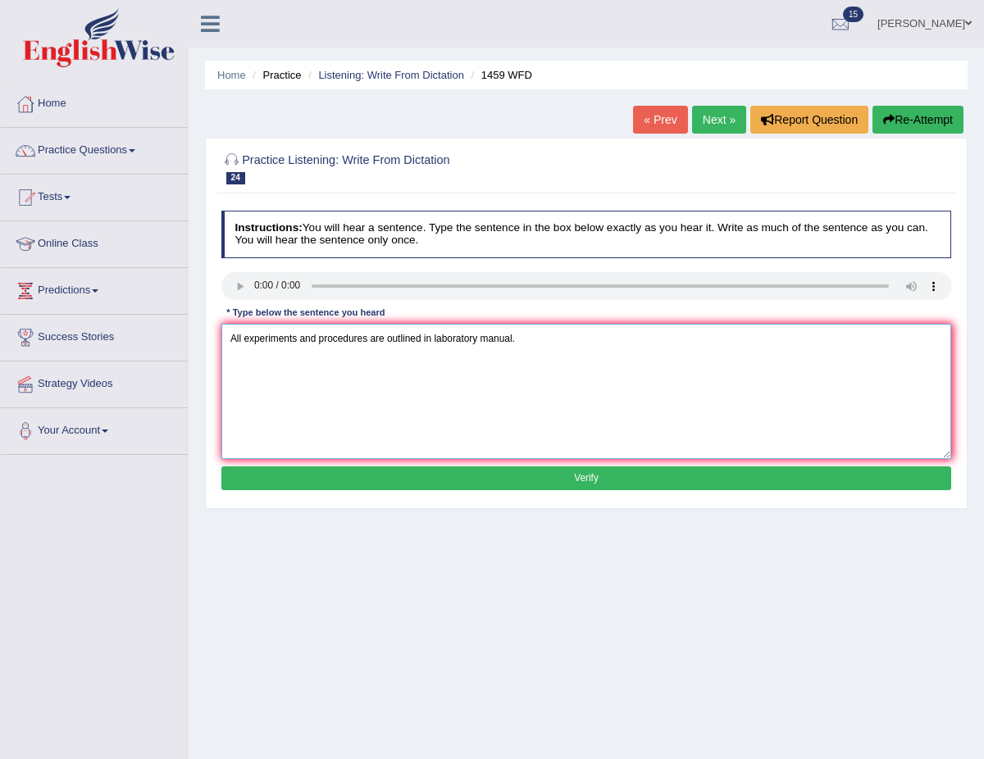
click at [433, 340] on textarea "All experiments and procedures are outlined in laboratory manual." at bounding box center [586, 391] width 730 height 135
click at [479, 363] on textarea "All experiments and procedures are outlined in the laboratory manual." at bounding box center [586, 391] width 730 height 135
click at [594, 353] on textarea "All experiments and procedures are outlined in the laboratory manual." at bounding box center [586, 391] width 730 height 135
type textarea "All experiments and procedures are outlined in the laboratory manual."
click at [586, 482] on button "Verify" at bounding box center [586, 478] width 730 height 24
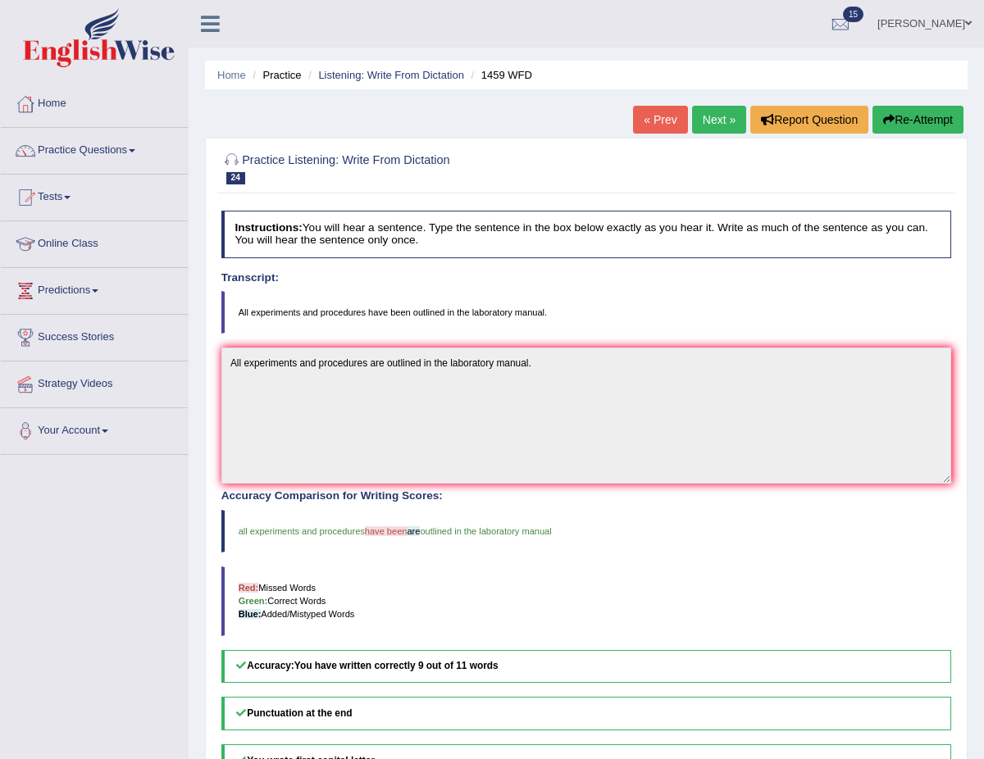
click at [716, 130] on link "Next »" at bounding box center [719, 120] width 54 height 28
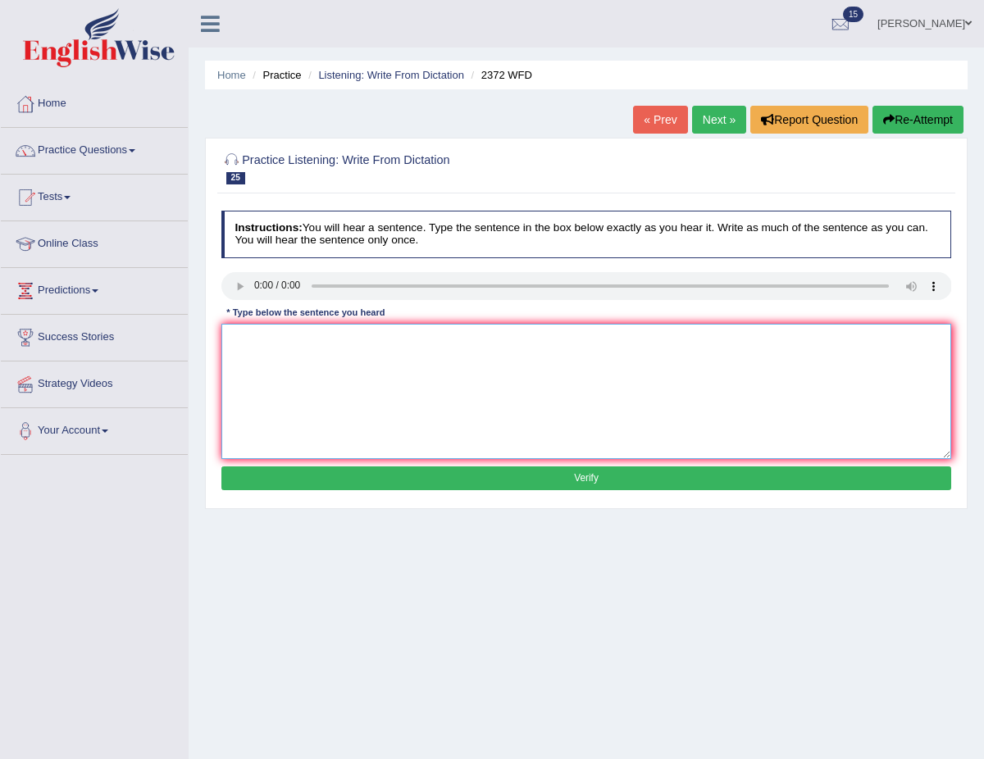
click at [325, 360] on textarea at bounding box center [586, 391] width 730 height 135
click at [243, 327] on textarea at bounding box center [586, 391] width 730 height 135
click at [293, 339] on textarea "We must hadn in our assignments by the end of the semester." at bounding box center [586, 391] width 730 height 135
click at [403, 360] on textarea "We must hand in our assignments by the end of the semester." at bounding box center [586, 391] width 730 height 135
type textarea "We must hand in our assignments by the end of the semester."
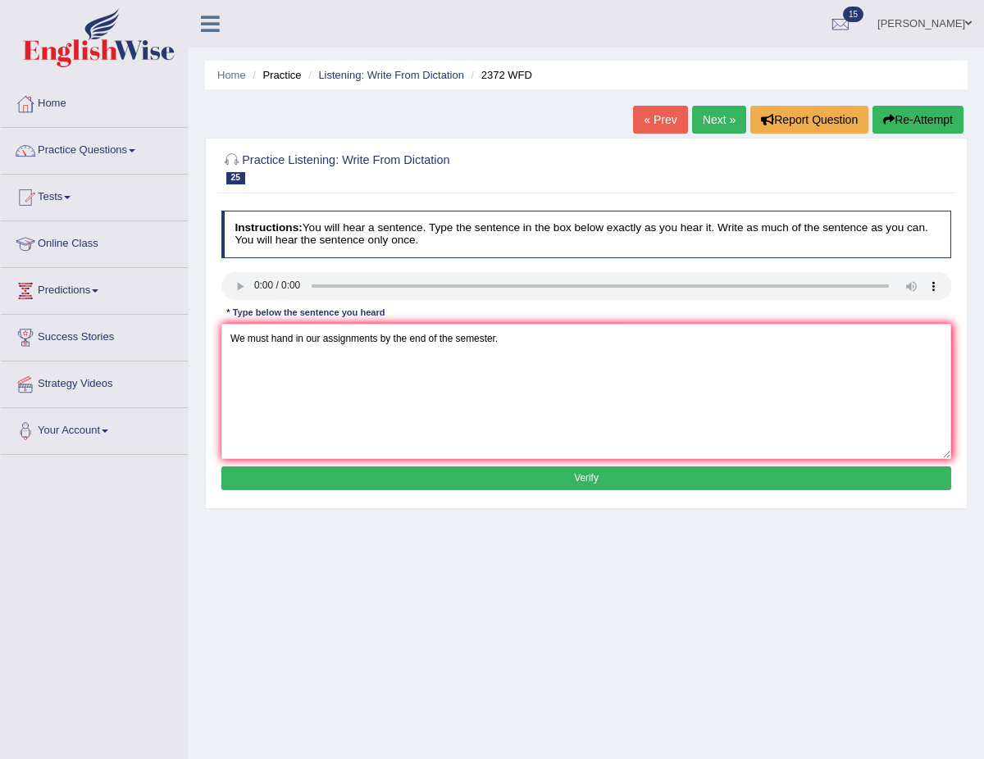
click at [505, 473] on button "Verify" at bounding box center [586, 478] width 730 height 24
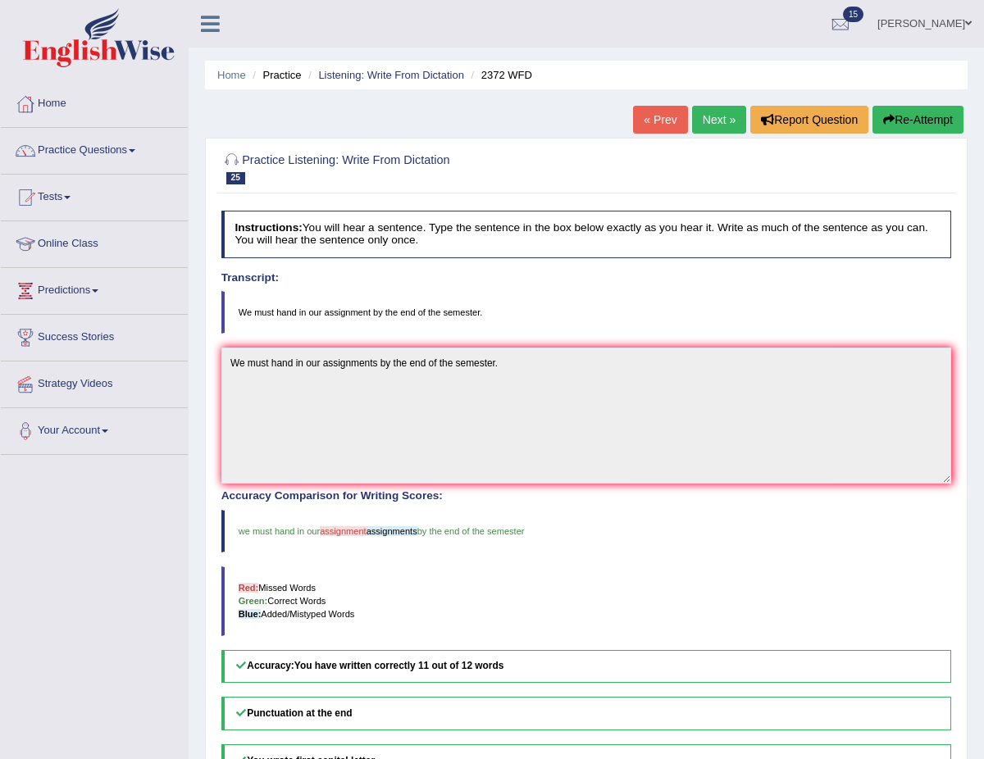
click at [712, 120] on link "Next »" at bounding box center [719, 120] width 54 height 28
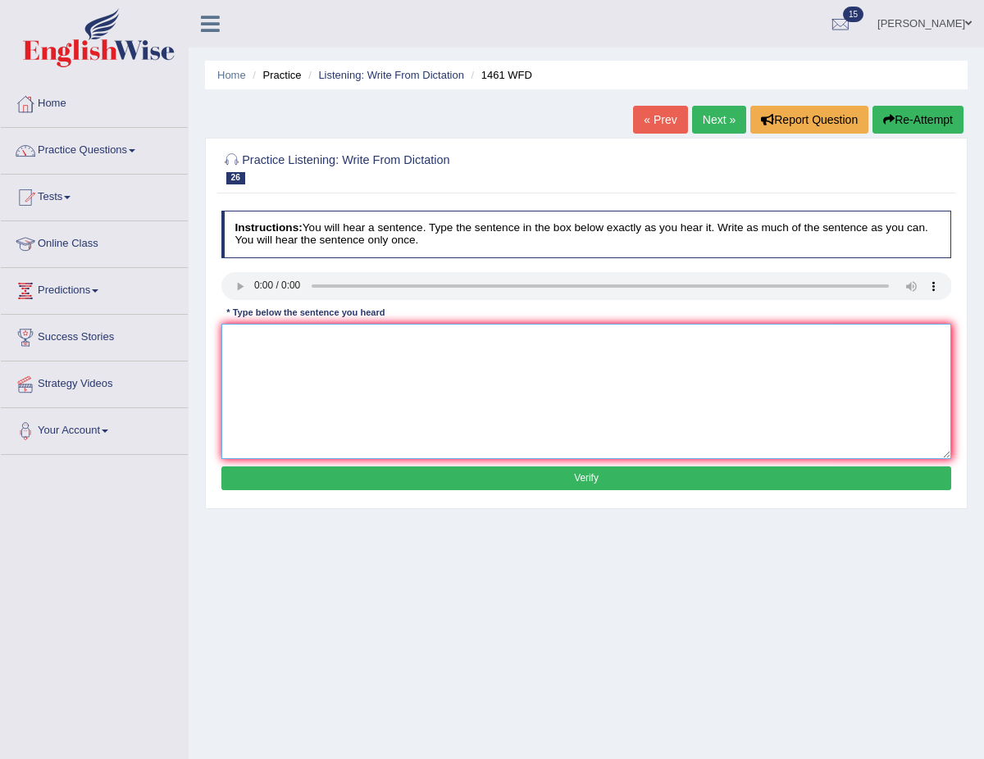
click at [243, 335] on textarea at bounding box center [586, 391] width 730 height 135
click at [270, 365] on textarea "My sister runs a business about small toys." at bounding box center [586, 391] width 730 height 135
click at [366, 338] on textarea "My sister runs a business about small toys." at bounding box center [586, 391] width 730 height 135
type textarea "My sister runs a business of small toys."
click at [377, 484] on button "Verify" at bounding box center [586, 478] width 730 height 24
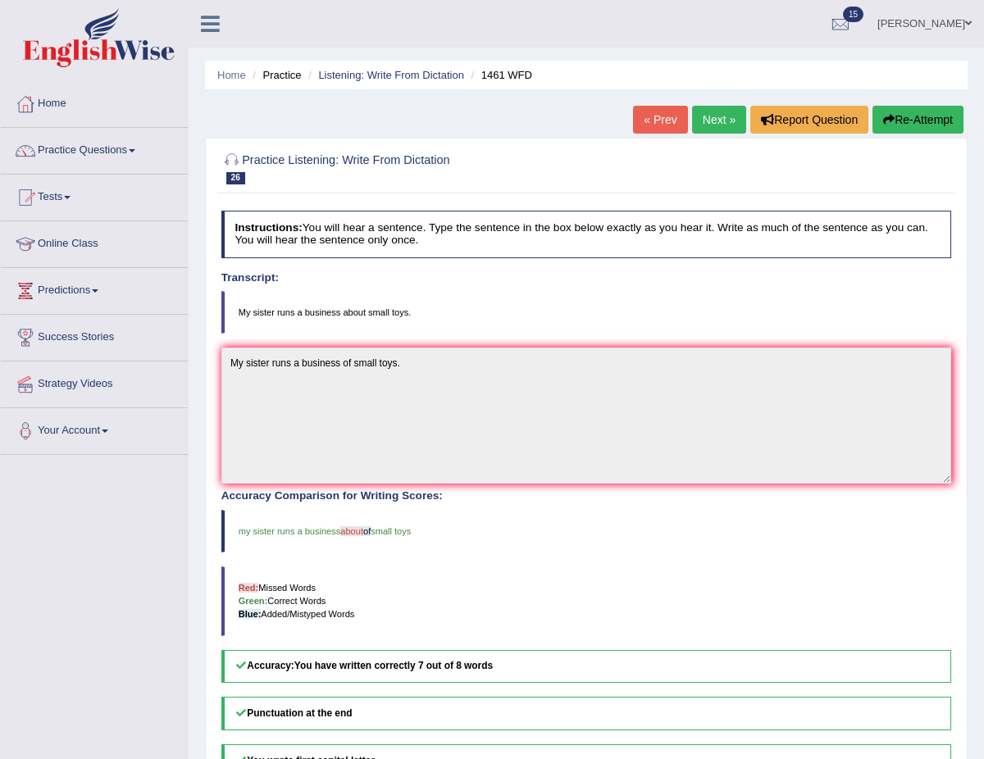
click at [707, 119] on link "Next »" at bounding box center [719, 120] width 54 height 28
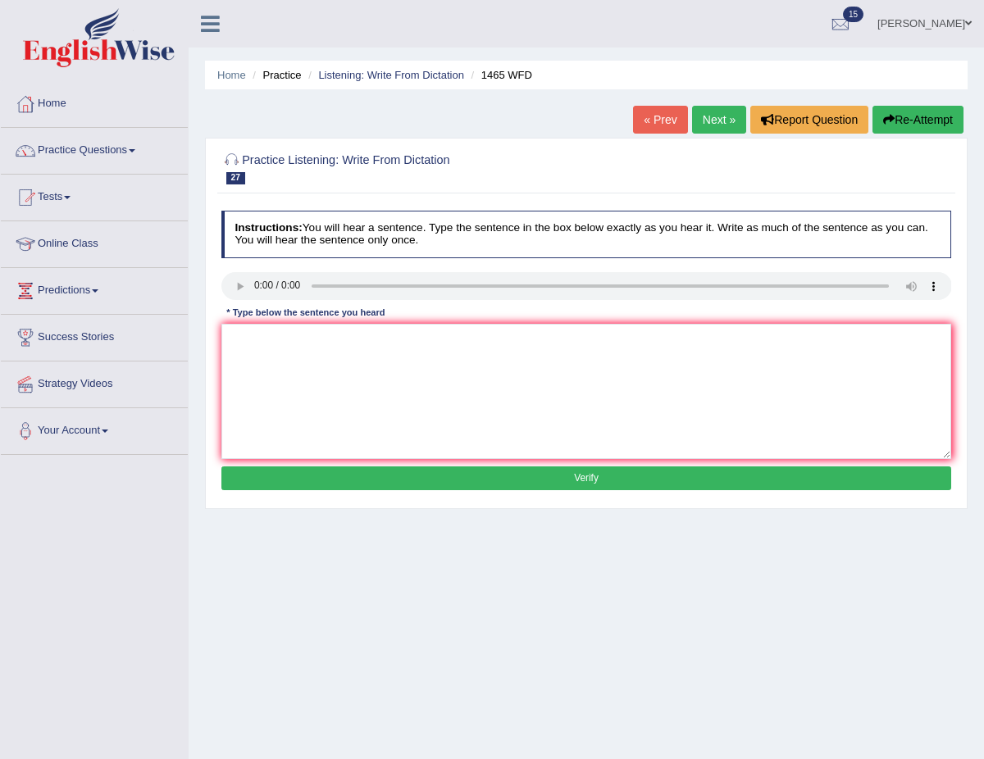
click at [333, 374] on textarea at bounding box center [586, 391] width 730 height 135
click at [231, 380] on textarea at bounding box center [586, 391] width 730 height 135
type textarea "You can find the complaint form on the website."
click at [317, 488] on div "Instructions: You will hear a sentence. Type the sentence in the box below exac…" at bounding box center [585, 353] width 737 height 298
click at [346, 480] on button "Verify" at bounding box center [586, 478] width 730 height 24
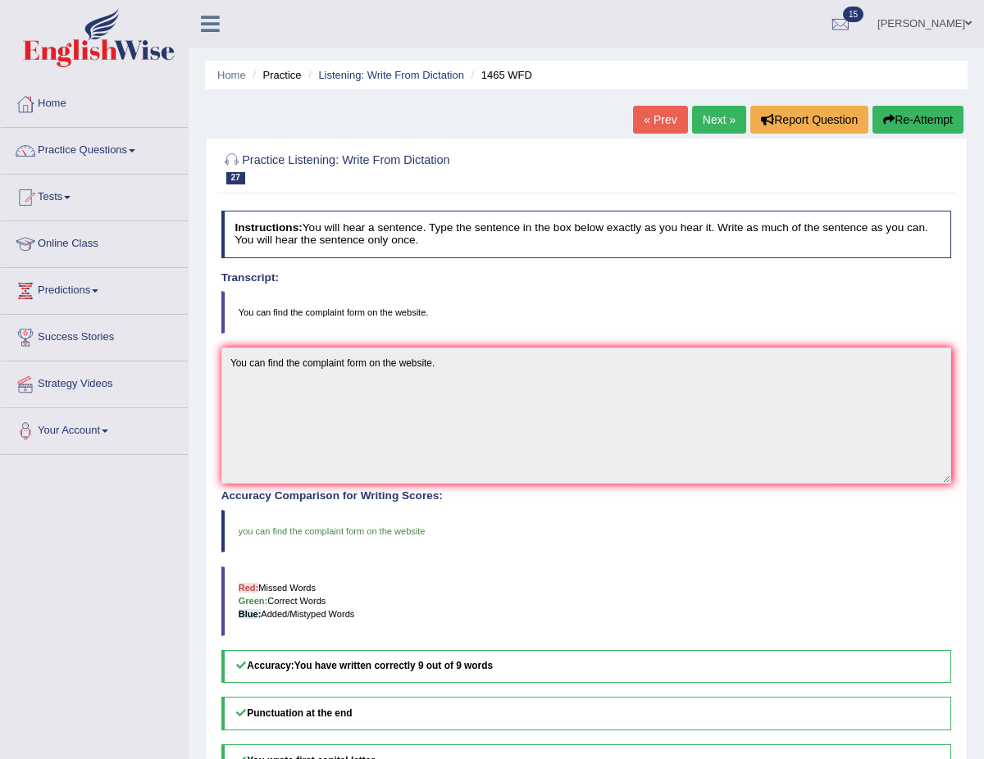
click at [705, 118] on link "Next »" at bounding box center [719, 120] width 54 height 28
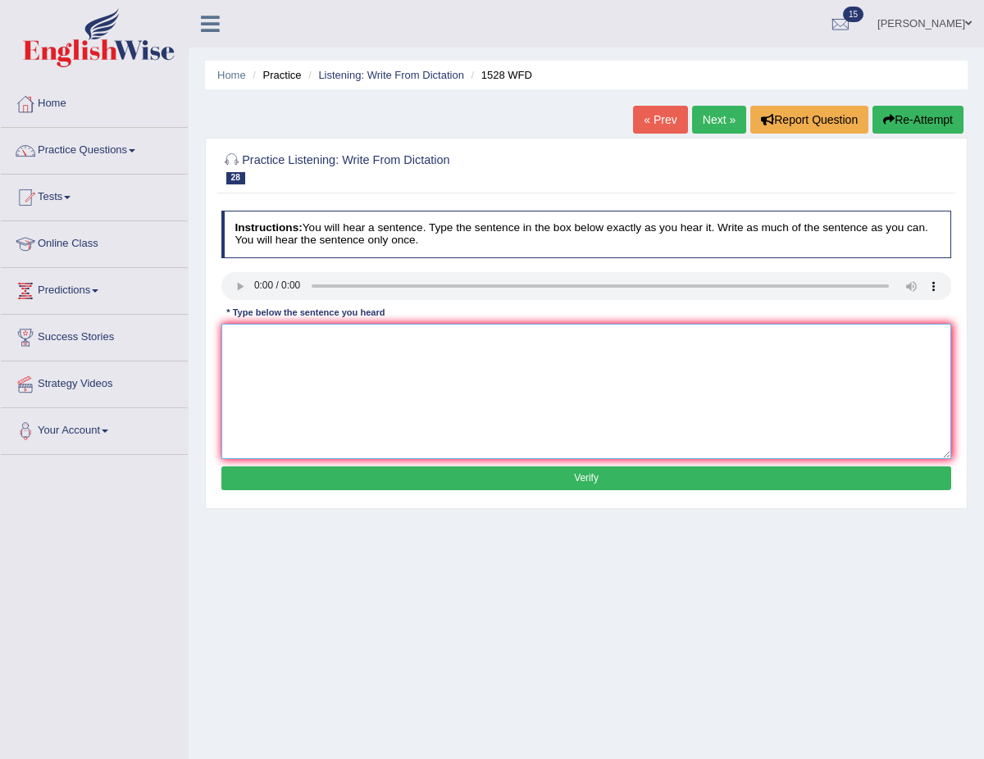
click at [261, 371] on textarea at bounding box center [586, 391] width 730 height 135
click at [448, 343] on textarea "We are looking at introducing new methods that re both practical and engaging." at bounding box center [586, 391] width 730 height 135
click at [518, 379] on textarea "We are looking at introducing new methods that are both practical and engaging." at bounding box center [586, 391] width 730 height 135
type textarea "We are looking at introducing new methods that are both practical and engaging."
click at [504, 480] on button "Verify" at bounding box center [586, 478] width 730 height 24
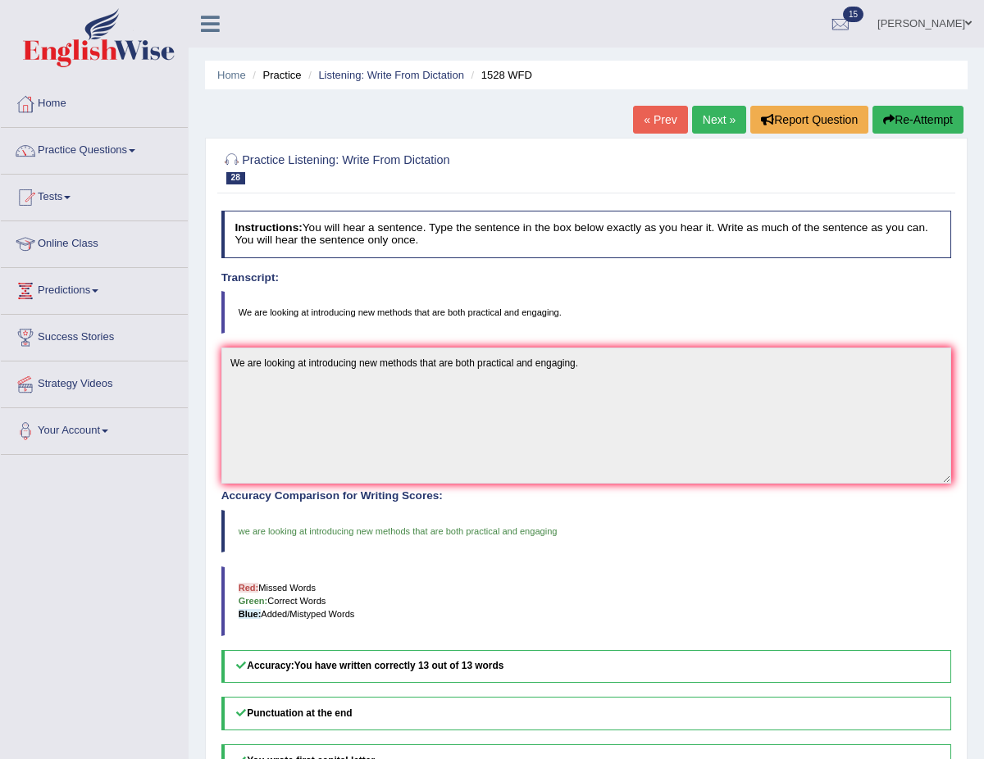
click at [718, 121] on link "Next »" at bounding box center [719, 120] width 54 height 28
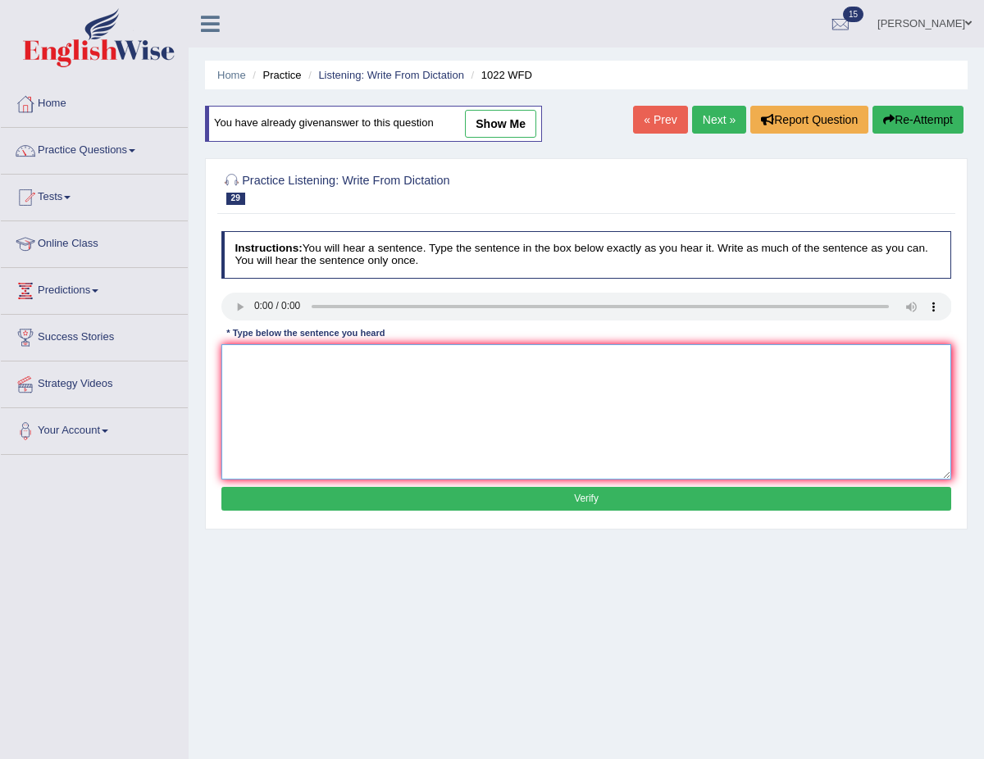
click at [253, 362] on textarea at bounding box center [586, 411] width 730 height 135
click at [351, 359] on textarea "Mathematics provides a foudation for analyzing data." at bounding box center [586, 411] width 730 height 135
type textarea "Mathematics provides a foundation for analyzing data."
click at [464, 493] on button "Verify" at bounding box center [586, 499] width 730 height 24
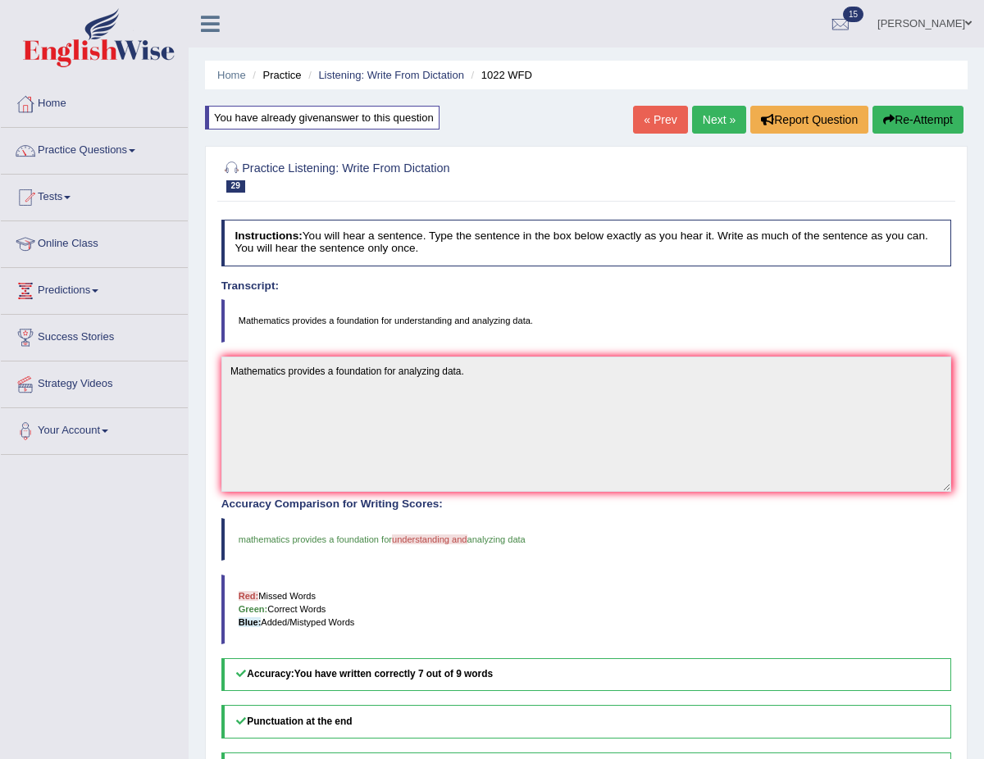
click at [709, 117] on link "Next »" at bounding box center [719, 120] width 54 height 28
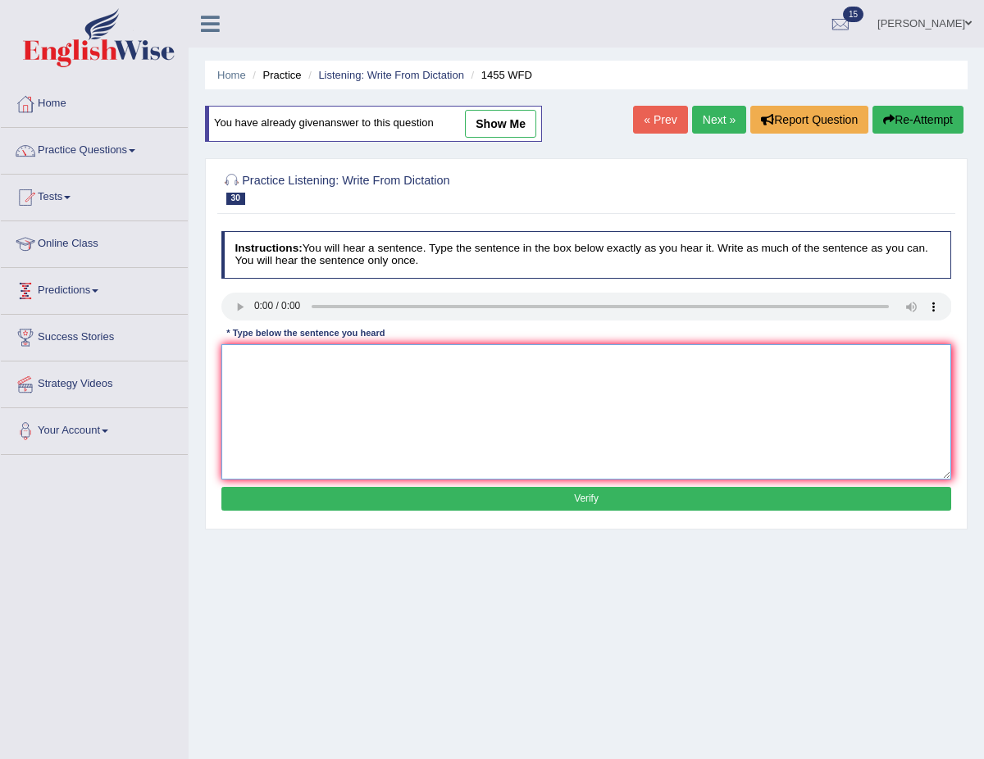
click at [259, 380] on textarea at bounding box center [586, 411] width 730 height 135
type textarea "You must wear hat on the construction site."
click at [362, 502] on button "Verify" at bounding box center [586, 499] width 730 height 24
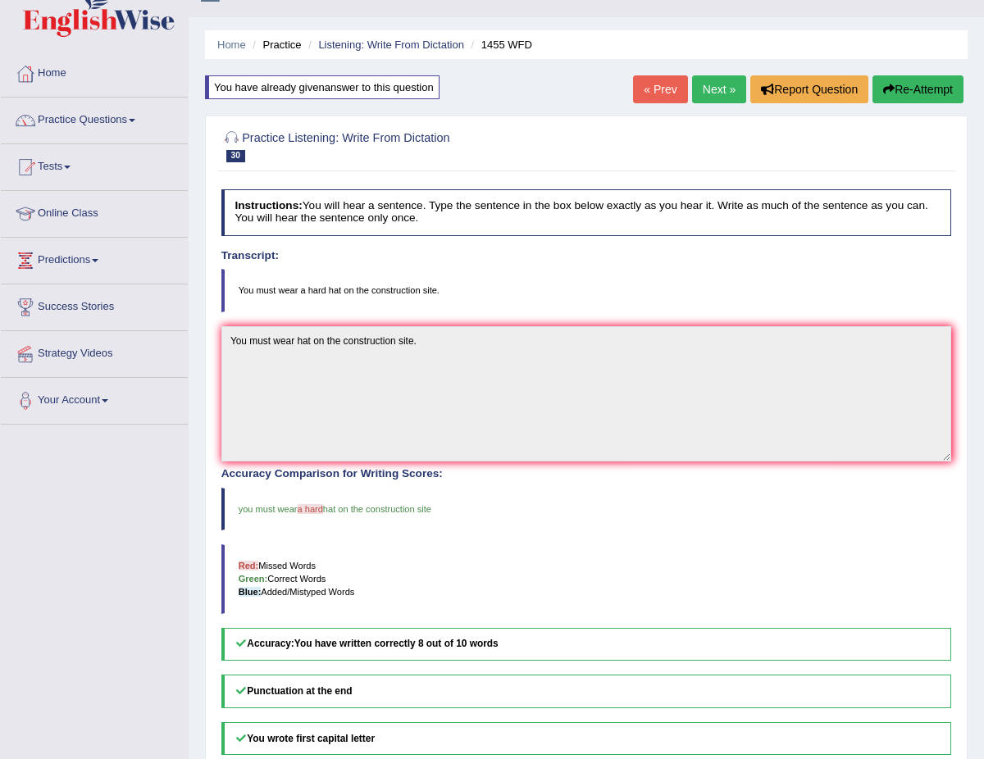
scroll to position [34, 0]
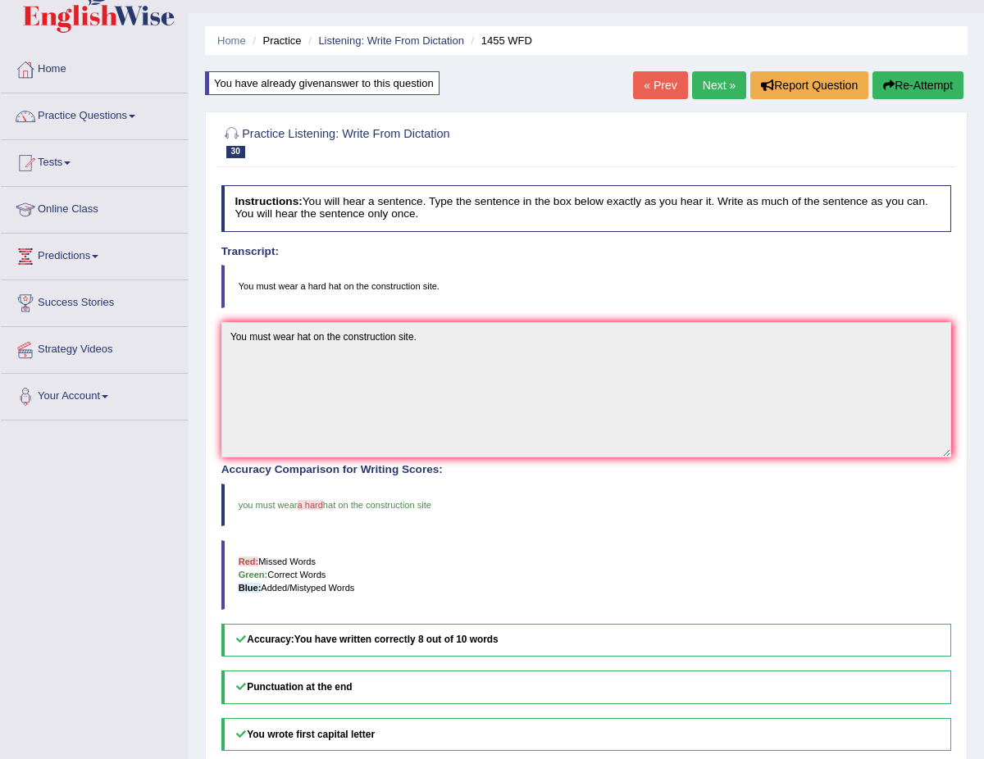
click at [714, 92] on link "Next »" at bounding box center [719, 85] width 54 height 28
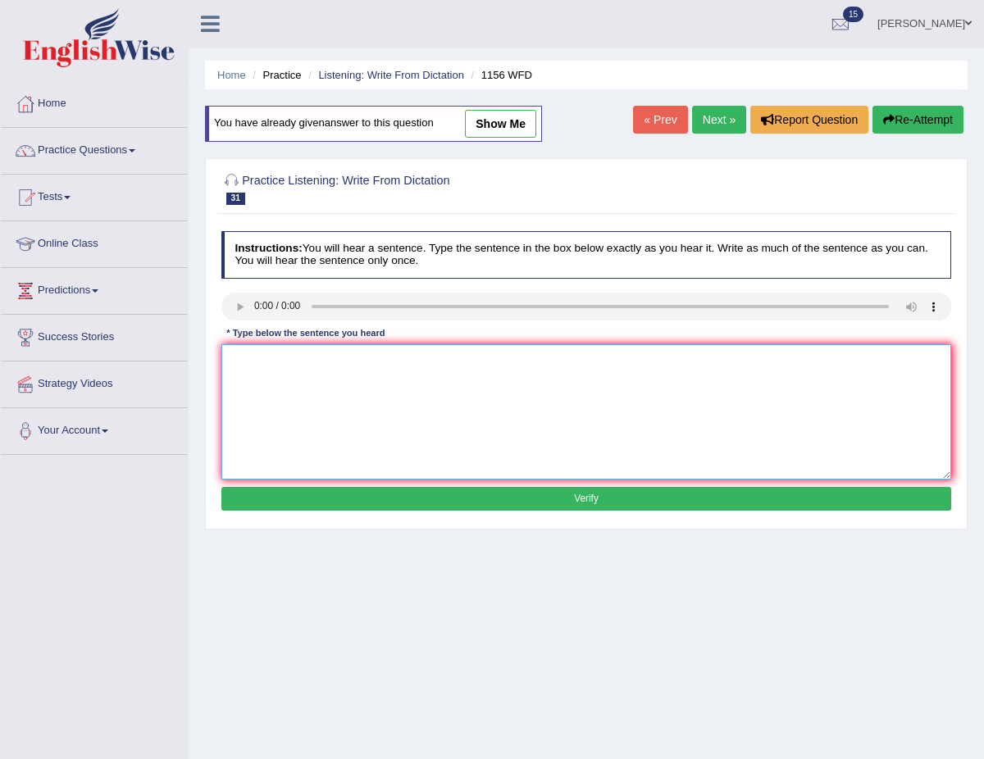
click at [252, 346] on textarea at bounding box center [586, 411] width 730 height 135
click at [335, 344] on textarea "Chemicals reaction occur when substances are combined or changed." at bounding box center [586, 411] width 730 height 135
click at [273, 362] on textarea "Chemicals reaction occur when substances are combined or changed." at bounding box center [586, 411] width 730 height 135
type textarea "Chemical reaction occur when substances are combined or changed."
click at [541, 501] on button "Verify" at bounding box center [586, 499] width 730 height 24
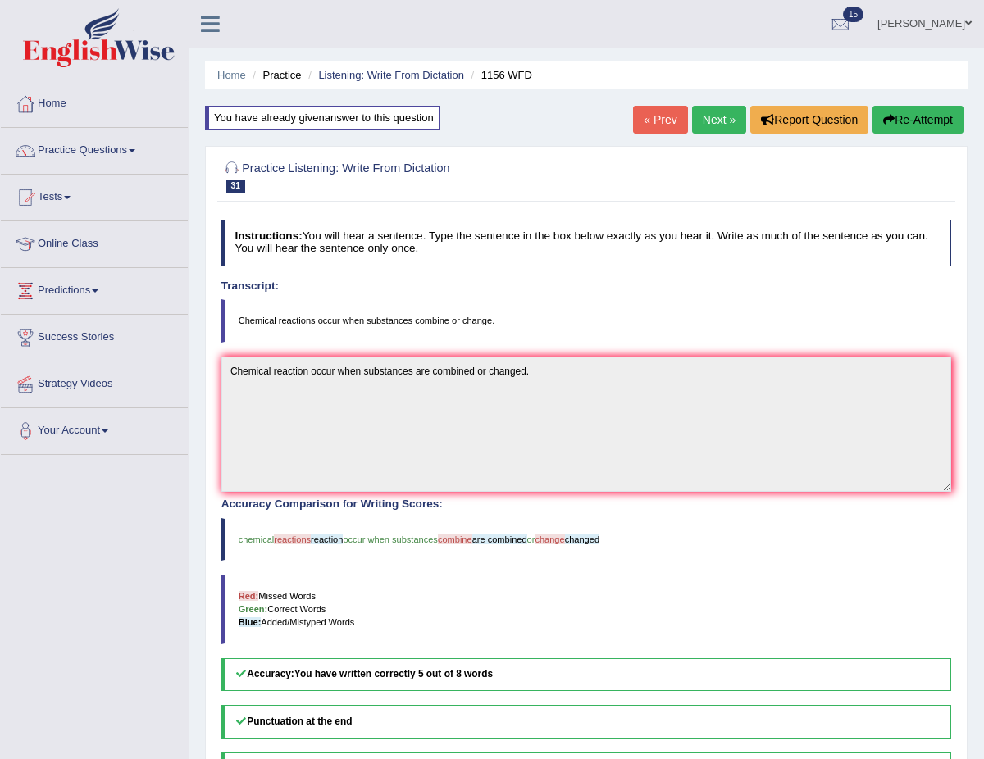
click at [716, 119] on link "Next »" at bounding box center [719, 120] width 54 height 28
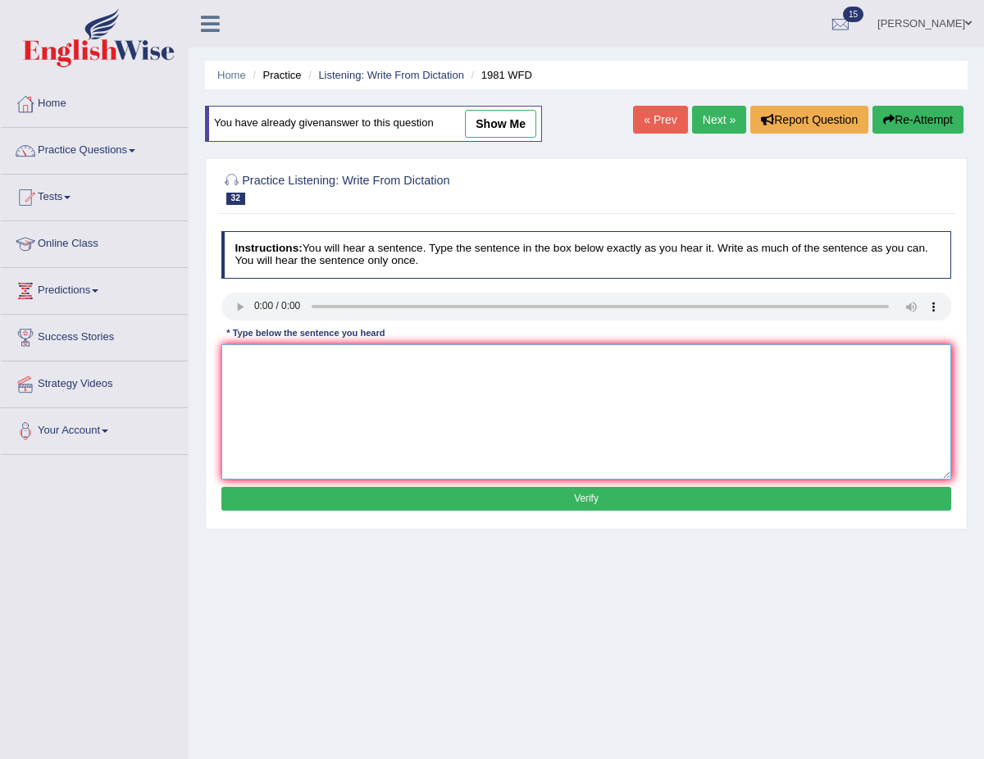
click at [244, 369] on textarea at bounding box center [586, 411] width 730 height 135
click at [421, 362] on textarea "All of your arguments must be supported by relavent theories" at bounding box center [586, 411] width 730 height 135
click at [462, 364] on textarea "All of your arguments must be supported by evidence or relavent theories" at bounding box center [586, 411] width 730 height 135
click at [596, 359] on textarea "All of your arguments must be supported by evidences or relavent theories" at bounding box center [586, 411] width 730 height 135
click at [497, 362] on textarea "All of your arguments must be supported by evidences or relavent theories." at bounding box center [586, 411] width 730 height 135
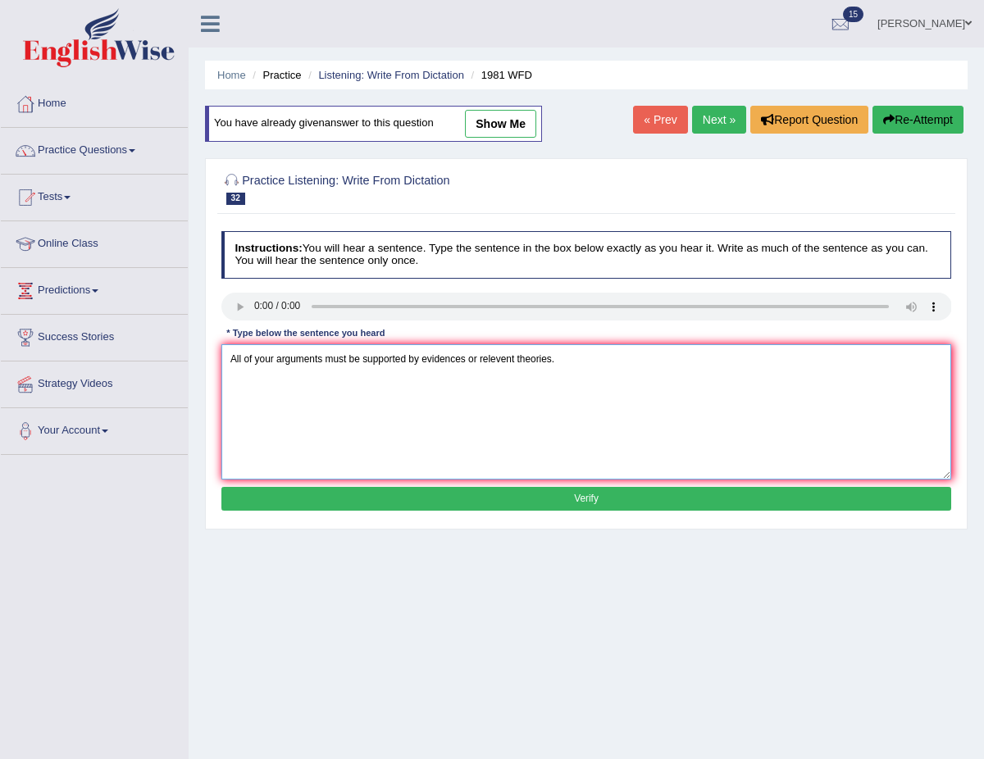
click at [509, 355] on textarea "All of your arguments must be supported by evidences or relevent theories." at bounding box center [586, 411] width 730 height 135
click at [608, 368] on textarea "All of your arguments must be supported by evidences or relevant theories." at bounding box center [586, 411] width 730 height 135
click at [467, 361] on textarea "All of your arguments must be supported by evidences or relevant theories." at bounding box center [586, 411] width 730 height 135
click at [574, 398] on textarea "All of your arguments must be supported by evidence or relevant theories." at bounding box center [586, 411] width 730 height 135
type textarea "All of your arguments must be supported by evidence or relevant theories."
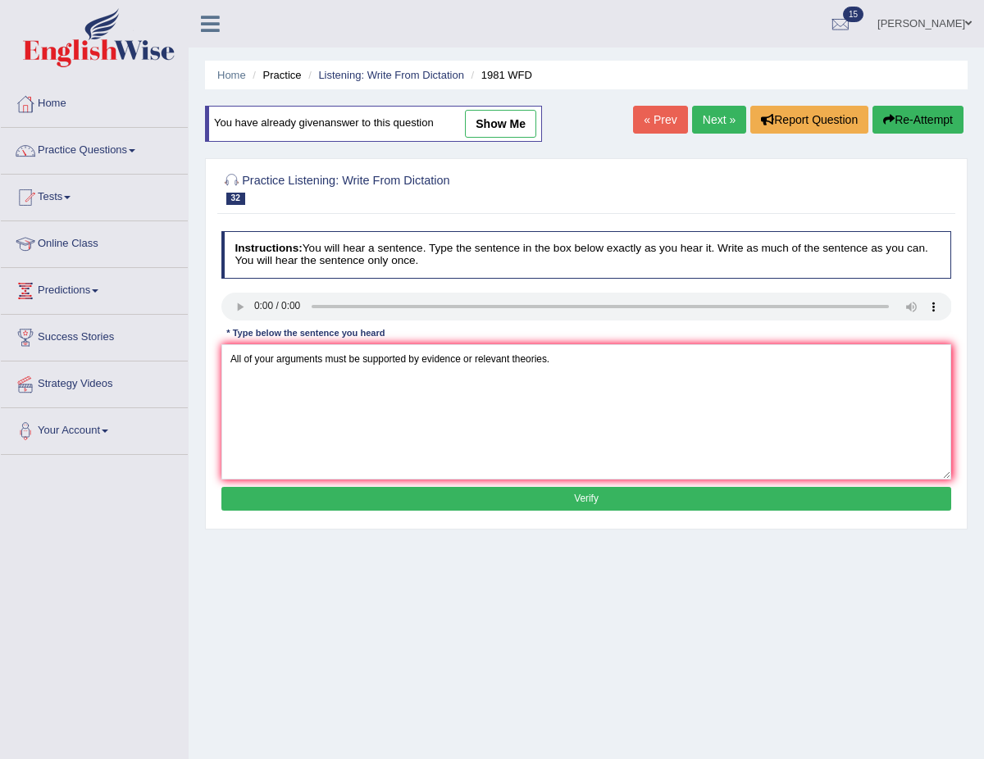
click at [555, 496] on button "Verify" at bounding box center [586, 499] width 730 height 24
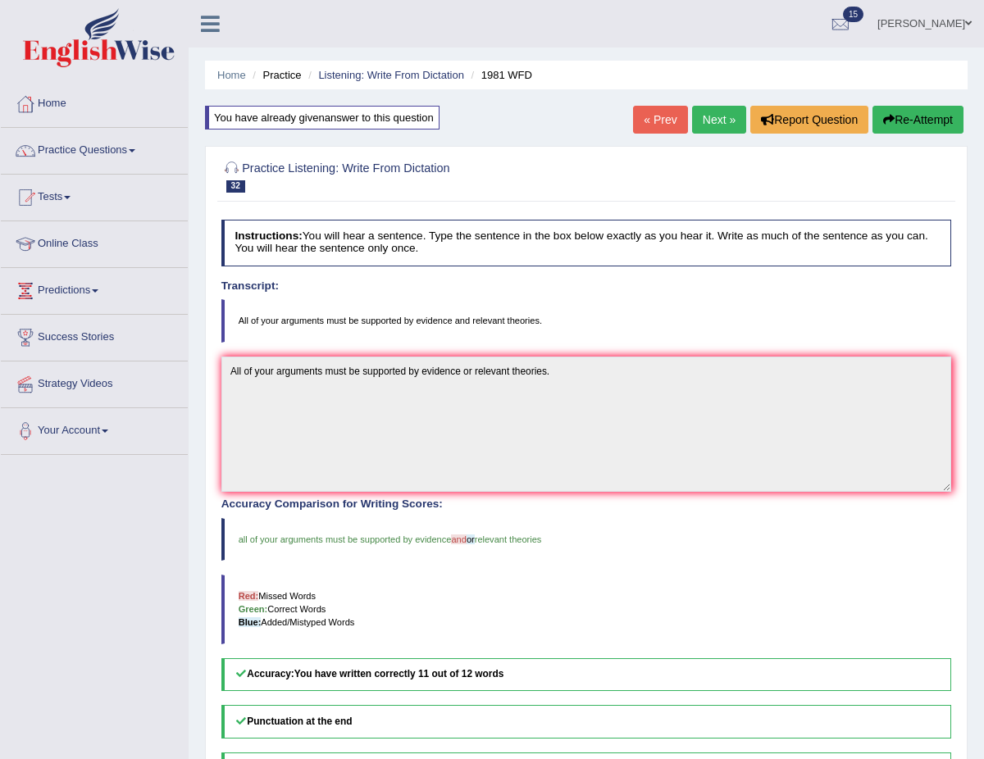
click at [706, 115] on link "Next »" at bounding box center [719, 120] width 54 height 28
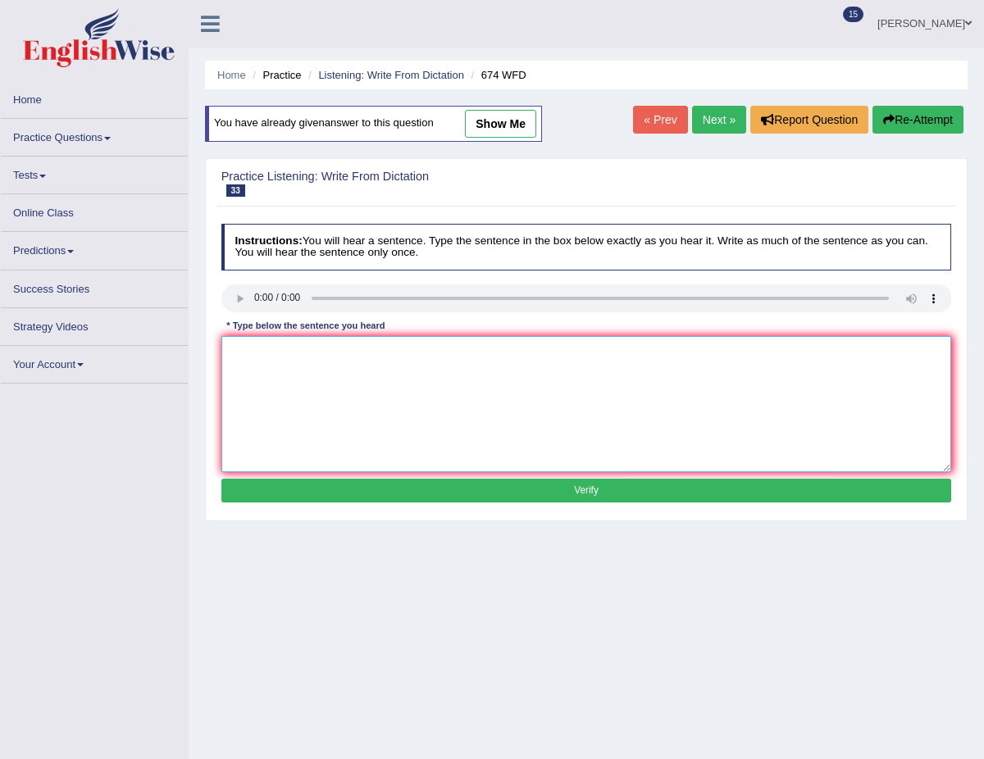
click at [248, 357] on textarea at bounding box center [586, 403] width 730 height 135
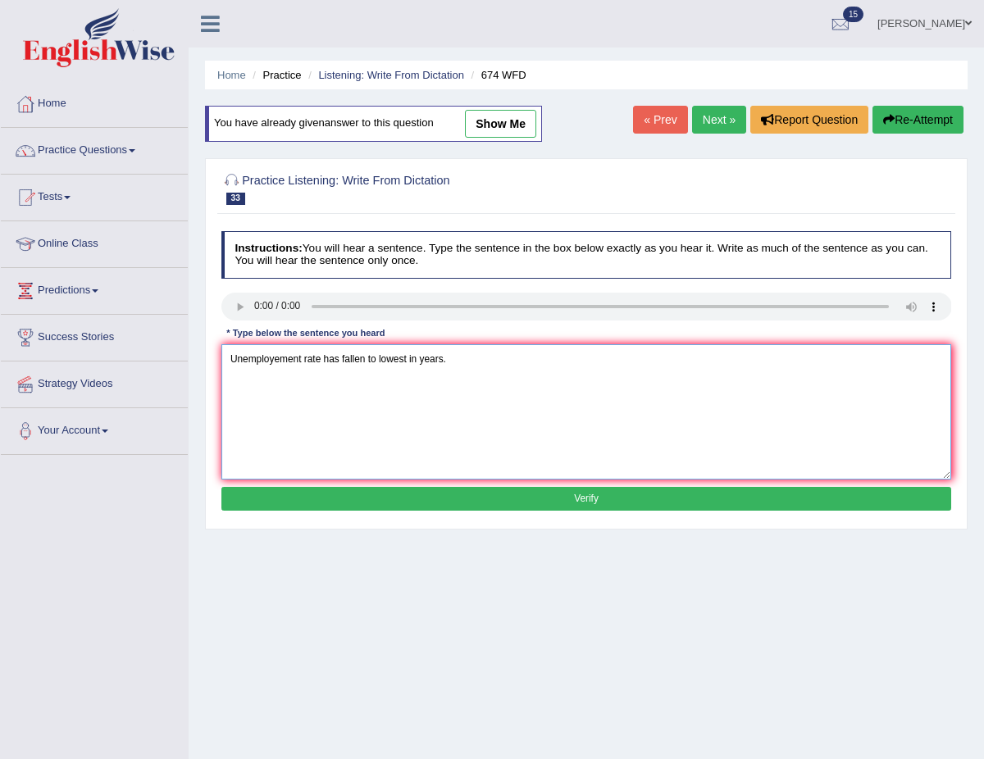
click at [279, 365] on textarea "Unemployement rate has fallen to lowest in years." at bounding box center [586, 411] width 730 height 135
click at [368, 361] on textarea "Unemployment rate has fallen to lowest in years." at bounding box center [586, 411] width 730 height 135
click at [416, 358] on textarea "Unemployment rate has fallen to its lowest in years." at bounding box center [586, 411] width 730 height 135
click at [468, 362] on textarea "Unemployment rate has fallen to its lowest in years." at bounding box center [586, 411] width 730 height 135
type textarea "Unemployment rate has fallen to its lowest in years."
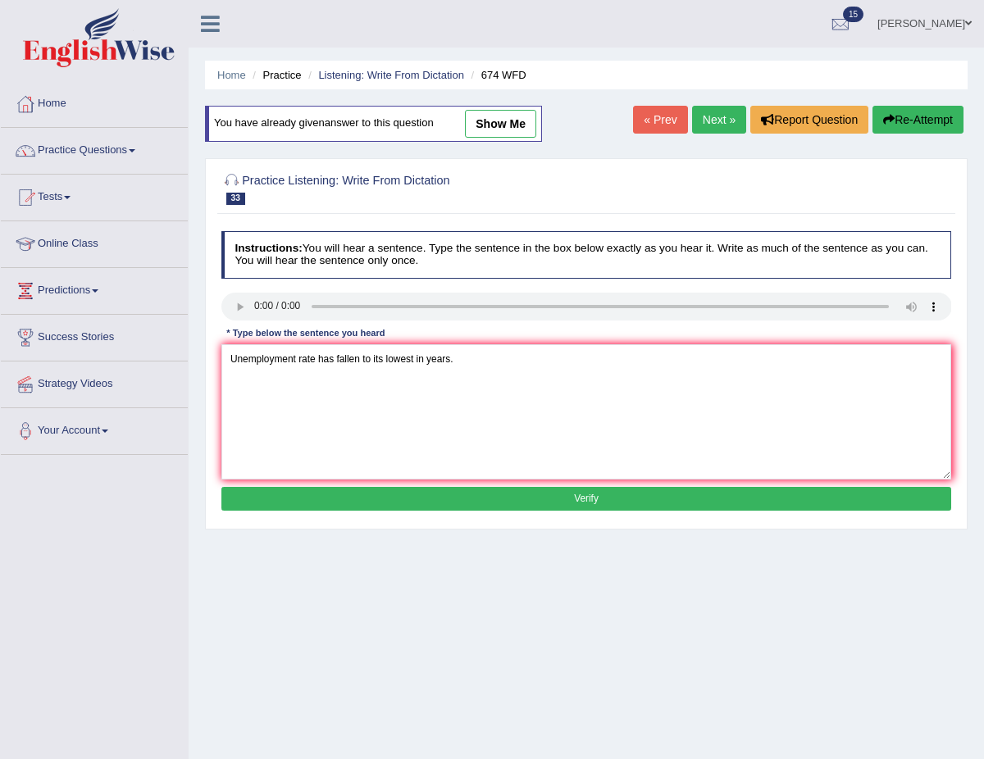
click at [590, 501] on button "Verify" at bounding box center [586, 499] width 730 height 24
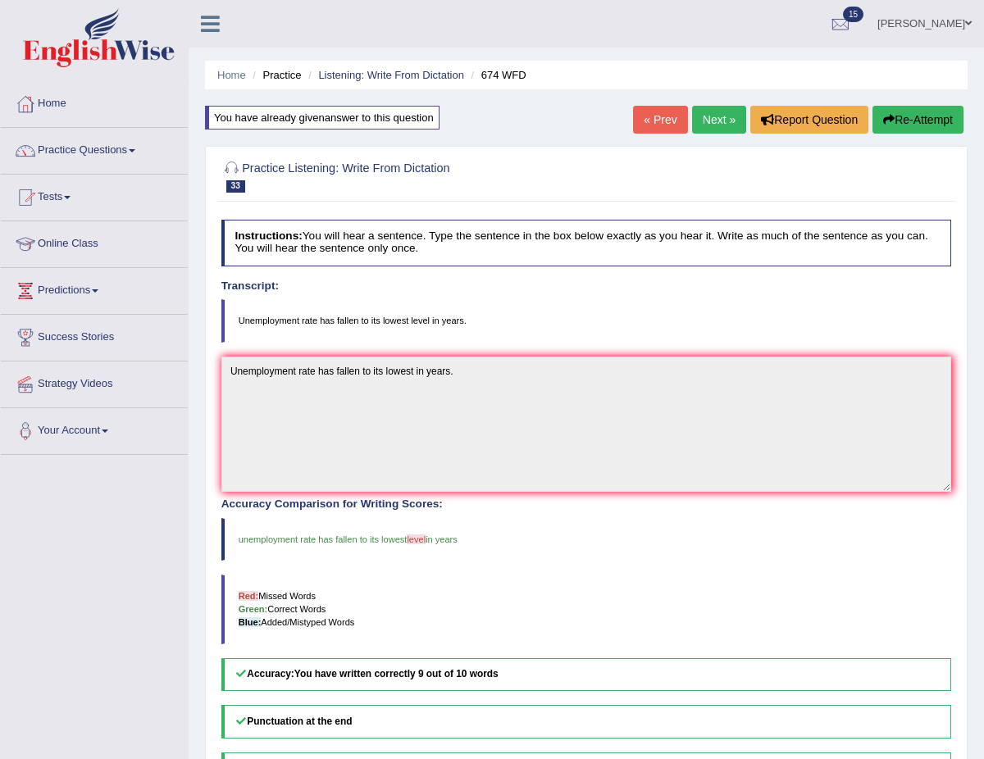
click at [710, 127] on link "Next »" at bounding box center [719, 120] width 54 height 28
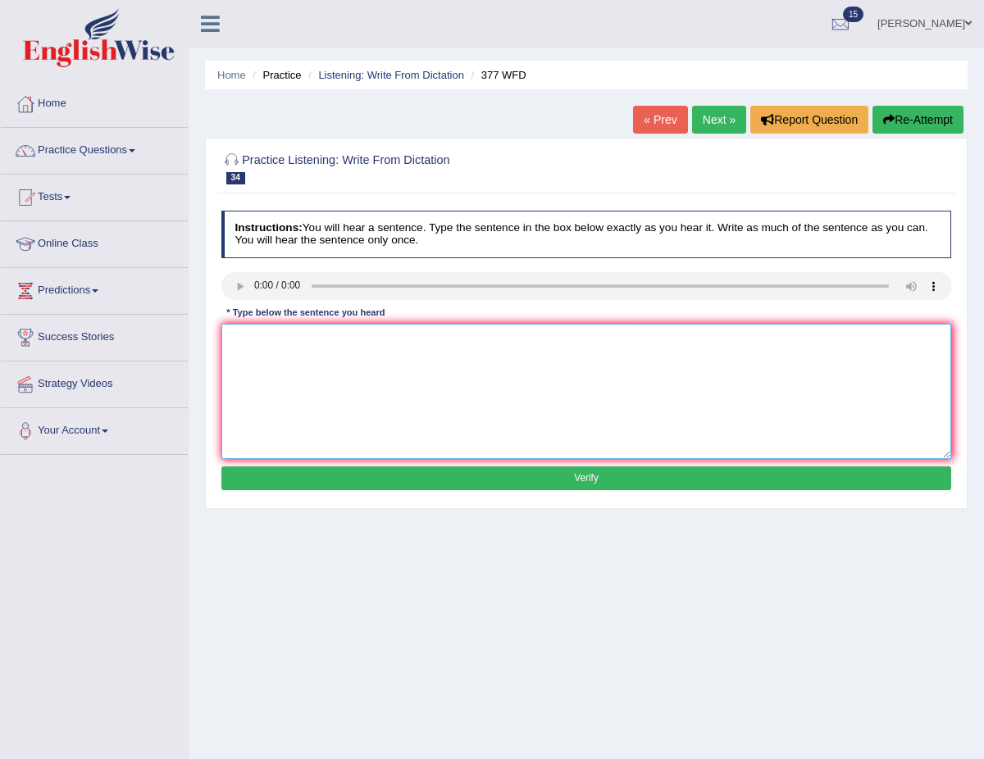
click at [247, 341] on textarea at bounding box center [586, 391] width 730 height 135
click at [441, 339] on textarea "The department has higher proportion of higher graduate students." at bounding box center [586, 391] width 730 height 135
click at [530, 356] on textarea "The department has higher proportion of post raduate students." at bounding box center [586, 391] width 730 height 135
click at [431, 336] on textarea "The department has higher proportion of post raduate students." at bounding box center [586, 391] width 730 height 135
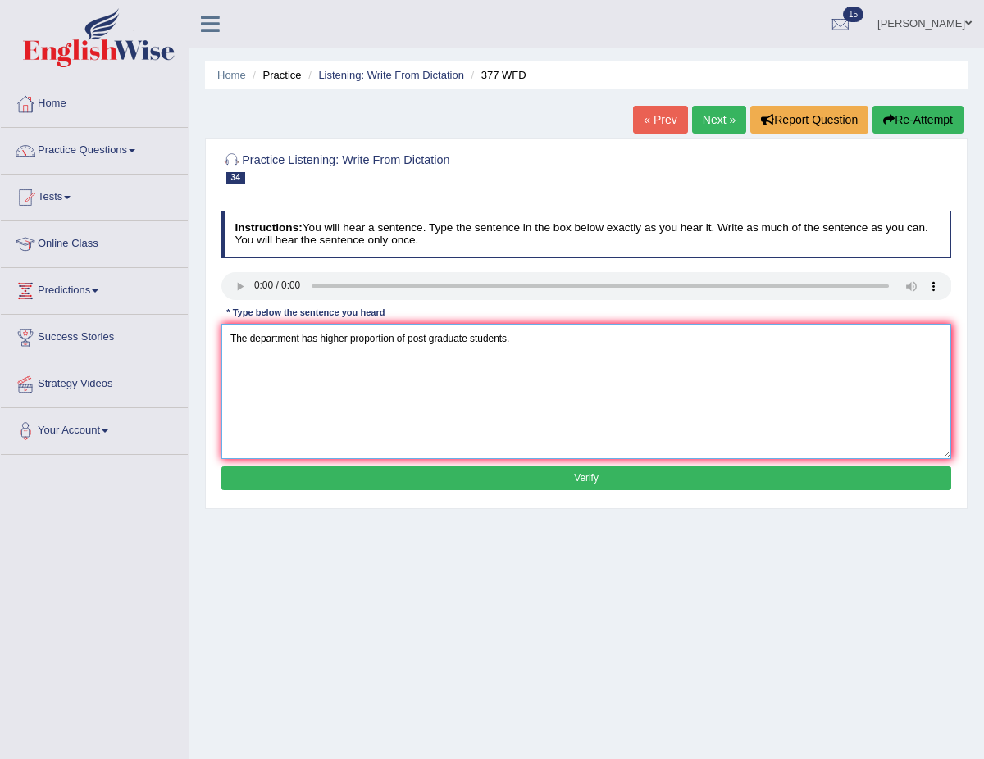
click at [538, 343] on textarea "The department has higher proportion of post graduate students." at bounding box center [586, 391] width 730 height 135
click at [431, 341] on textarea "The department has higher proportion of post graduate students." at bounding box center [586, 391] width 730 height 135
type textarea "The department has higher proportion of post graduate students."
click at [467, 469] on button "Verify" at bounding box center [586, 478] width 730 height 24
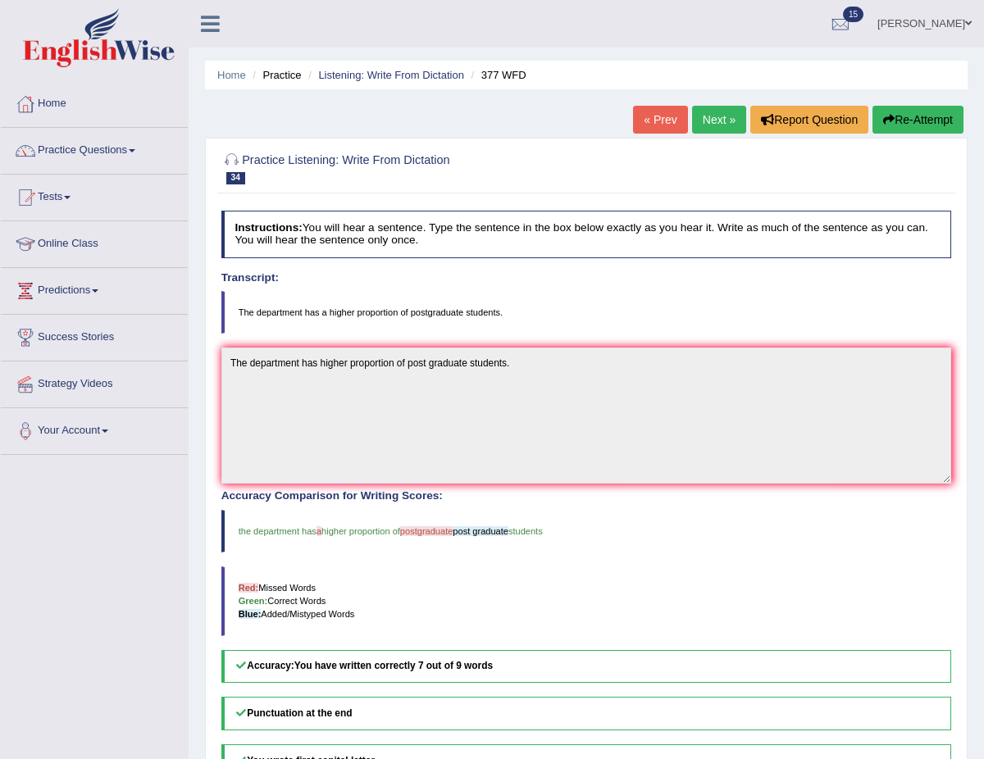
click at [712, 113] on link "Next »" at bounding box center [719, 120] width 54 height 28
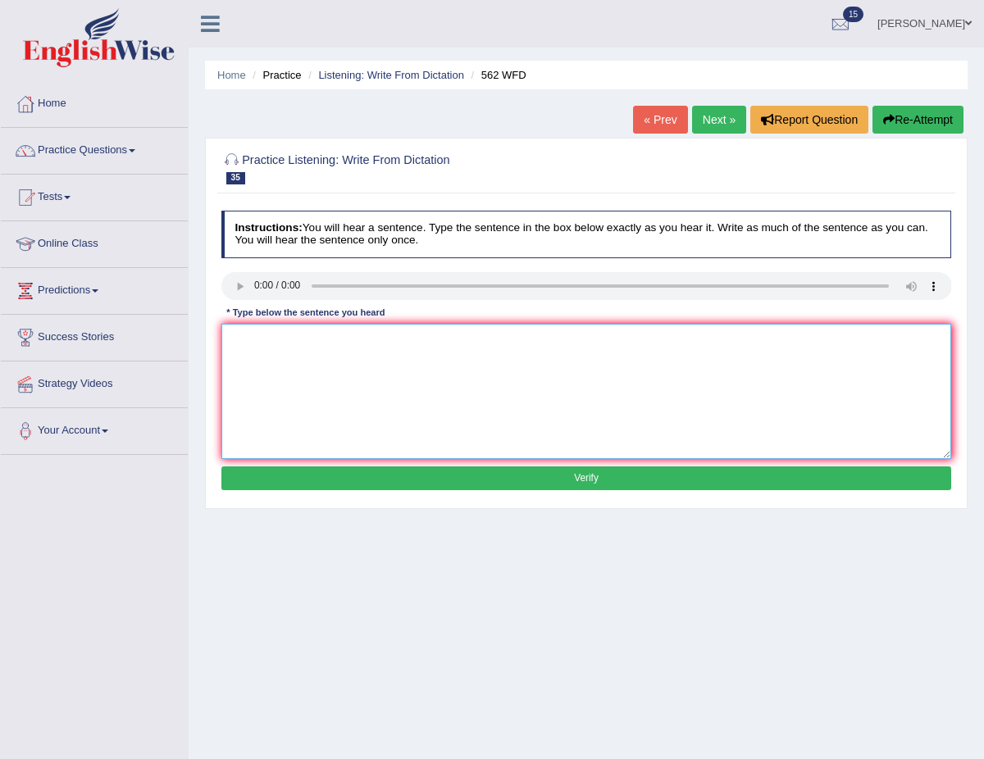
click at [245, 325] on textarea at bounding box center [586, 391] width 730 height 135
type textarea "The gap between the rich and the poor does not decrease."
click at [487, 479] on button "Verify" at bounding box center [586, 478] width 730 height 24
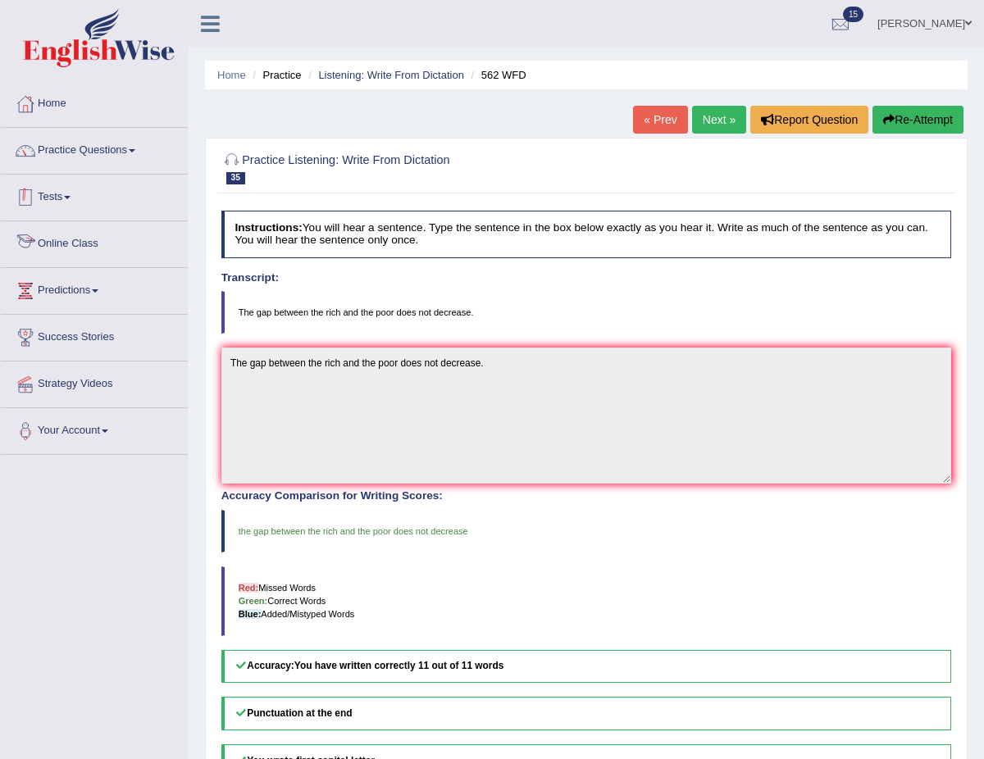
click at [70, 201] on link "Tests" at bounding box center [94, 195] width 187 height 41
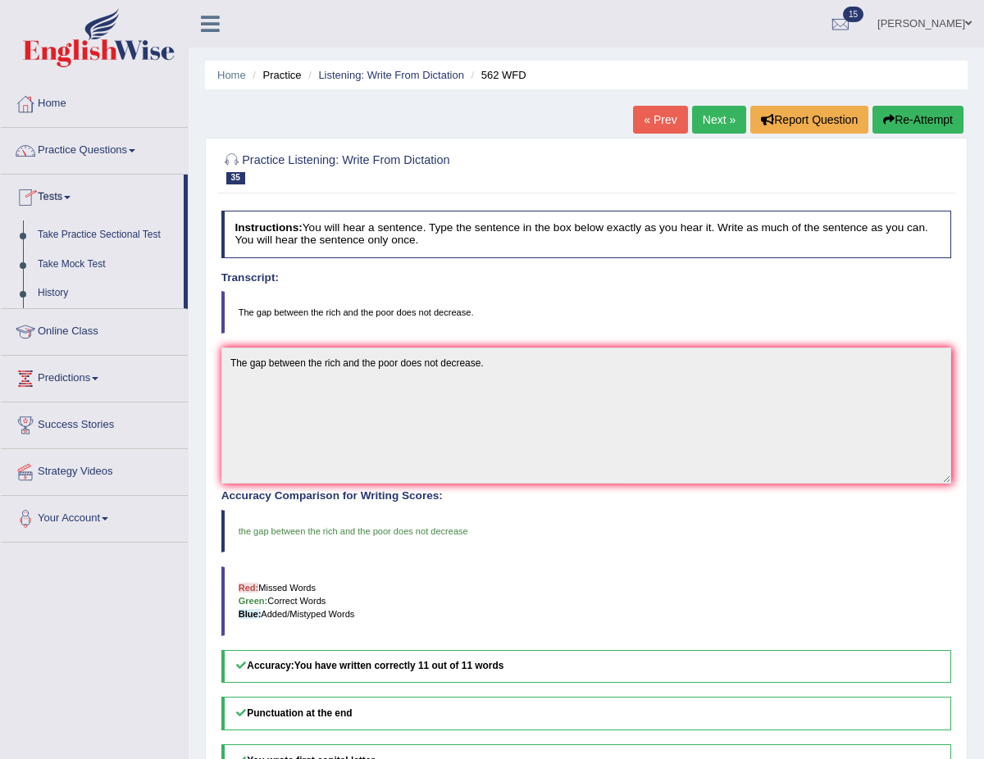
click at [64, 281] on link "History" at bounding box center [106, 294] width 153 height 30
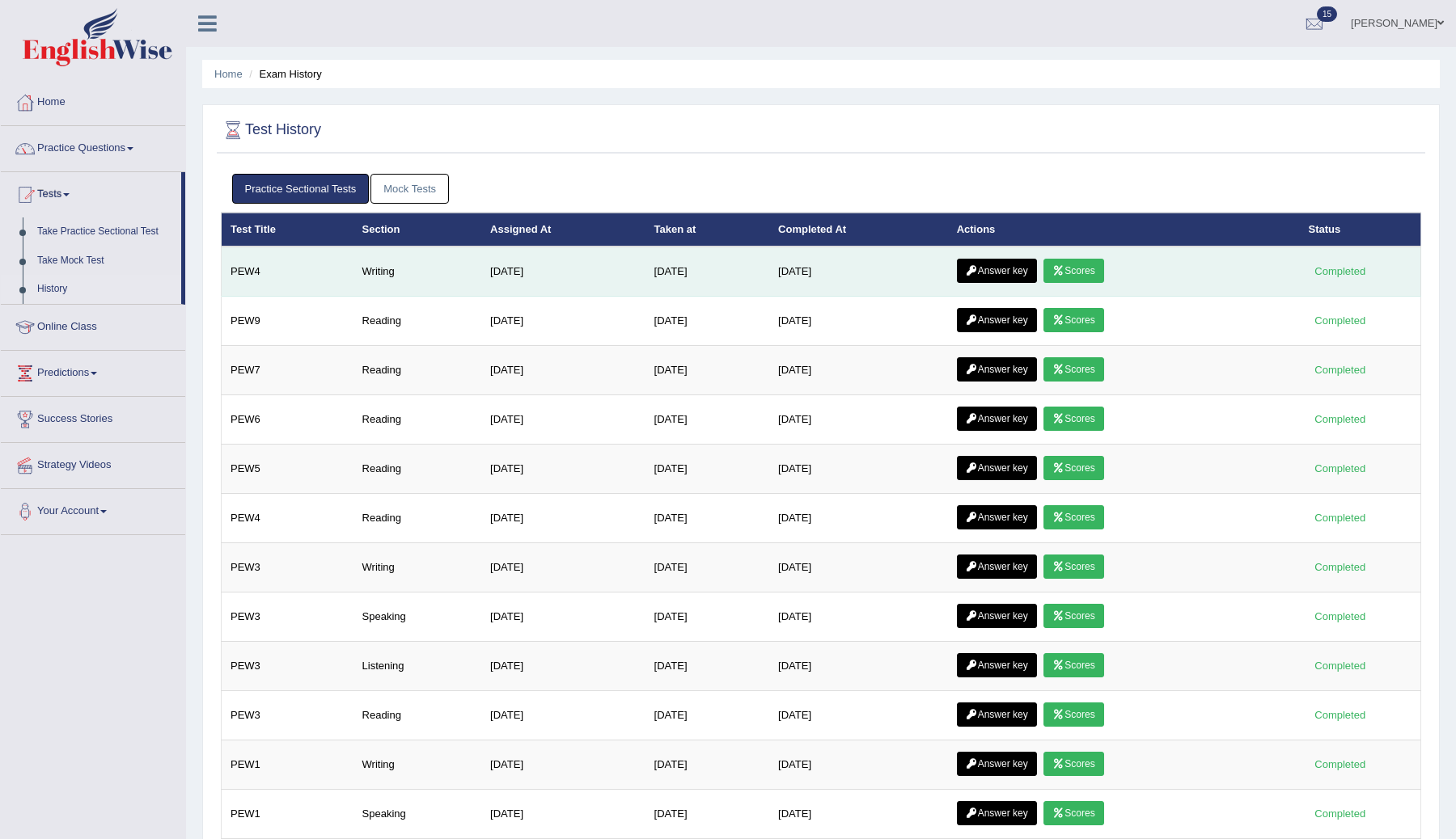
click at [1064, 270] on icon at bounding box center [1058, 271] width 12 height 10
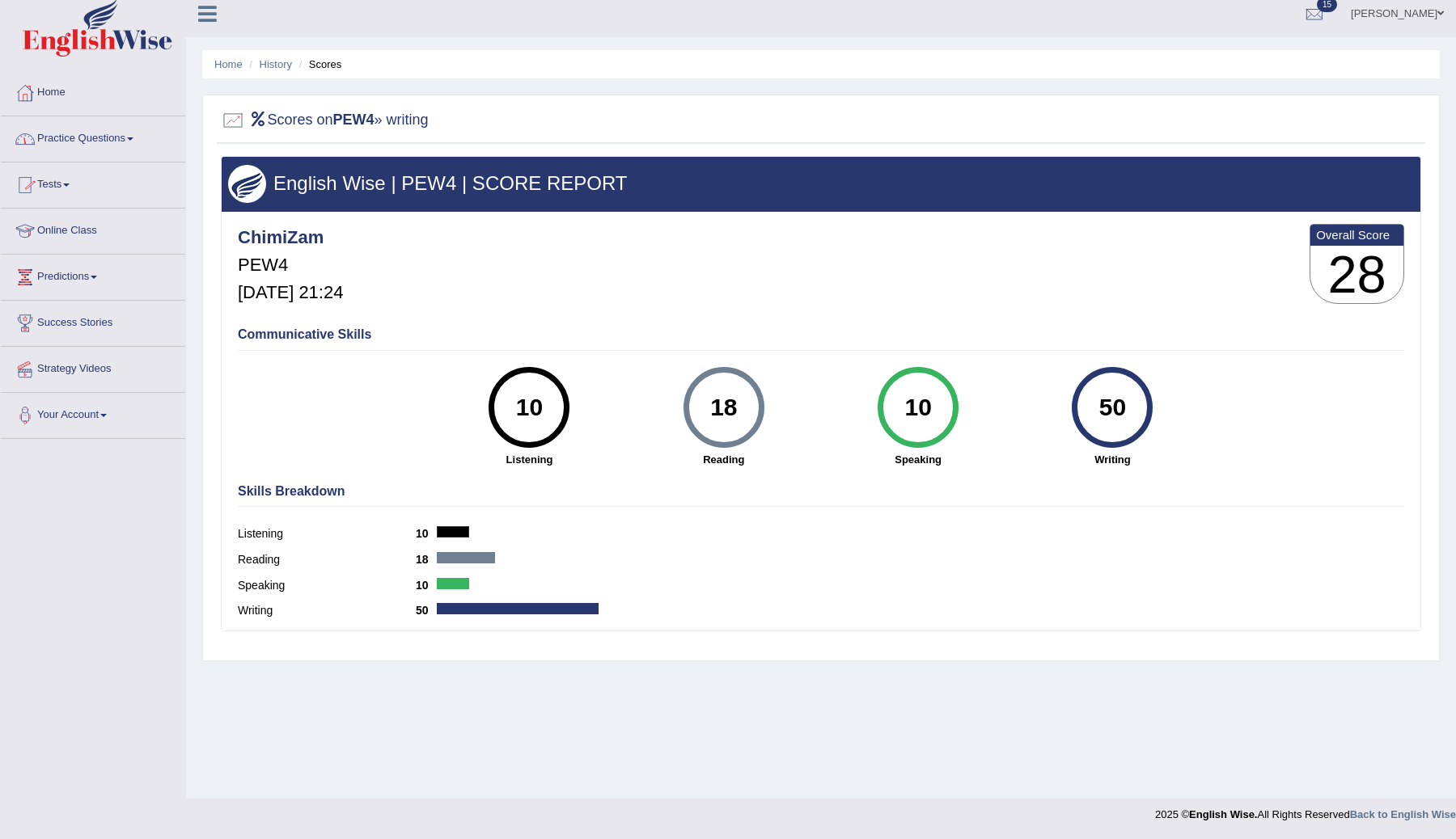
click at [65, 180] on link "Tests" at bounding box center [93, 182] width 184 height 40
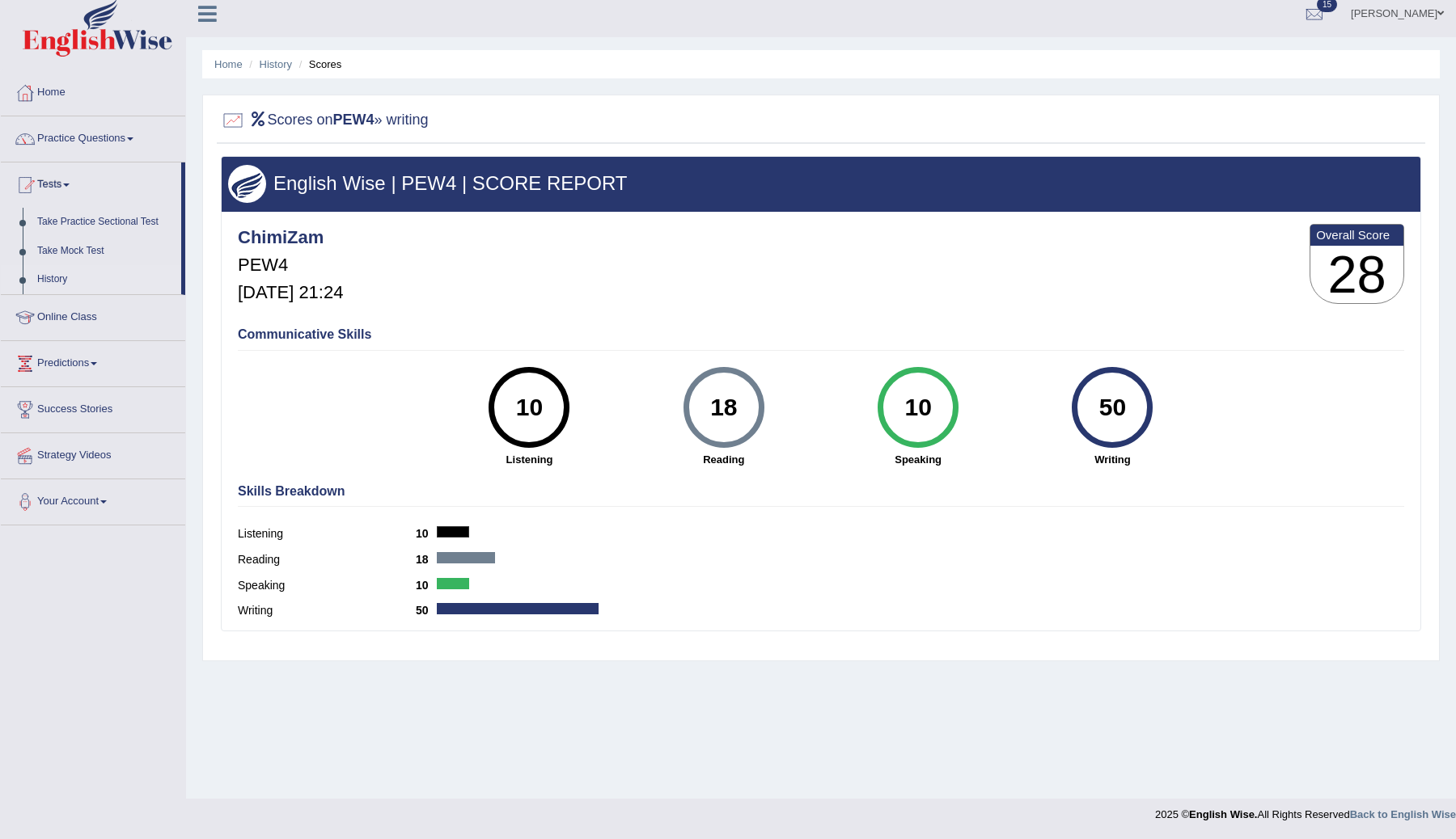
click at [61, 275] on link "History" at bounding box center [105, 280] width 151 height 30
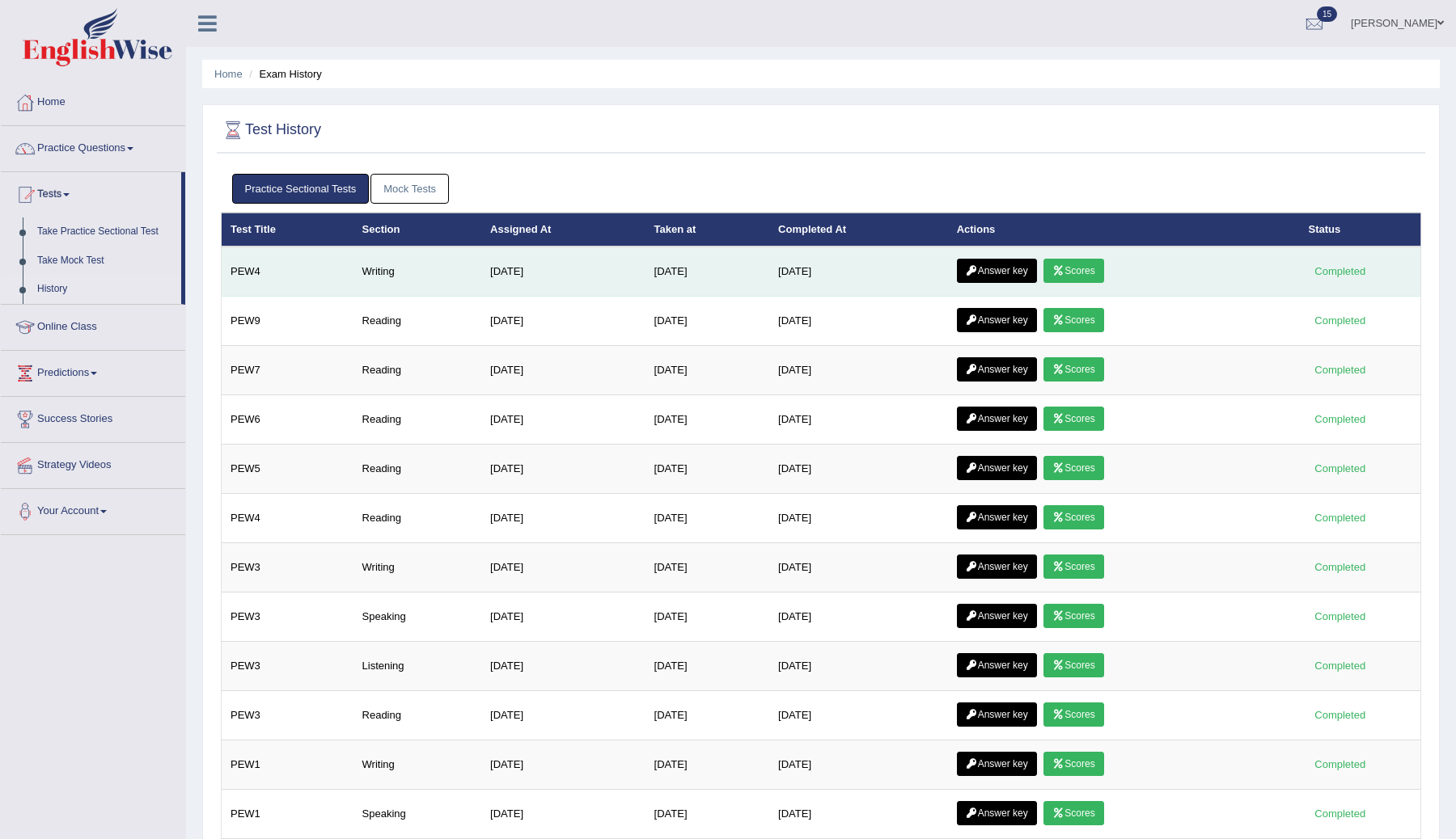
click at [1004, 264] on link "Answer key" at bounding box center [996, 270] width 80 height 25
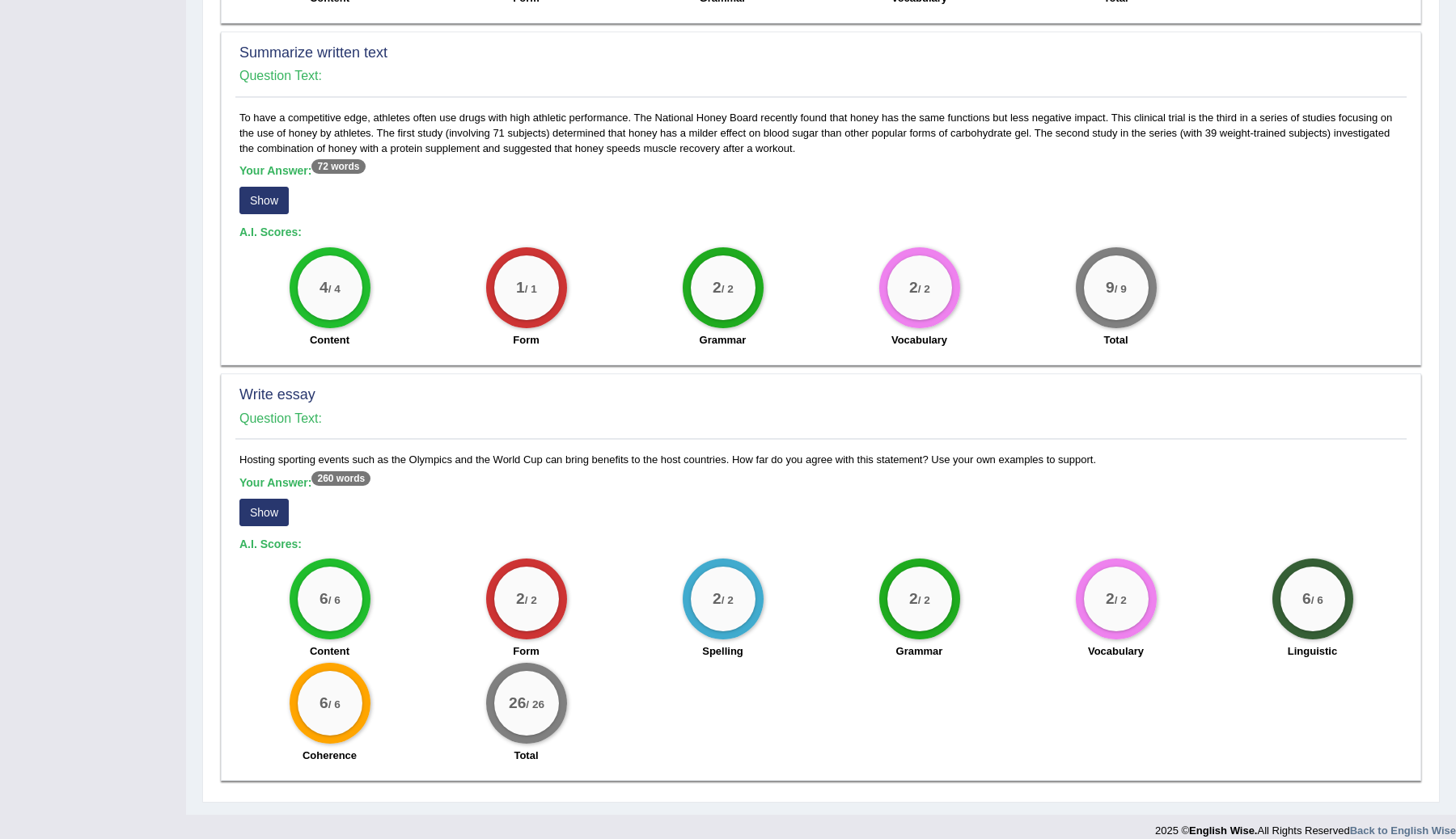
scroll to position [740, 0]
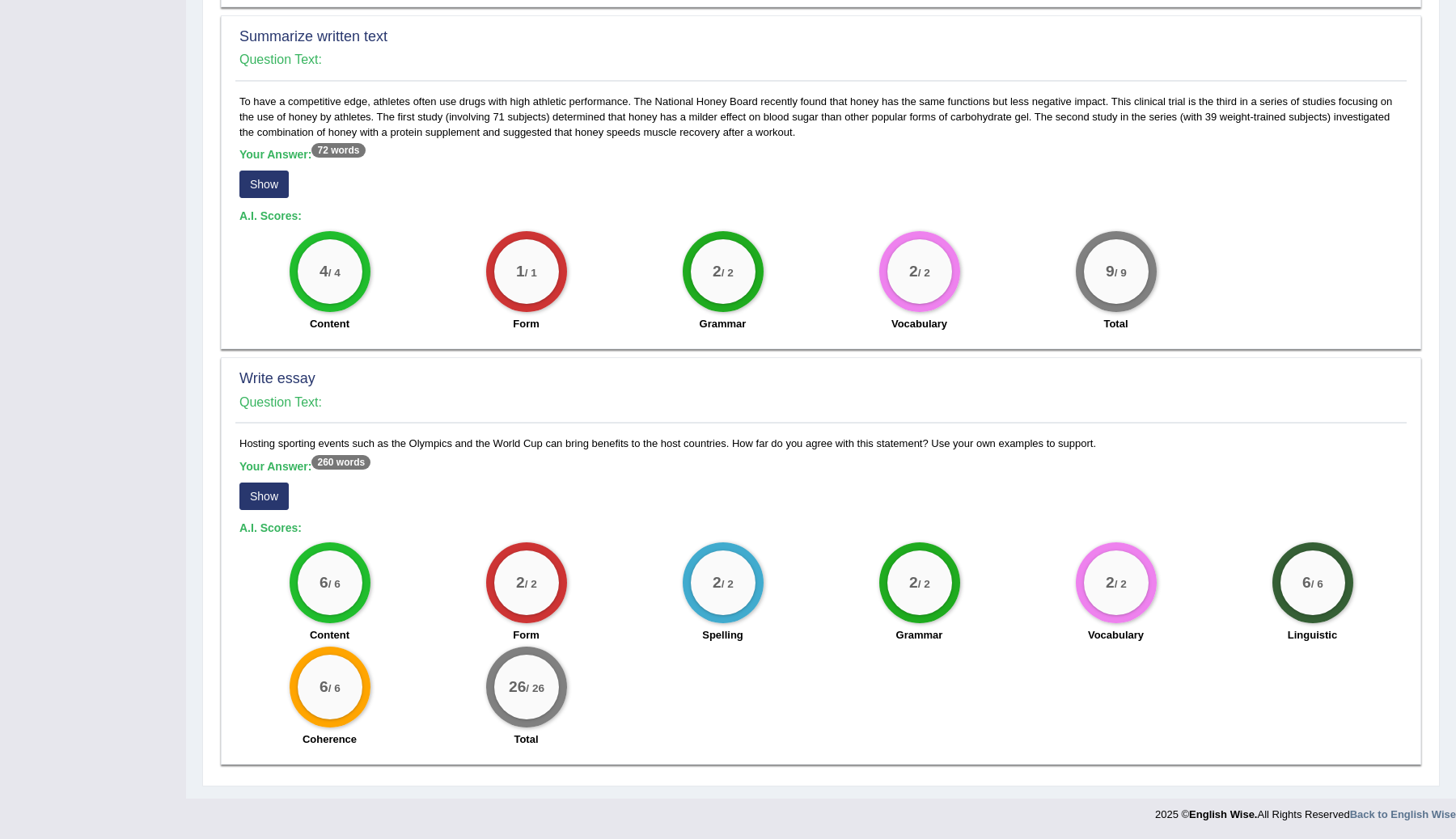
click at [267, 493] on button "Show" at bounding box center [264, 496] width 49 height 28
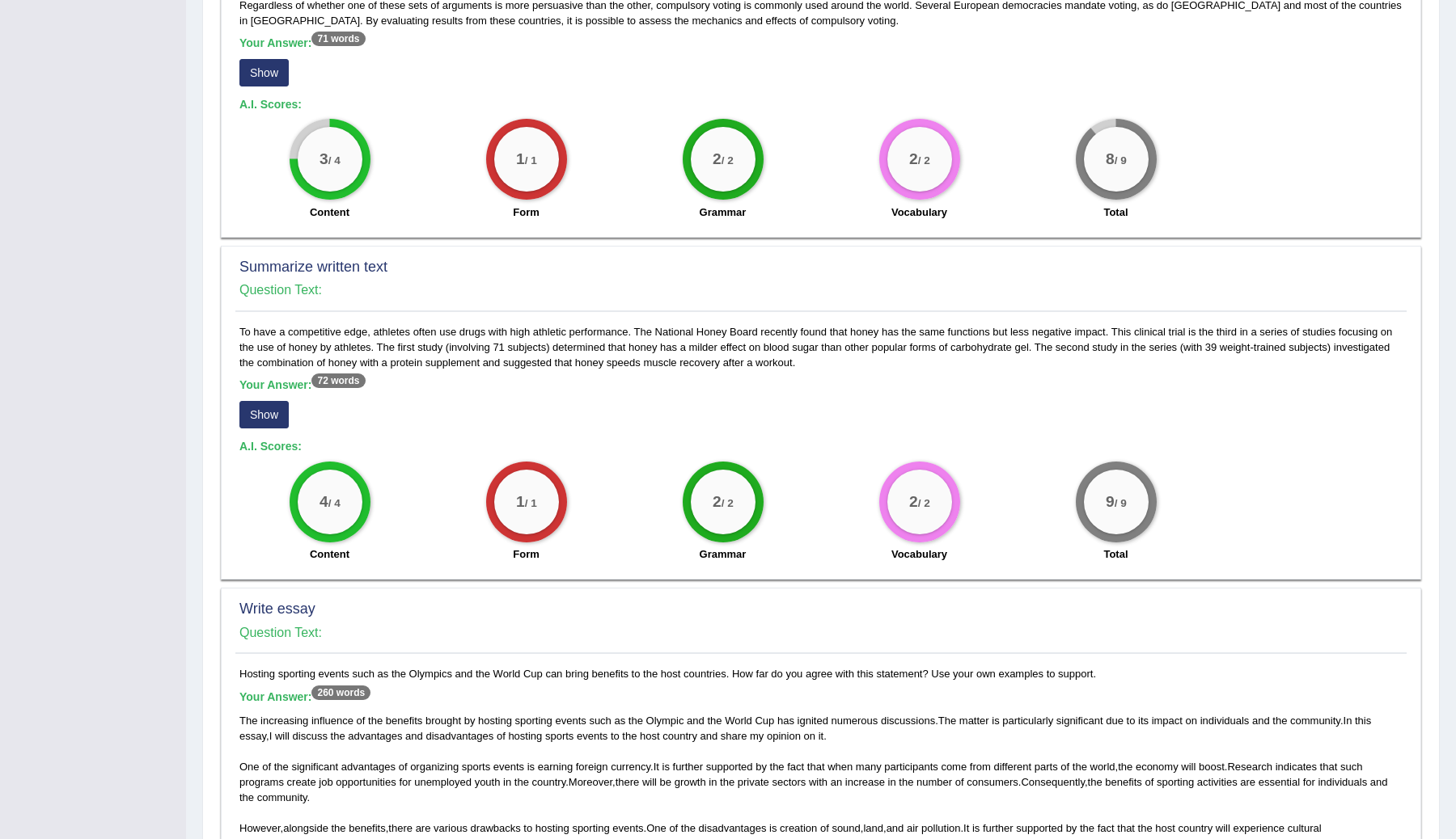
scroll to position [0, 0]
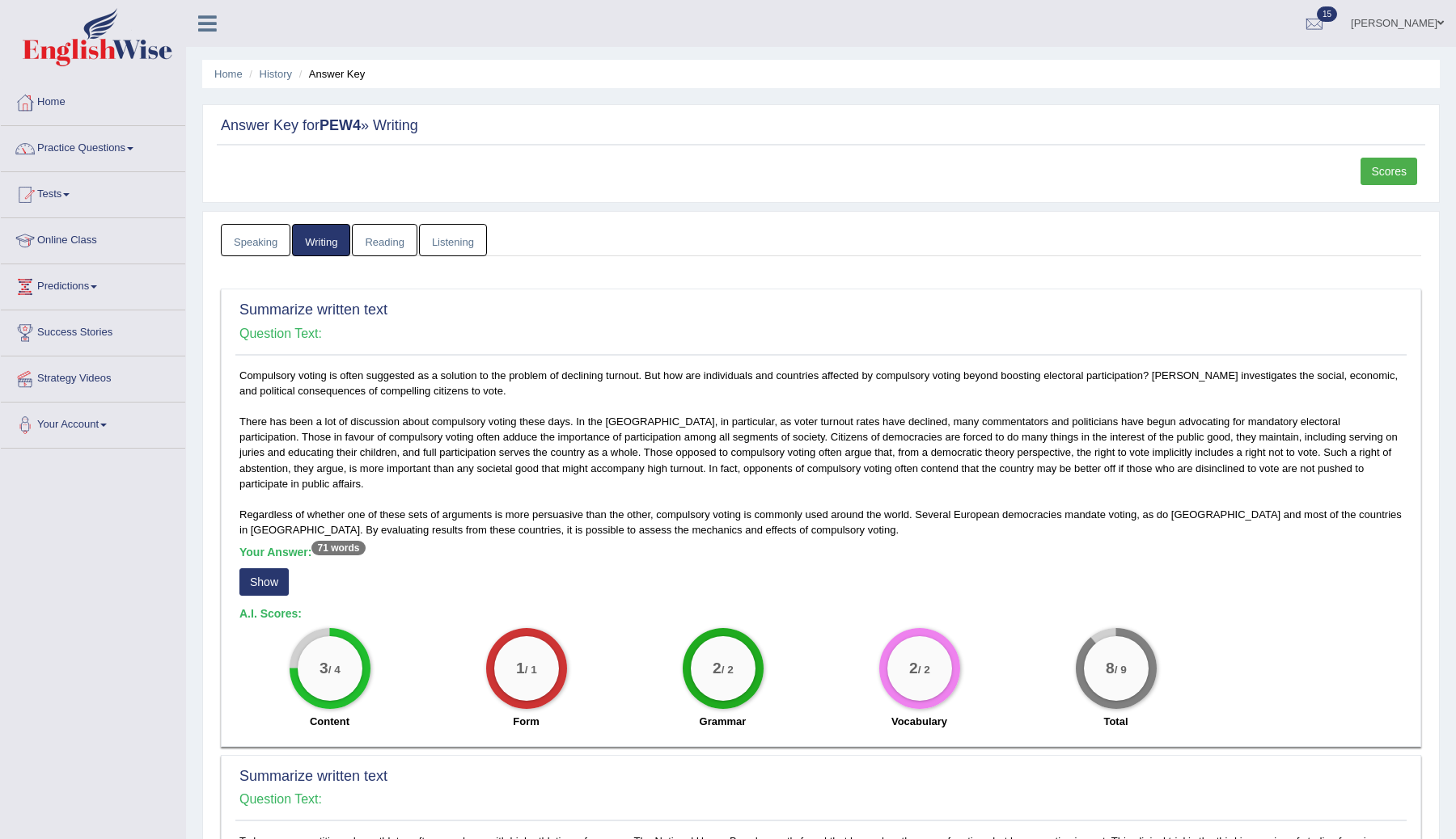
click at [1401, 172] on link "Scores" at bounding box center [1388, 172] width 56 height 28
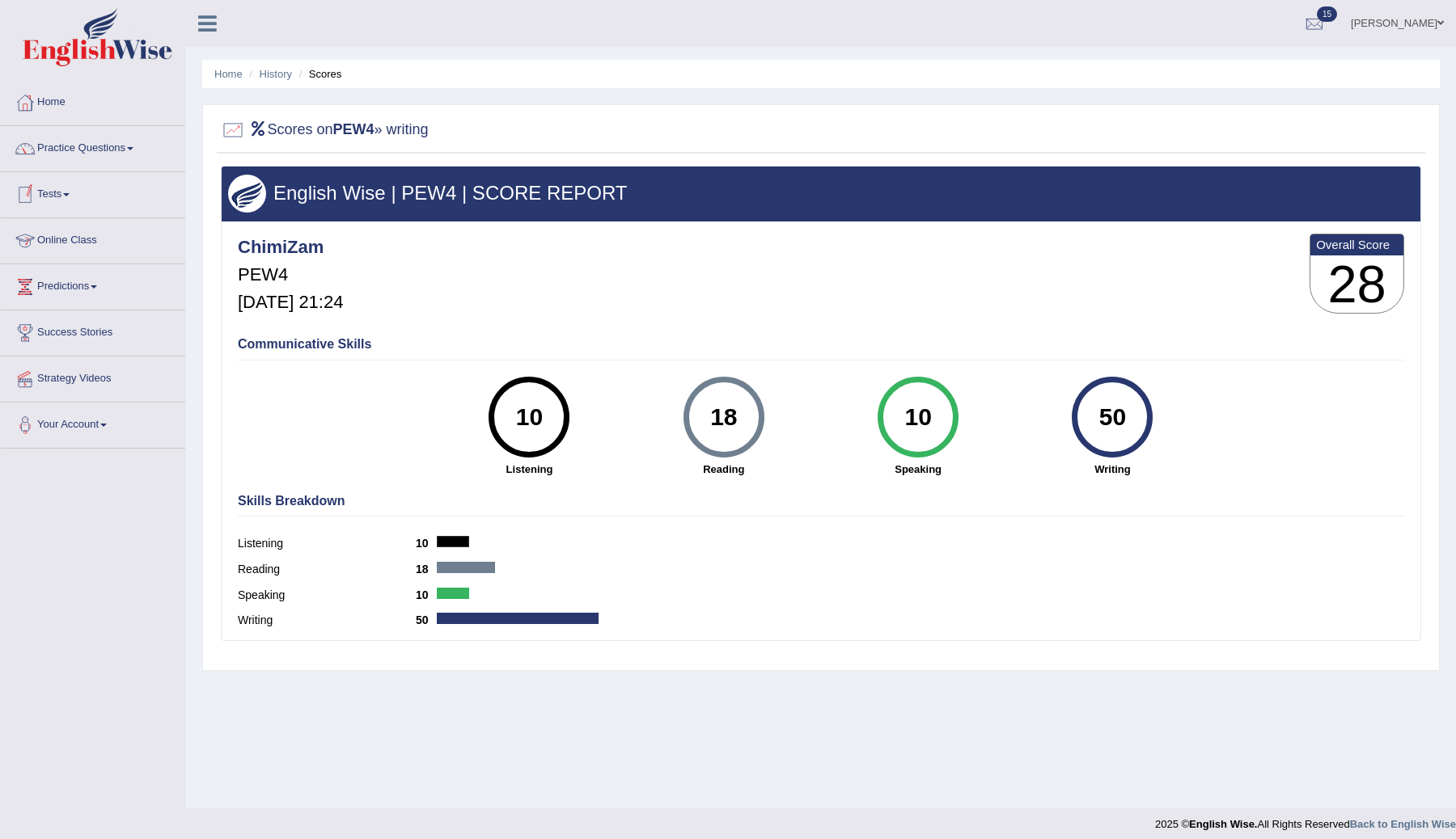
click at [64, 204] on link "Tests" at bounding box center [93, 192] width 184 height 40
click at [59, 288] on link "History" at bounding box center [105, 290] width 151 height 30
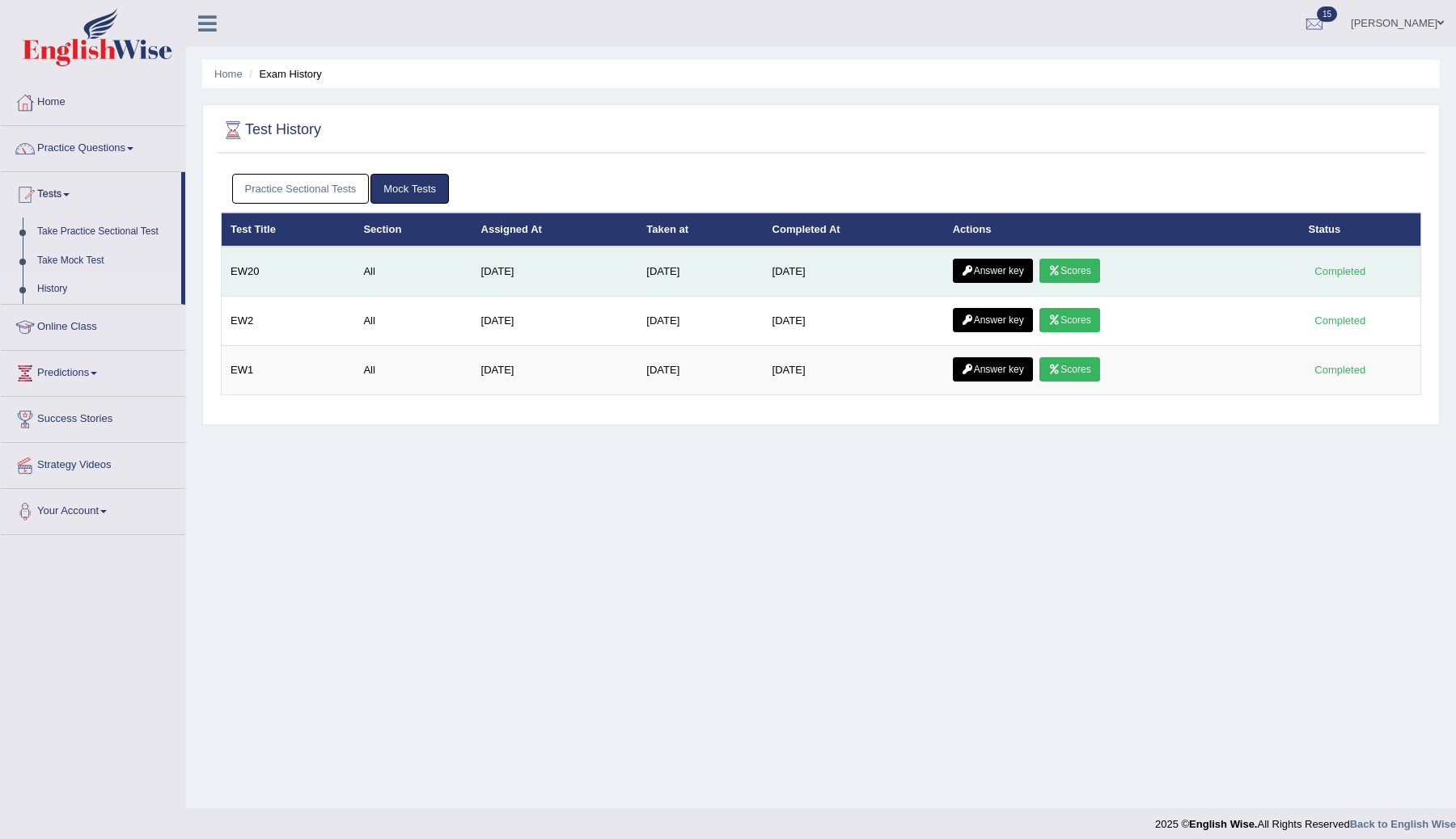
click at [994, 266] on link "Answer key" at bounding box center [992, 270] width 80 height 25
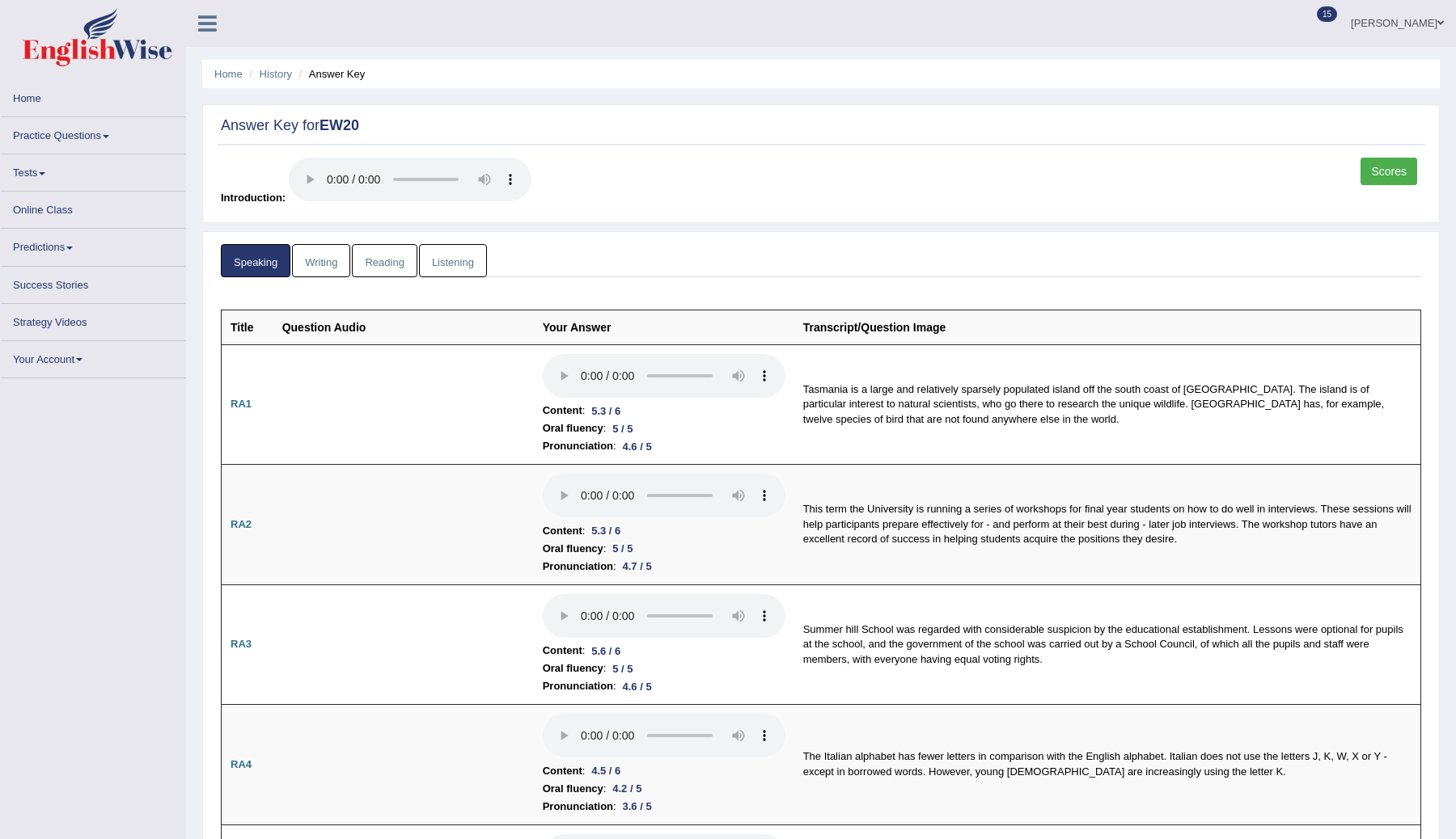
click at [40, 169] on link "Tests" at bounding box center [93, 171] width 184 height 32
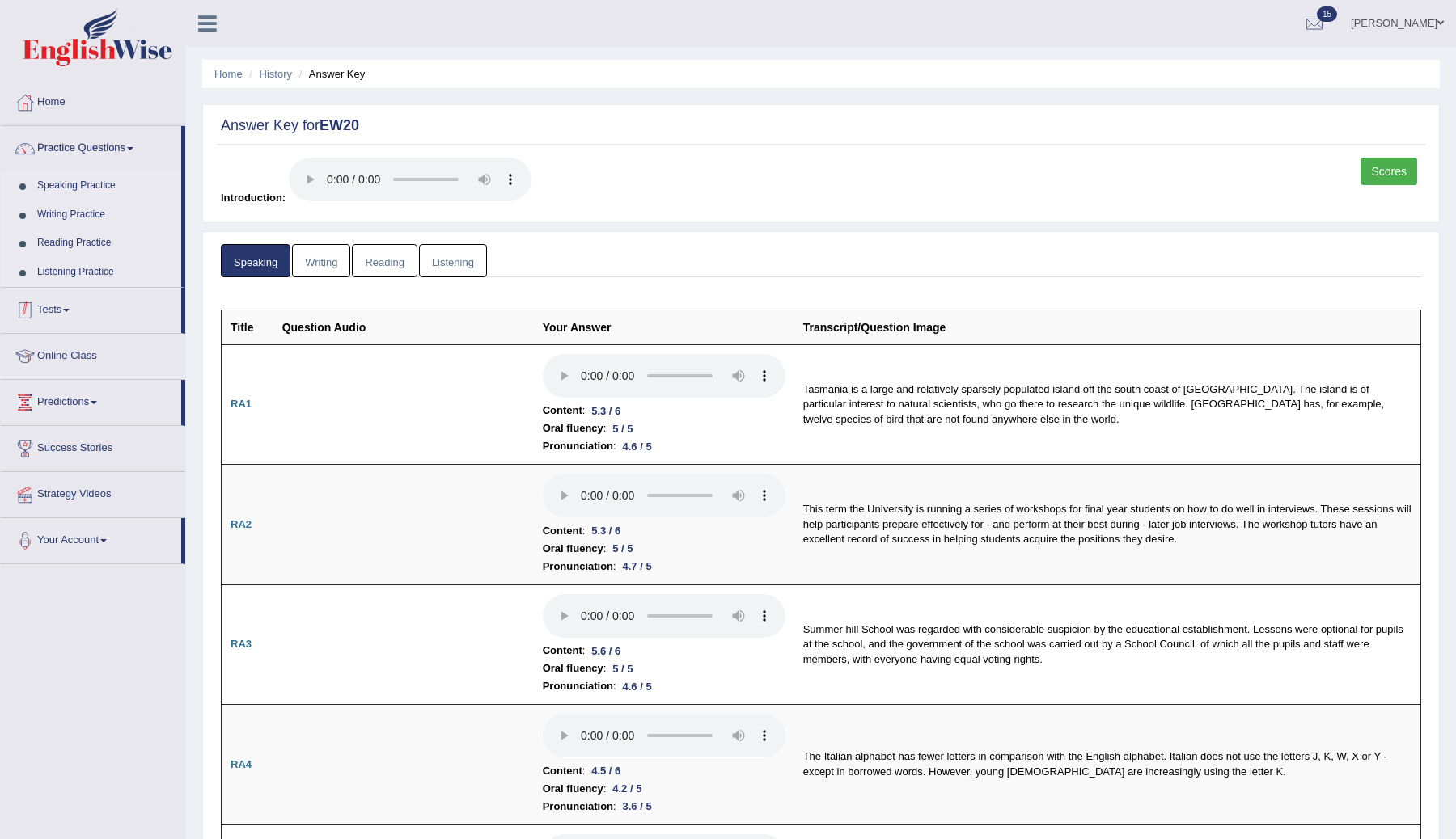
click at [62, 304] on link "Tests" at bounding box center [91, 308] width 181 height 40
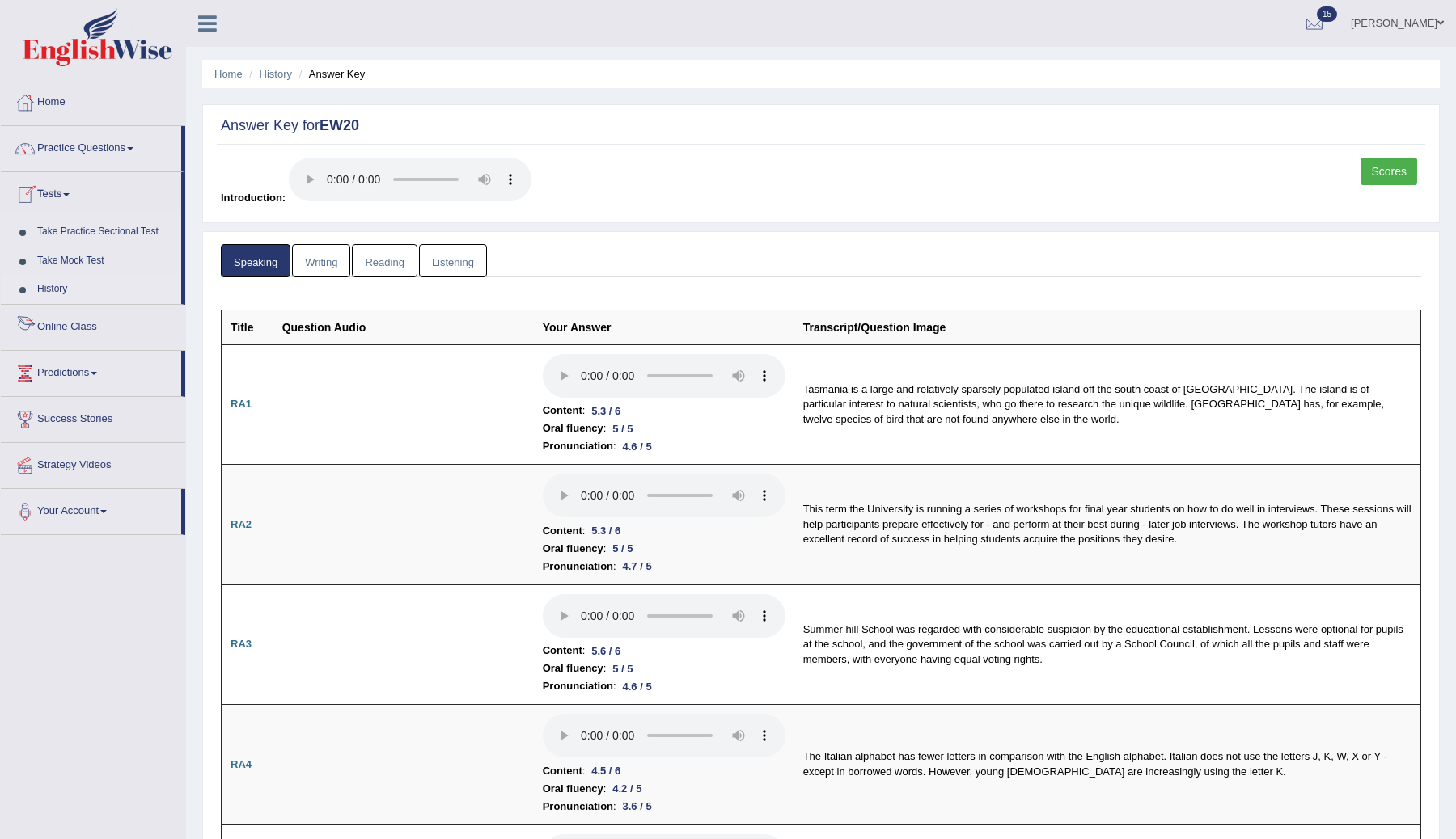
click at [47, 294] on link "History" at bounding box center [105, 290] width 151 height 30
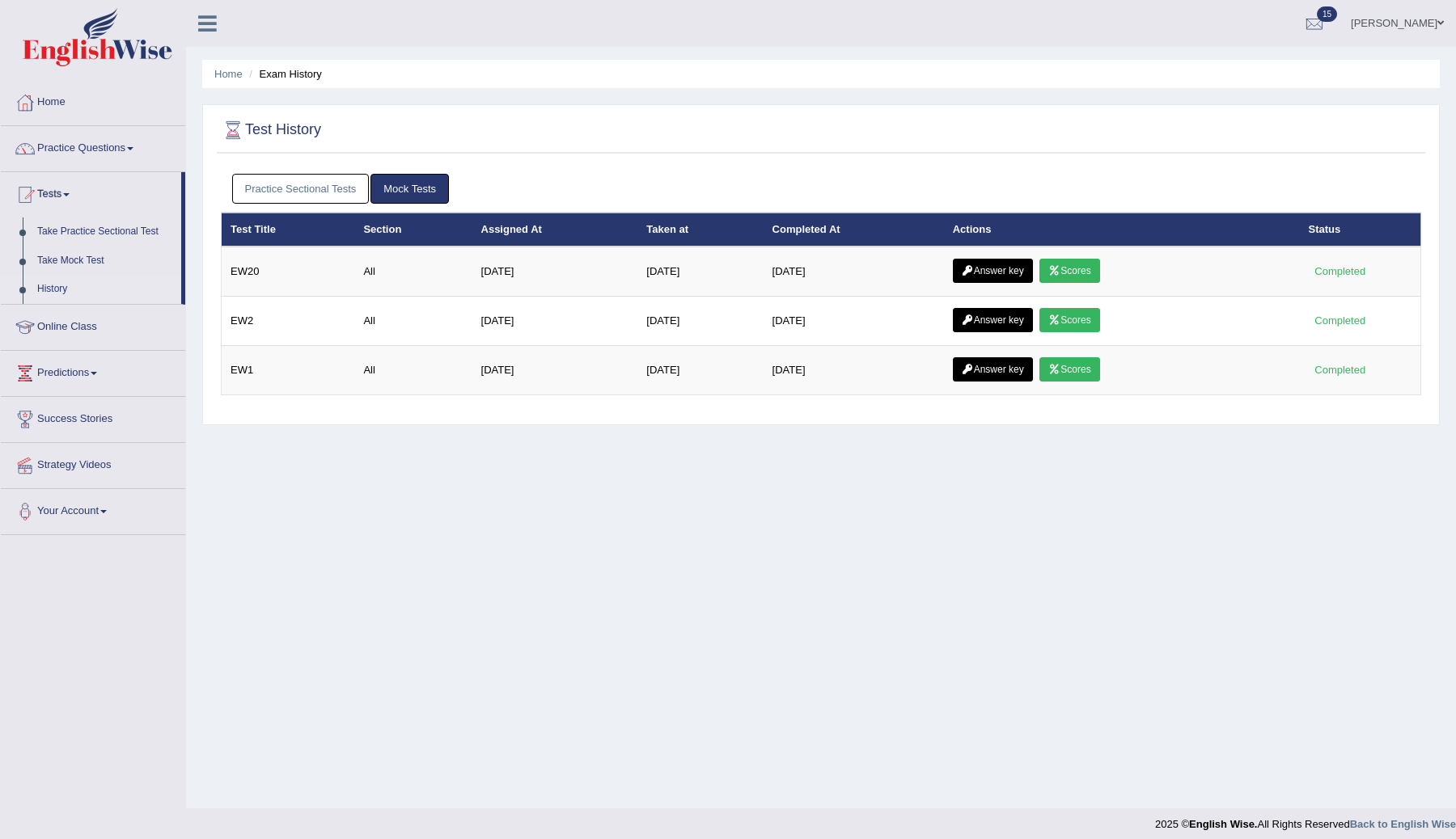
click at [321, 206] on div "Practice Sectional Tests Mock Tests" at bounding box center [821, 189] width 1201 height 47
click at [321, 190] on link "Practice Sectional Tests" at bounding box center [300, 188] width 137 height 30
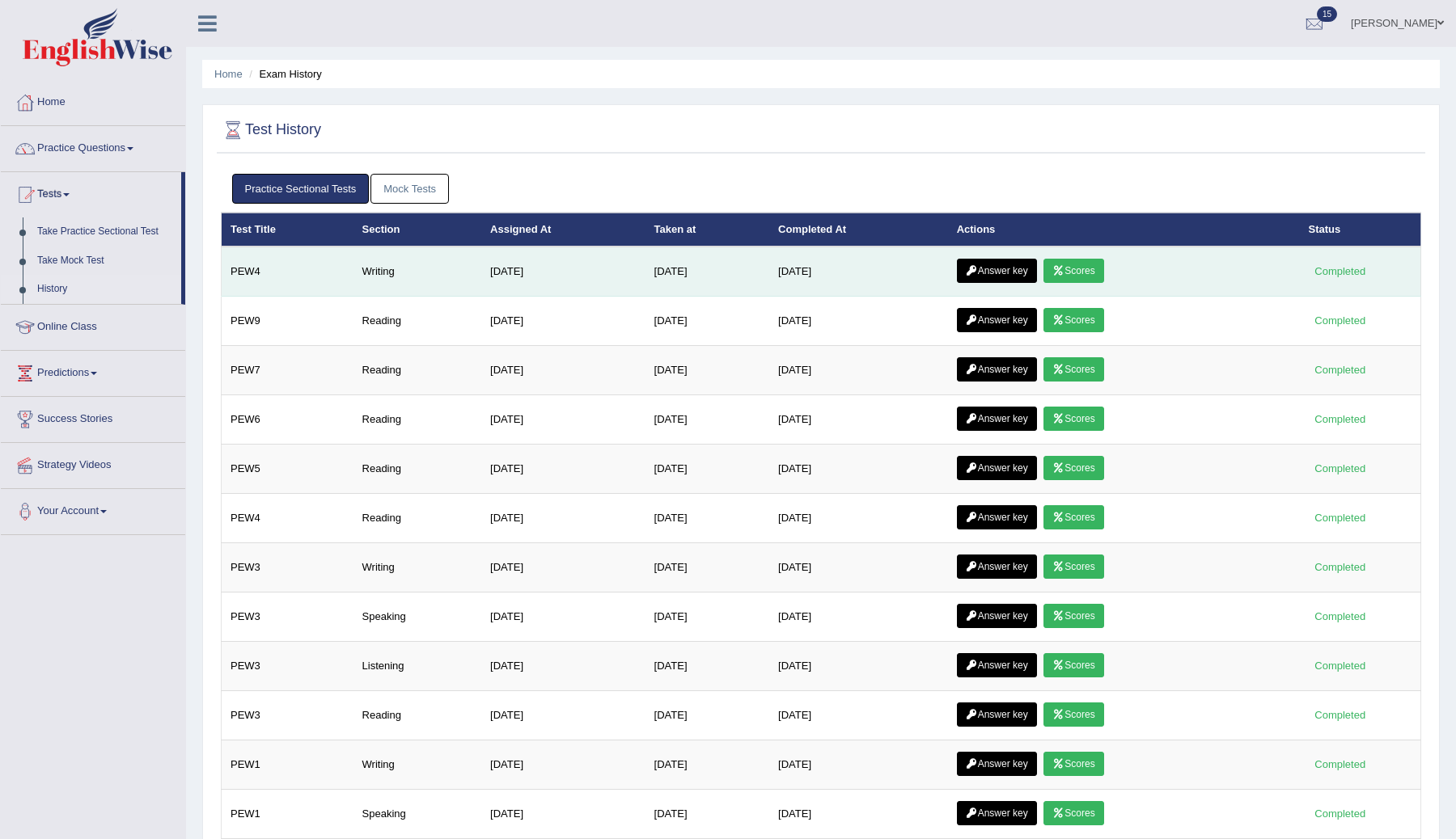
click at [1011, 271] on link "Answer key" at bounding box center [996, 270] width 80 height 25
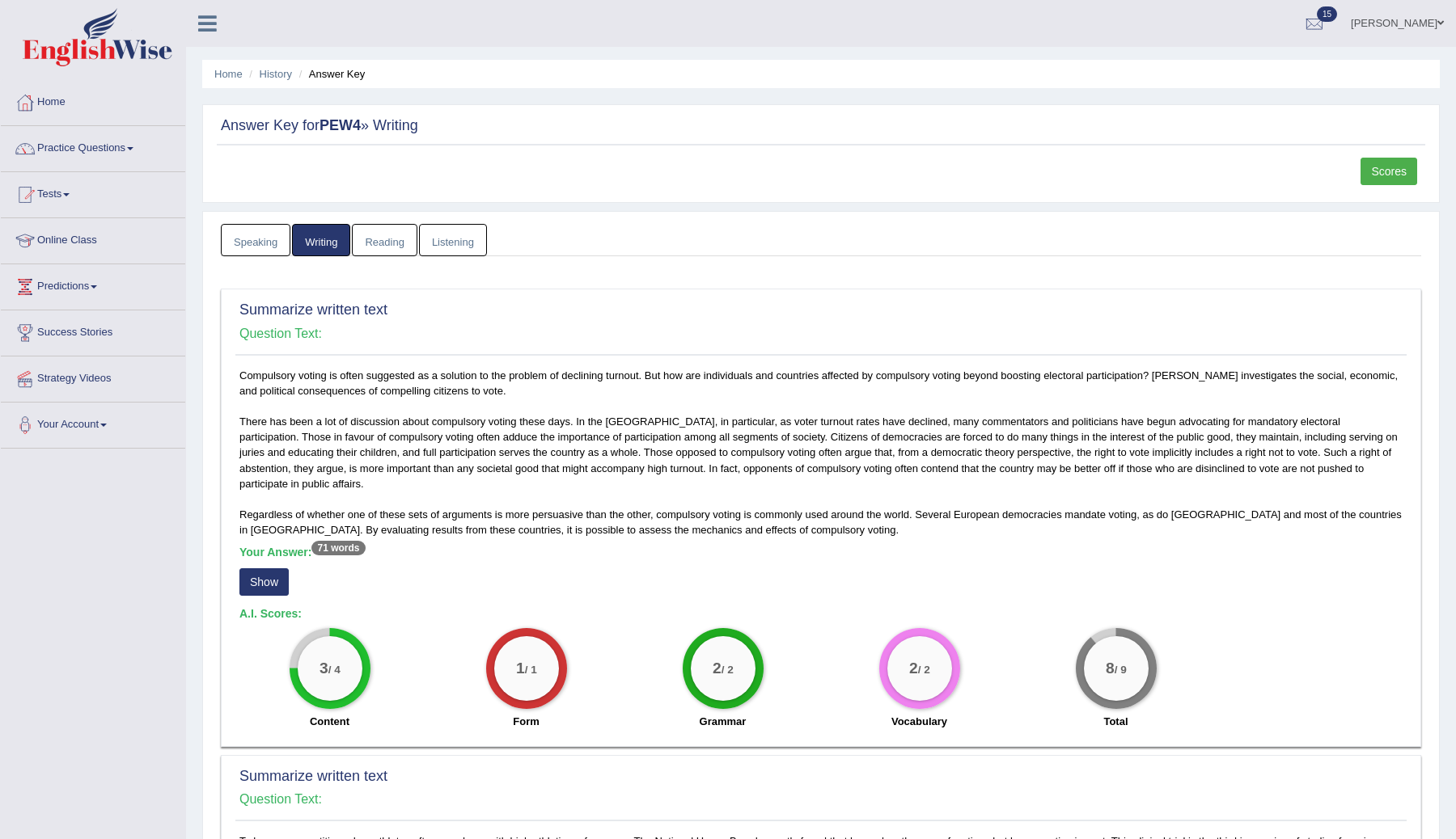
click at [392, 245] on link "Reading" at bounding box center [385, 241] width 65 height 34
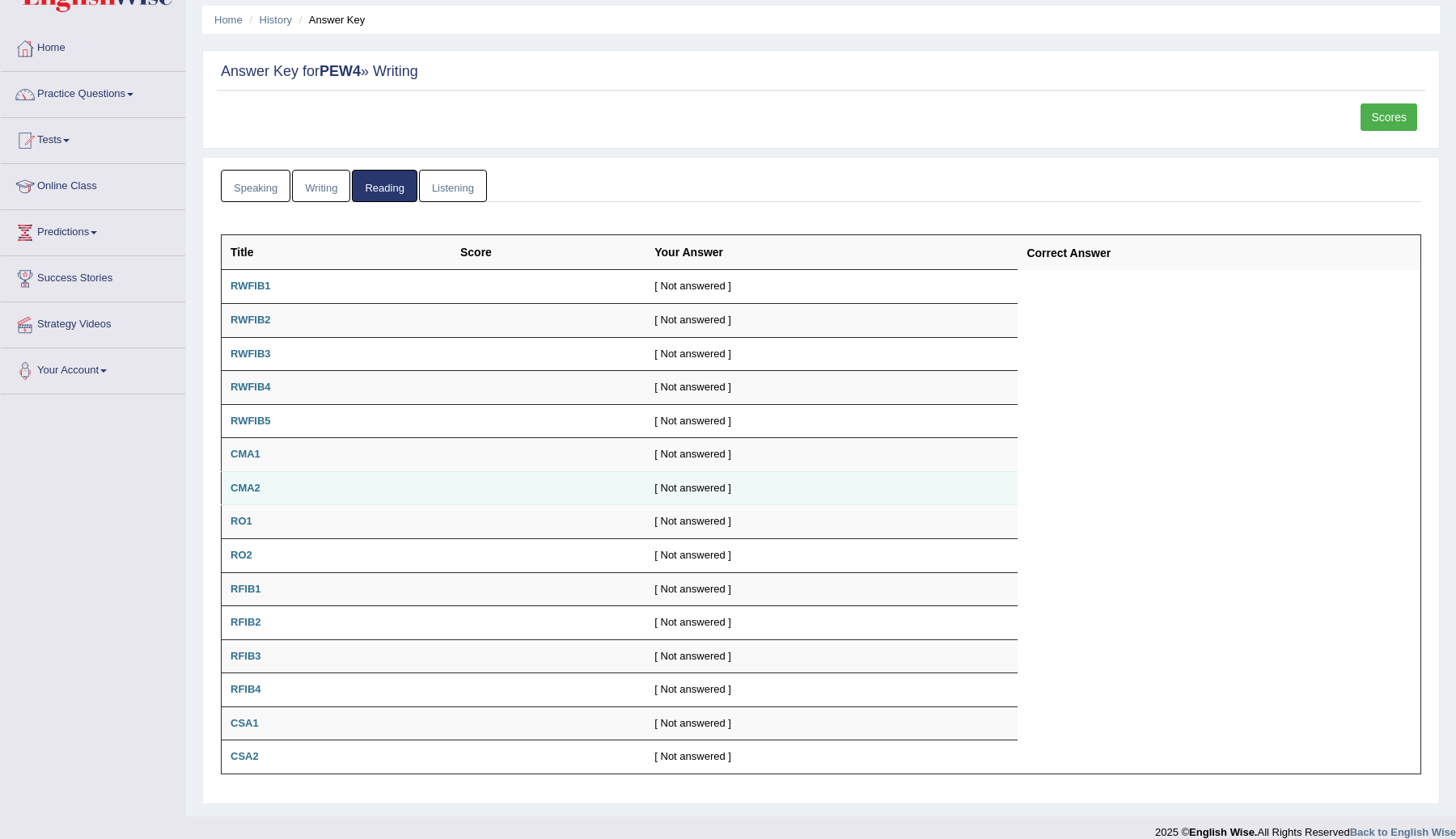
scroll to position [72, 0]
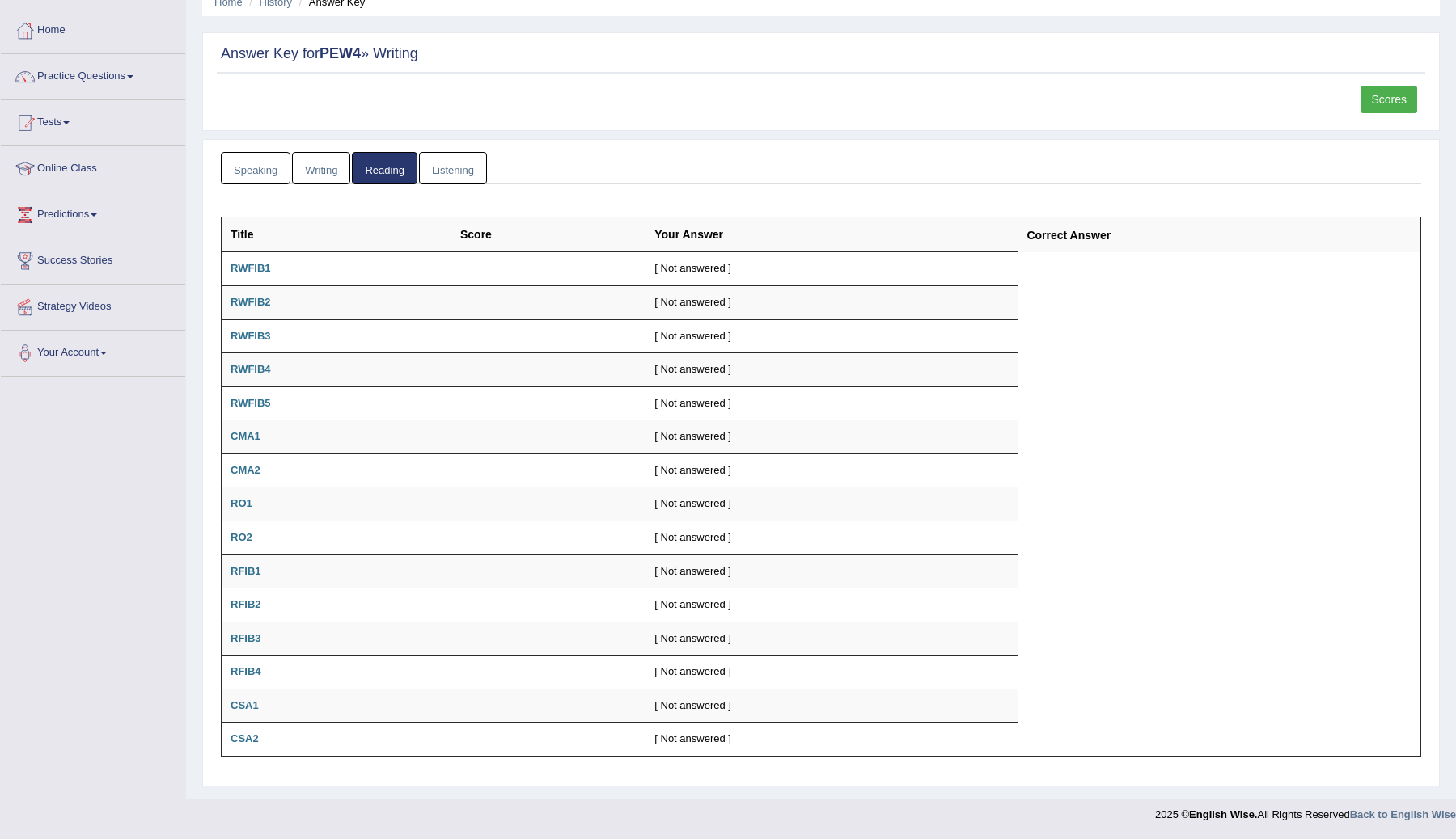
click at [253, 170] on link "Speaking" at bounding box center [255, 169] width 69 height 34
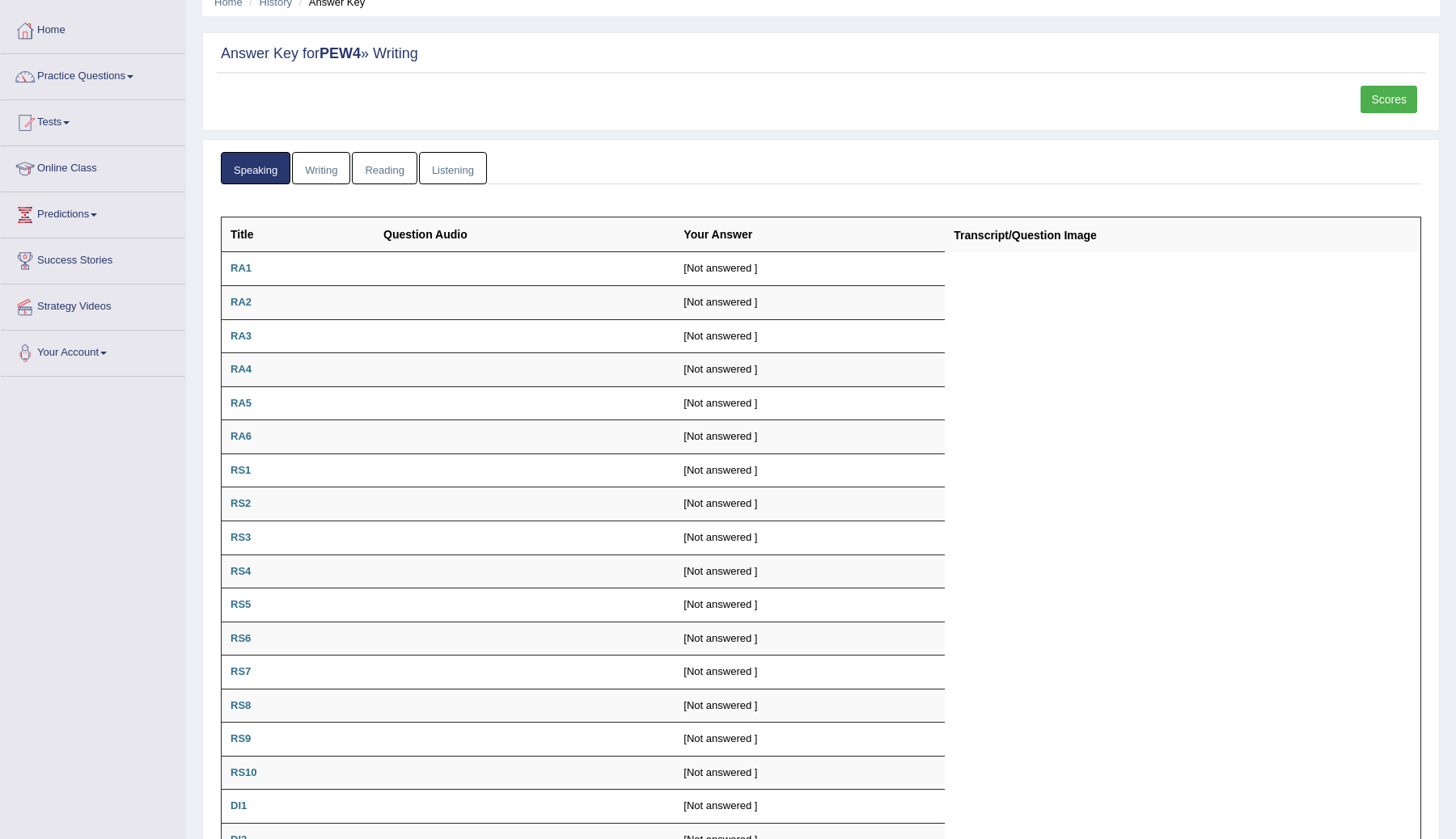
click at [312, 165] on link "Writing" at bounding box center [321, 169] width 58 height 34
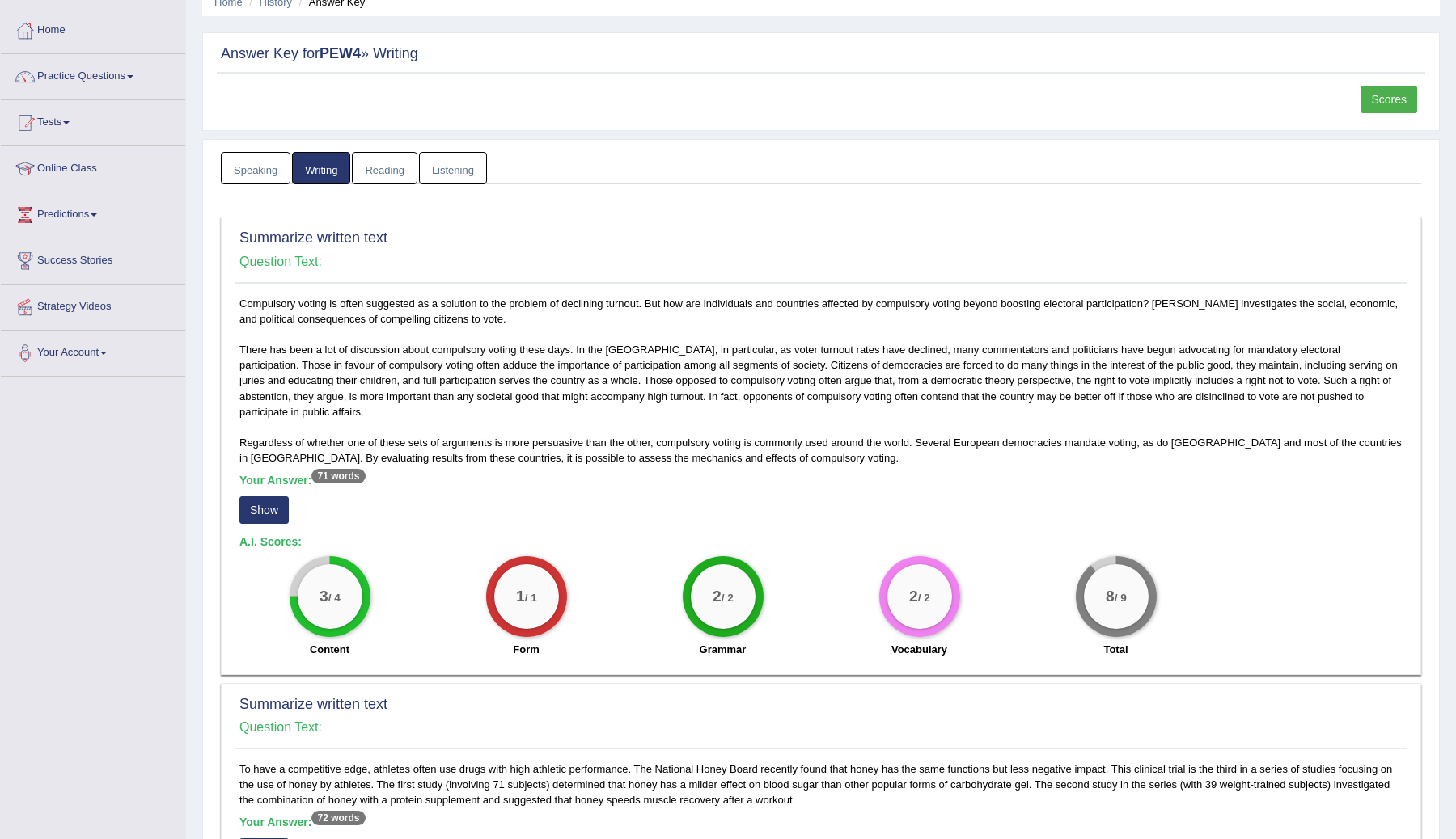
click at [444, 169] on link "Listening" at bounding box center [453, 169] width 68 height 34
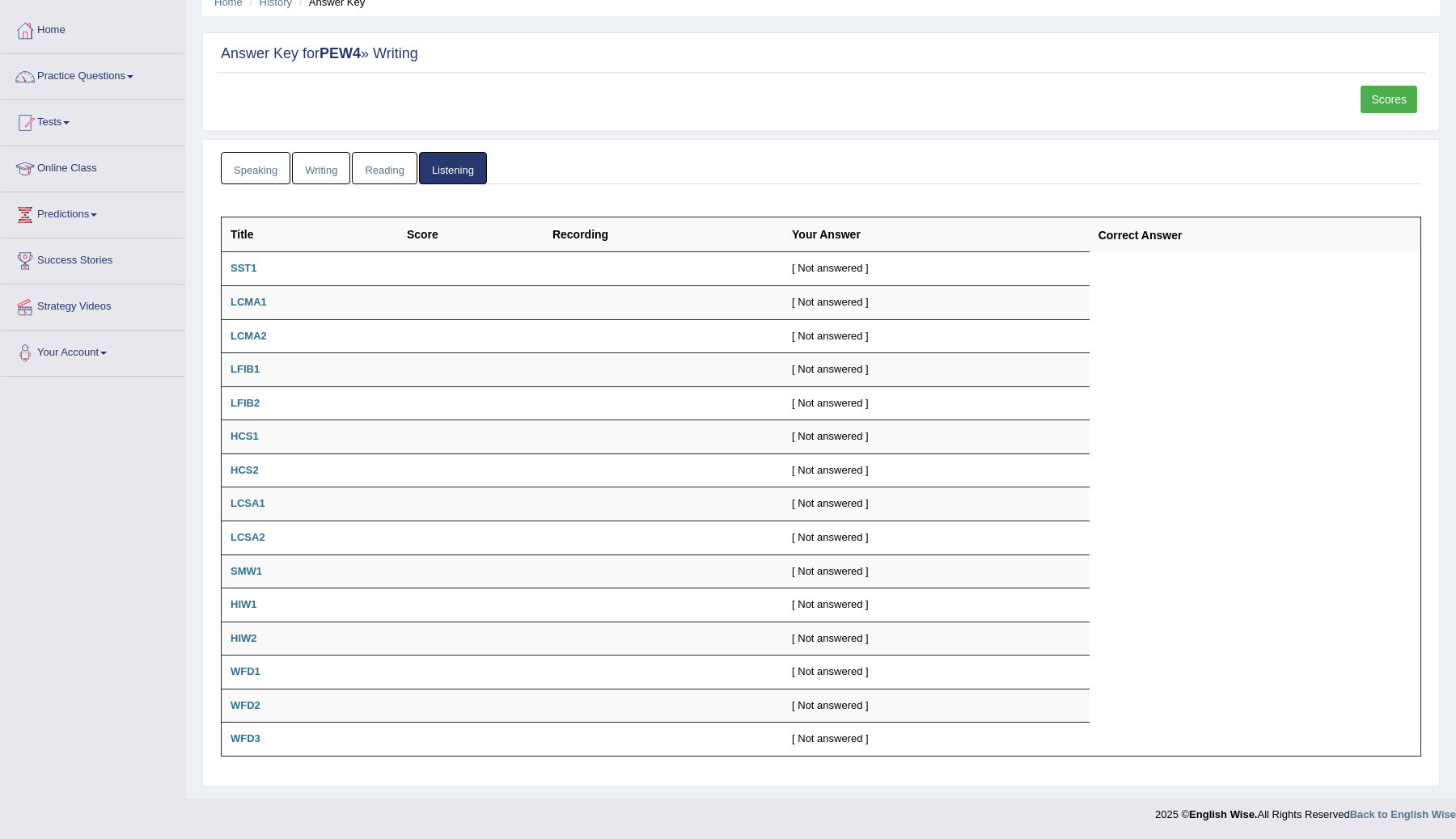
click at [324, 169] on link "Writing" at bounding box center [321, 169] width 58 height 34
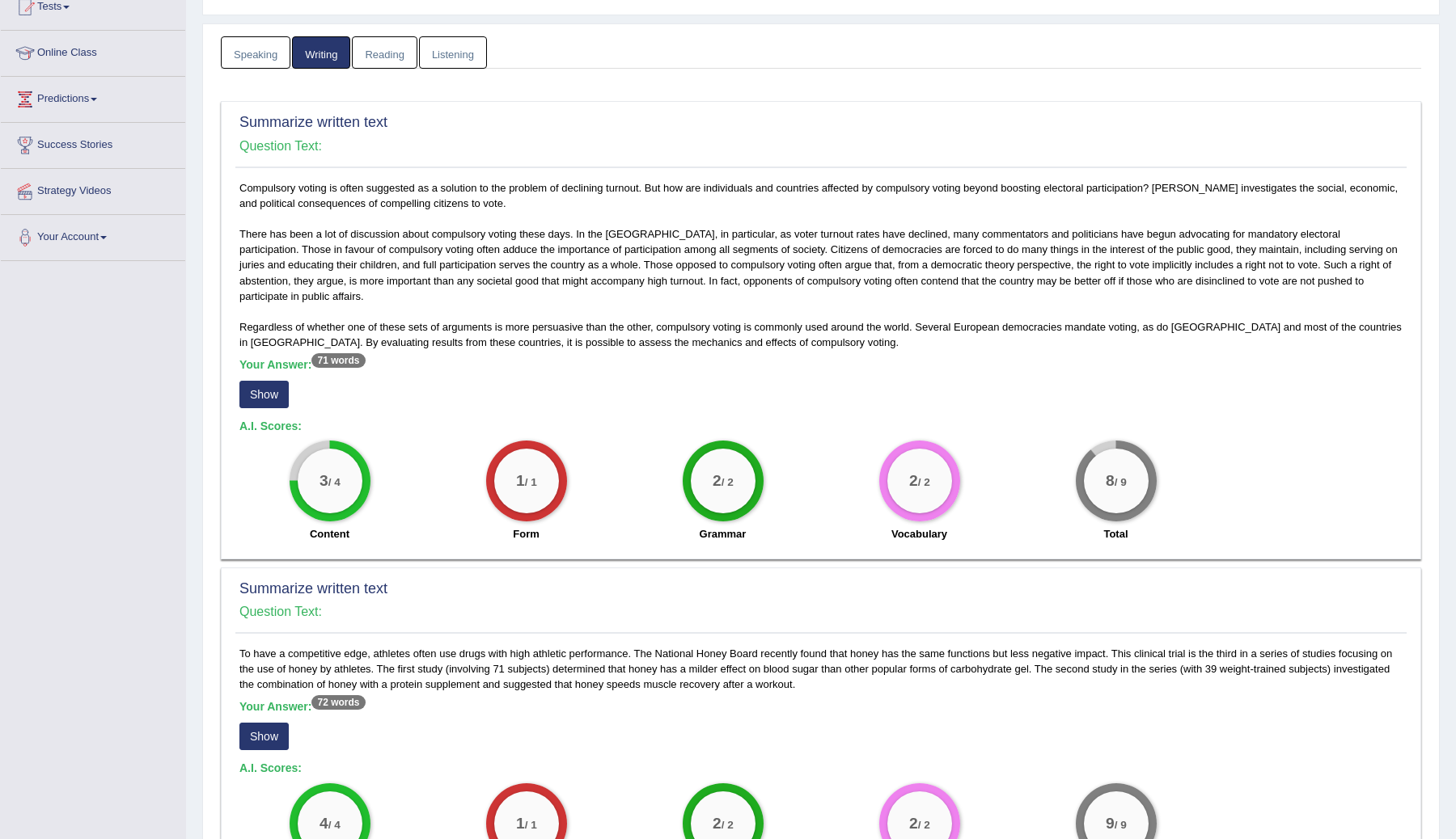
scroll to position [0, 0]
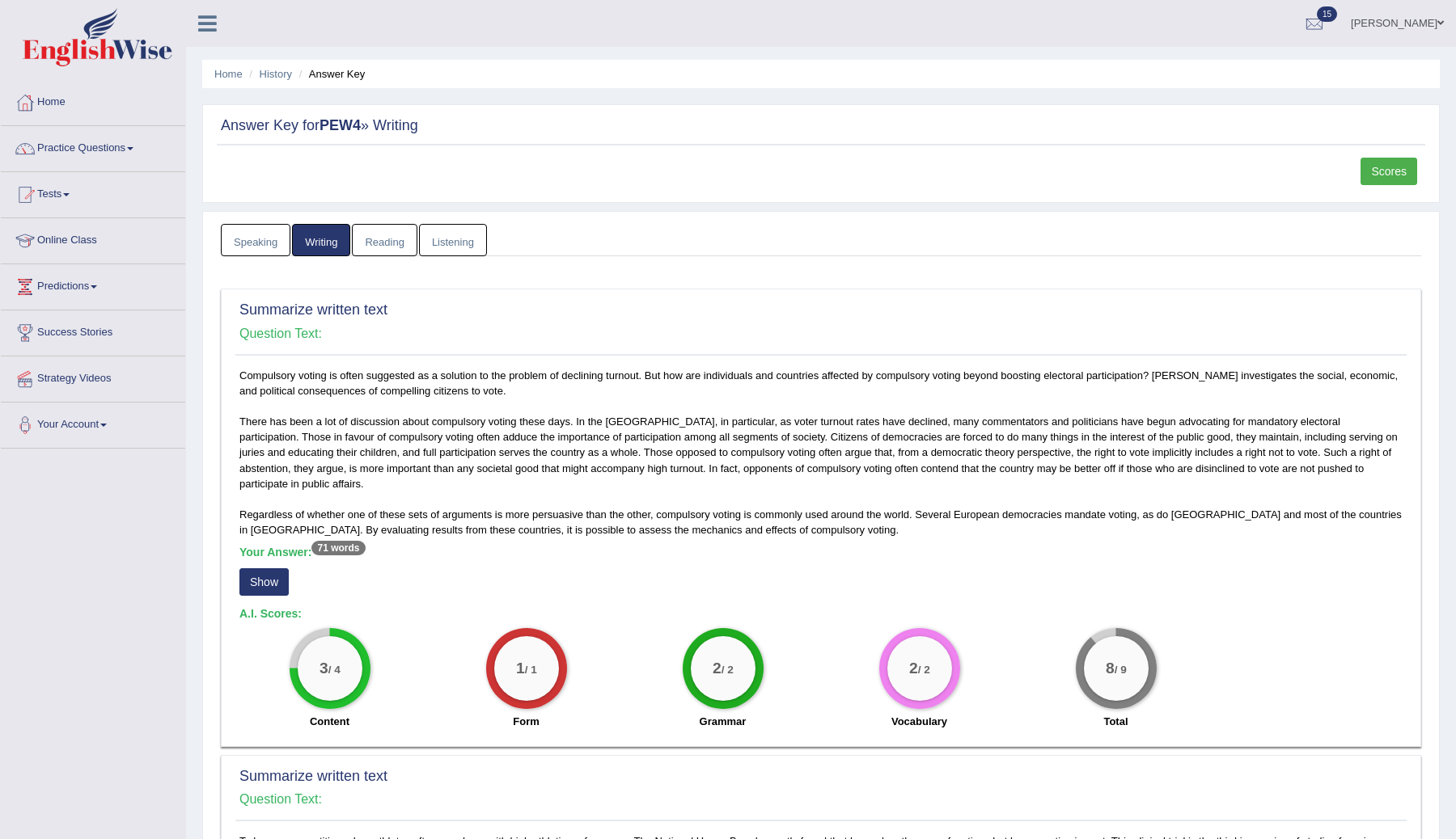
click at [1398, 170] on link "Scores" at bounding box center [1388, 172] width 56 height 28
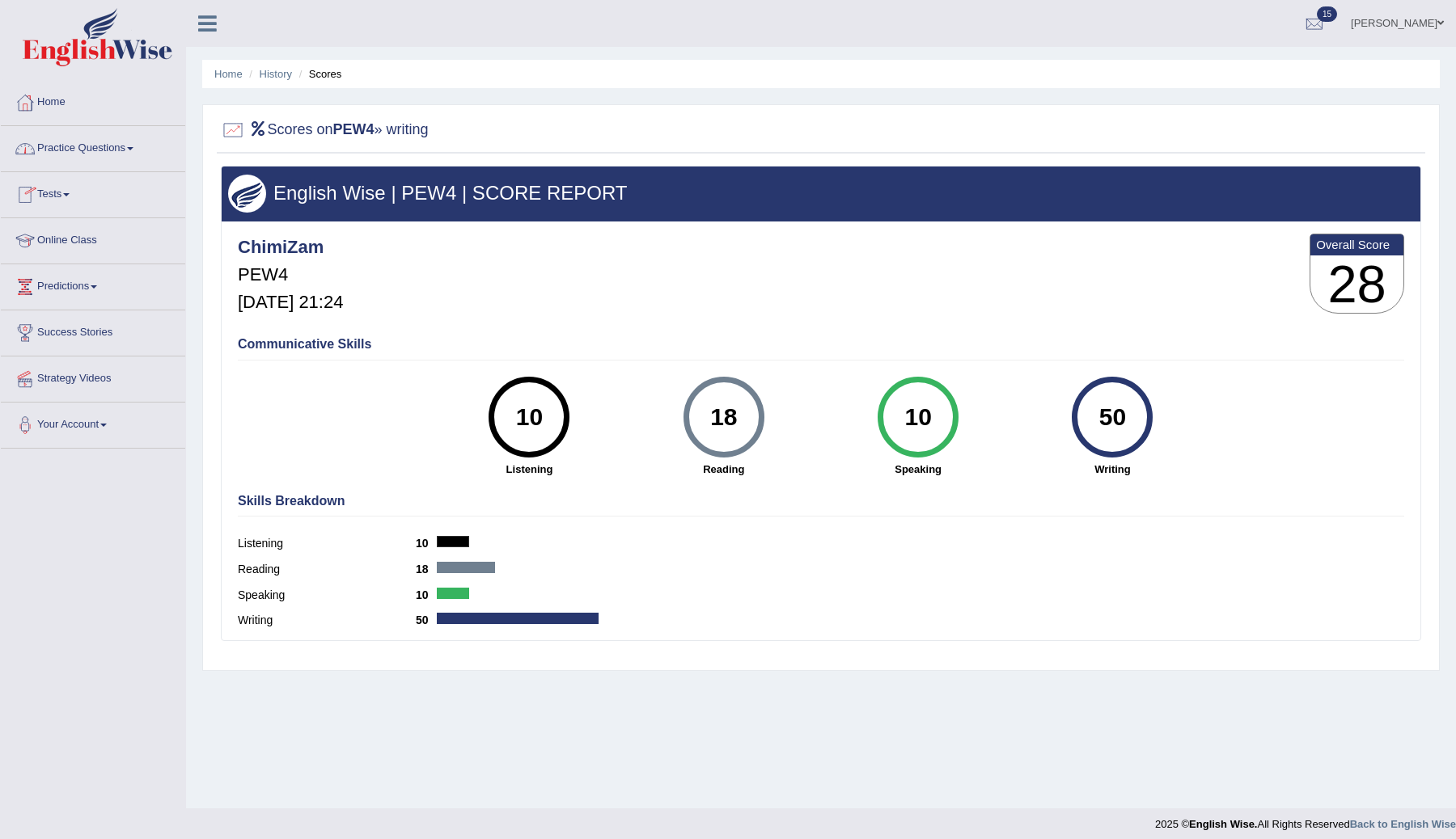
click at [53, 105] on link "Home" at bounding box center [93, 100] width 184 height 40
